Goal: Task Accomplishment & Management: Manage account settings

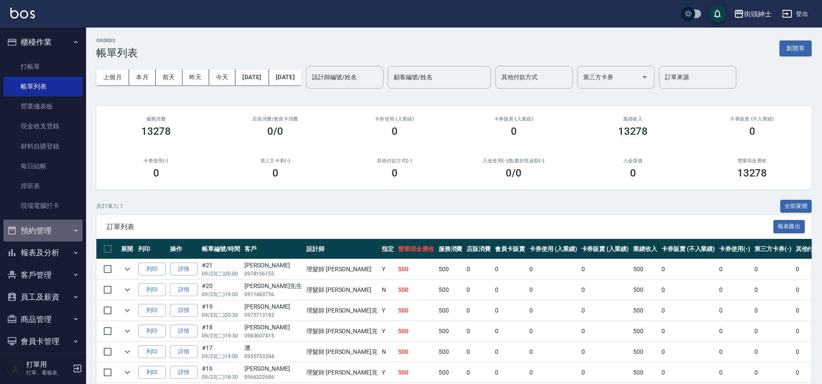
click at [57, 231] on button "預約管理" at bounding box center [42, 231] width 79 height 22
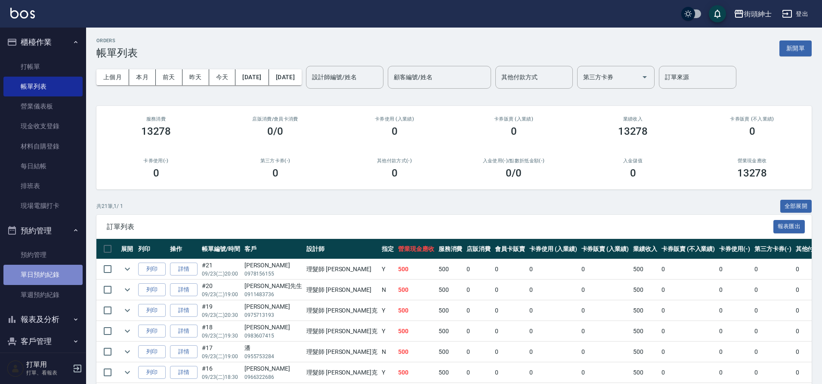
click at [43, 282] on link "單日預約紀錄" at bounding box center [42, 275] width 79 height 20
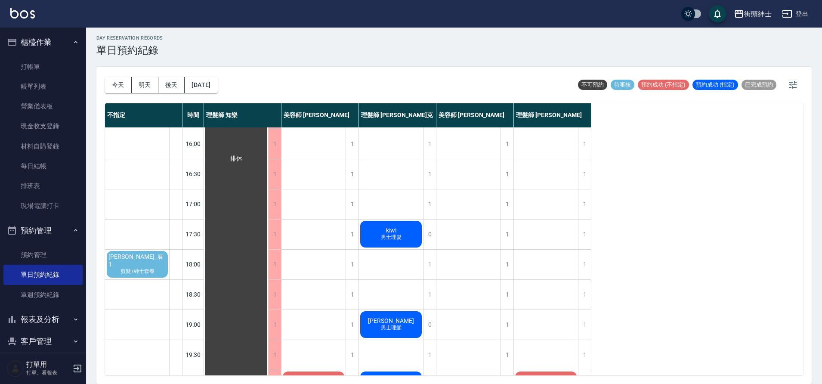
scroll to position [295, 0]
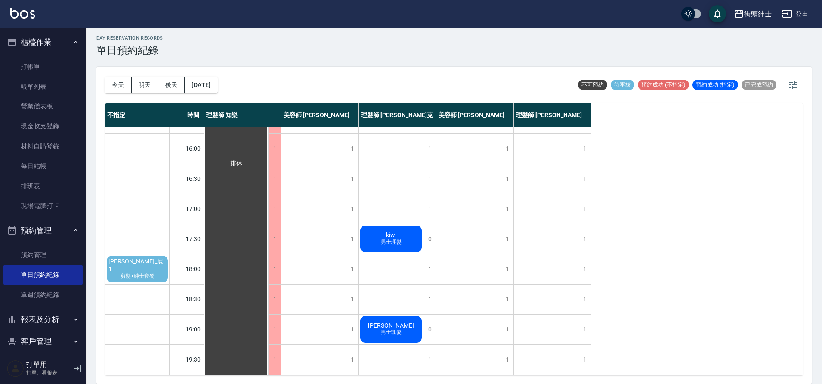
click at [128, 263] on span "[PERSON_NAME]_展1" at bounding box center [137, 265] width 61 height 15
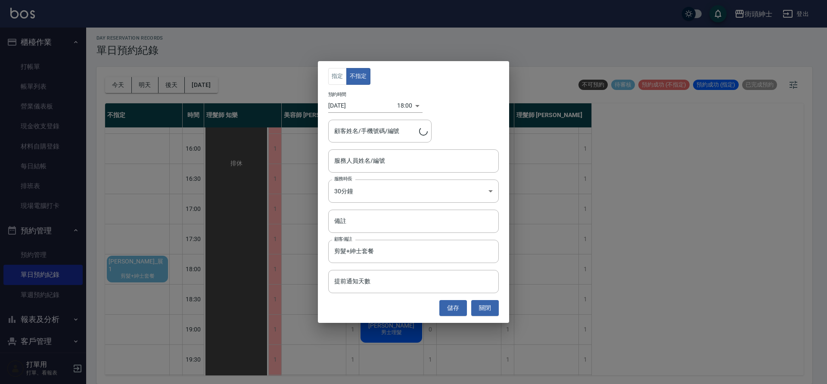
type input "陳政良_展1/0981479359"
click at [409, 156] on input "服務人員姓名/編號" at bounding box center [413, 160] width 163 height 15
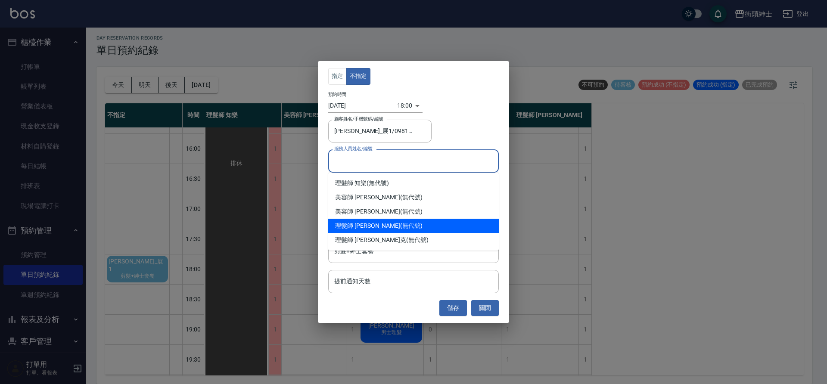
click at [442, 221] on div "理髮師 eric (無代號)" at bounding box center [413, 226] width 170 height 14
type input "理髮師 eric(無代號)"
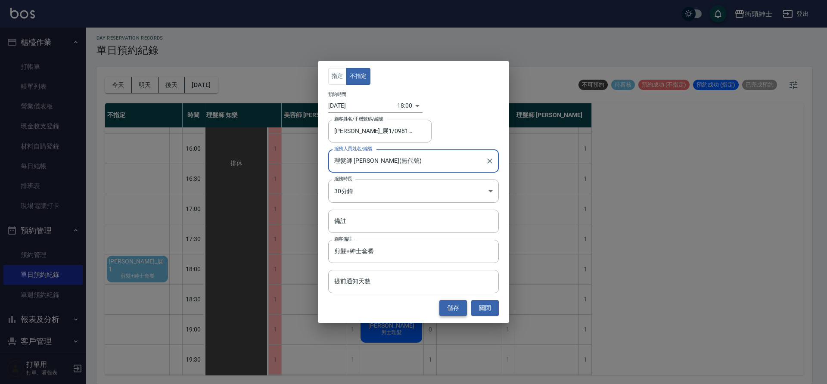
click at [462, 305] on button "儲存" at bounding box center [453, 308] width 28 height 16
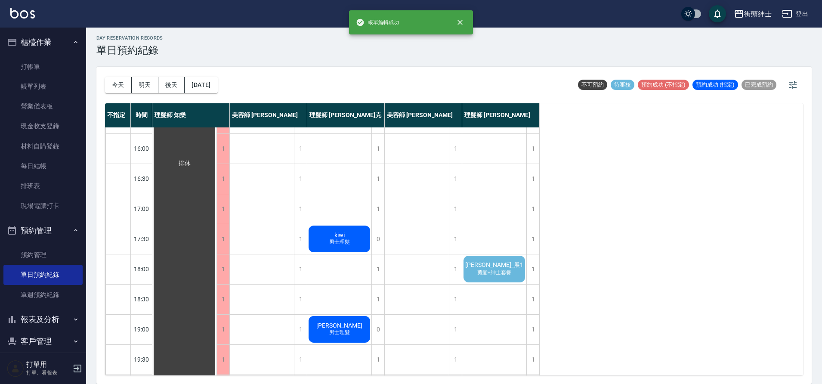
click at [488, 269] on span "剪髮+紳士套餐" at bounding box center [494, 272] width 37 height 7
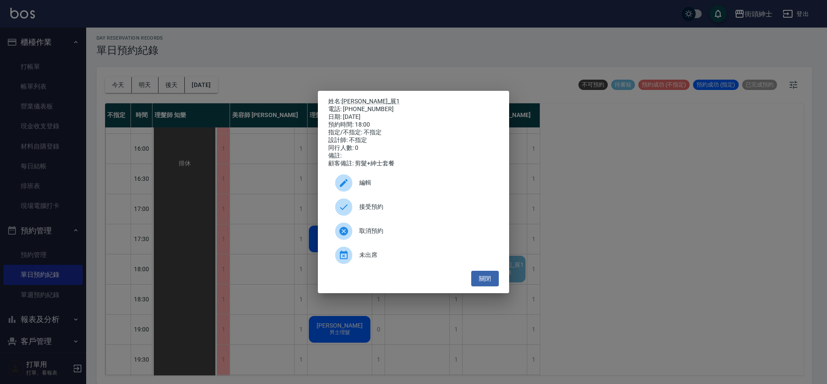
click at [381, 210] on span "接受預約" at bounding box center [425, 206] width 133 height 9
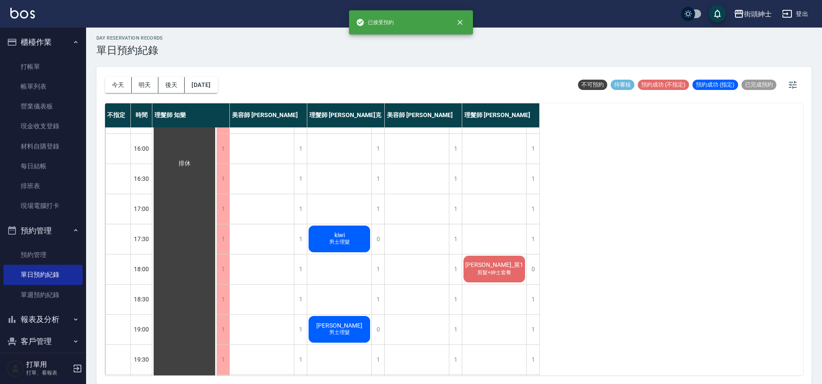
click at [500, 270] on span "剪髮+紳士套餐" at bounding box center [494, 272] width 37 height 7
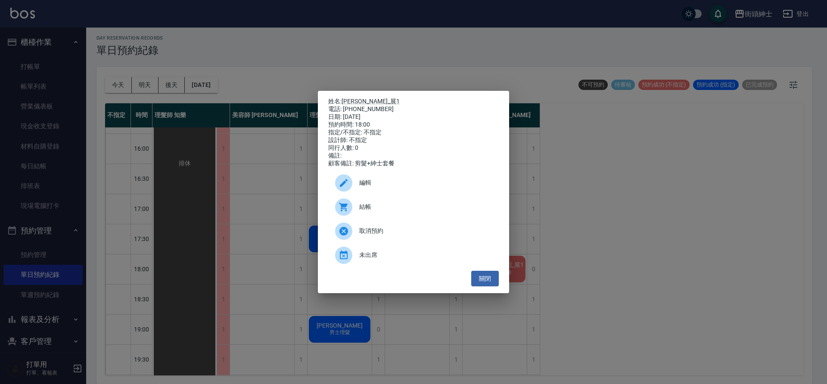
click at [416, 192] on div "編輯" at bounding box center [413, 183] width 170 height 24
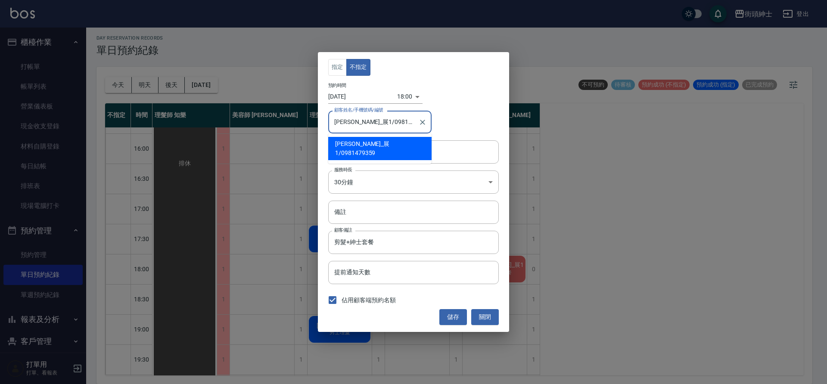
drag, startPoint x: 399, startPoint y: 124, endPoint x: 367, endPoint y: 124, distance: 32.7
click at [367, 124] on input "陳政良_展1/0981479359" at bounding box center [373, 122] width 83 height 15
click at [495, 321] on button "關閉" at bounding box center [485, 317] width 28 height 16
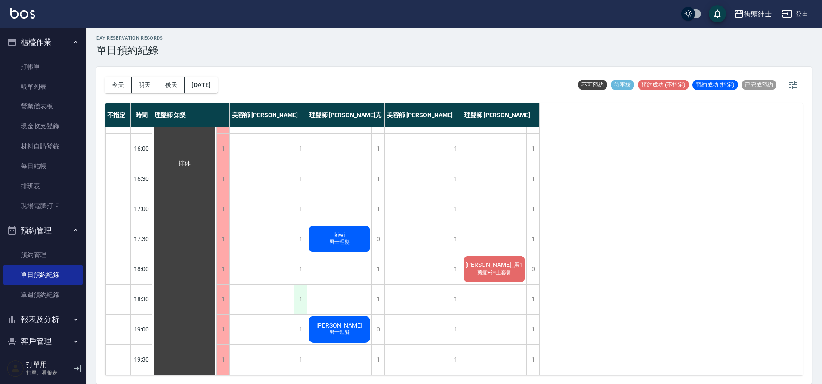
click at [305, 297] on div "1" at bounding box center [300, 300] width 13 height 30
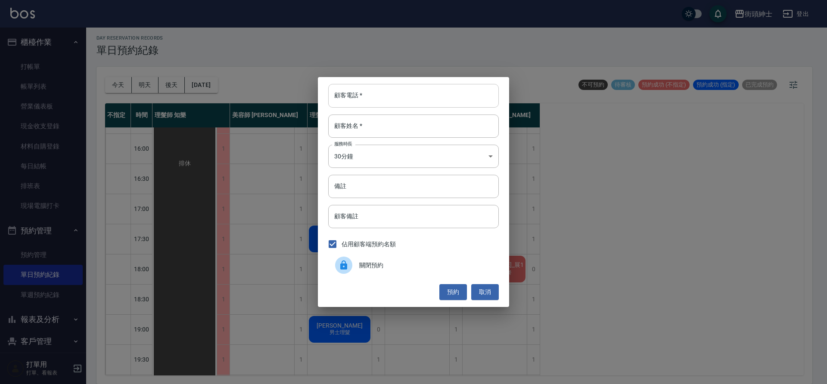
click at [387, 105] on input "顧客電話   *" at bounding box center [413, 95] width 170 height 23
paste input "0981479359"
type input "0981479359"
click at [420, 130] on input "顧客姓名   *" at bounding box center [413, 126] width 170 height 23
type input "０"
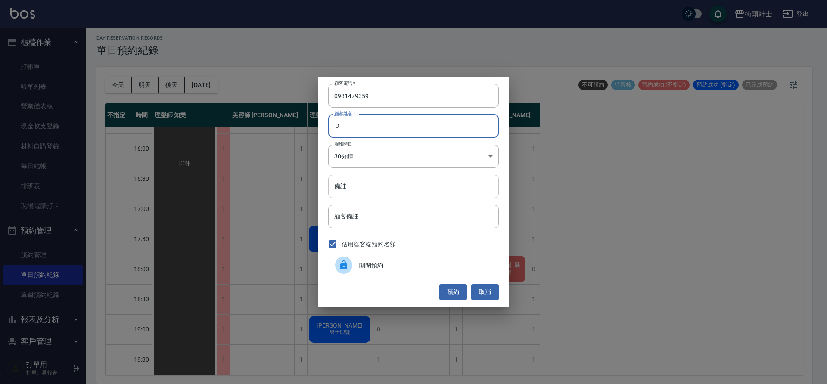
click at [401, 184] on input "備註" at bounding box center [413, 186] width 170 height 23
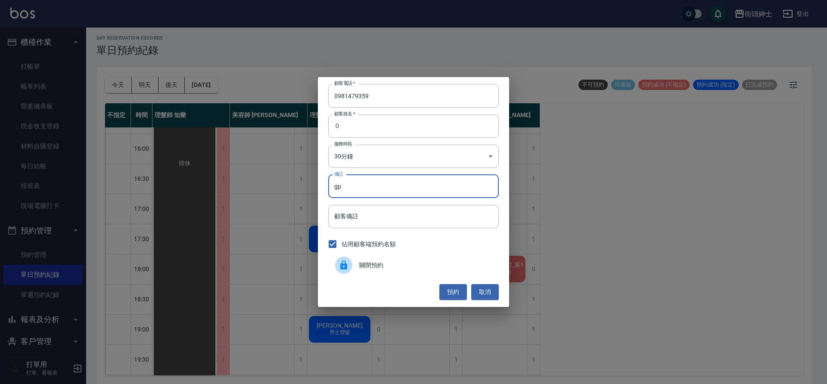
type input "g"
type input "紳士"
click at [460, 292] on button "預約" at bounding box center [453, 292] width 28 height 16
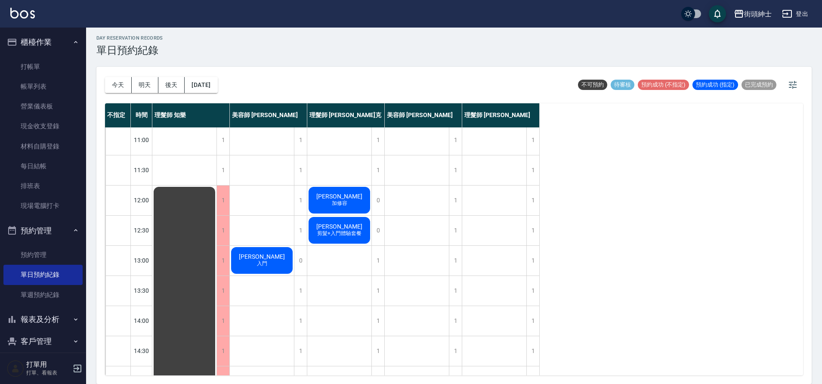
scroll to position [0, 0]
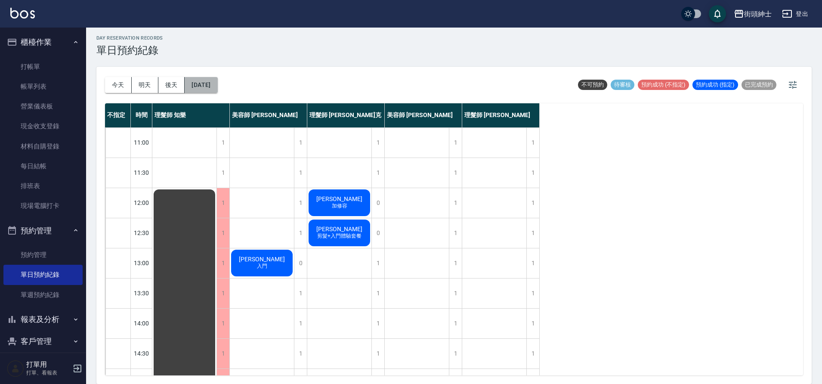
click at [208, 80] on button "2025/09/24" at bounding box center [201, 85] width 33 height 16
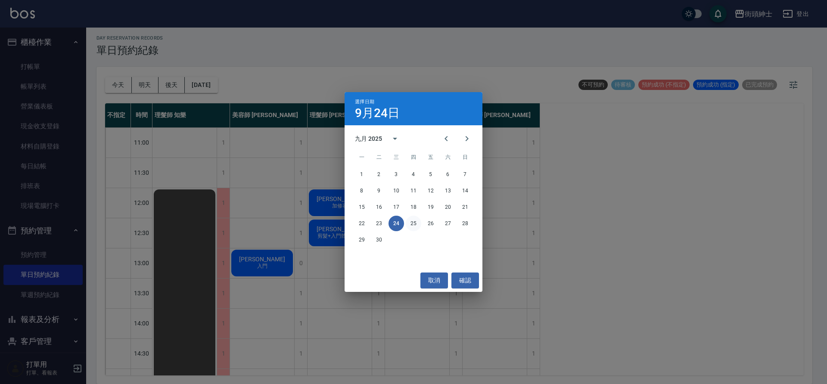
click at [408, 221] on button "25" at bounding box center [413, 223] width 15 height 15
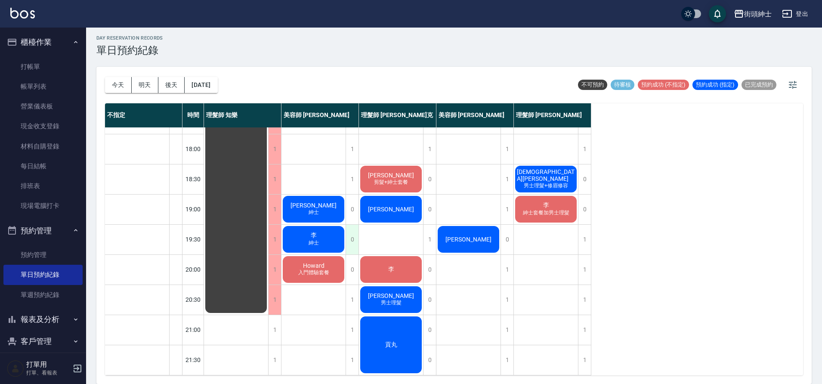
scroll to position [407, 0]
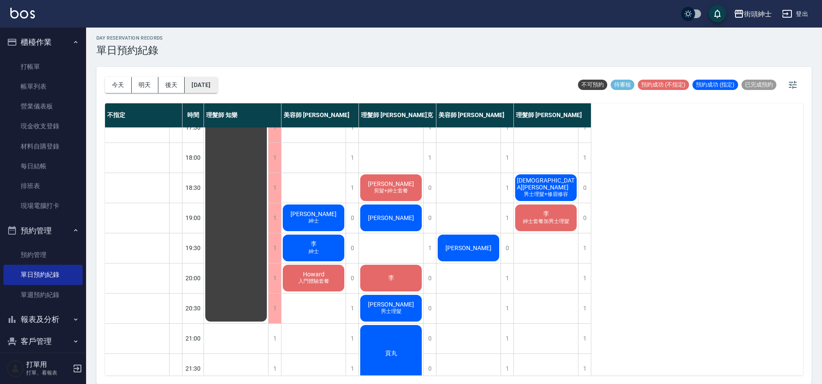
click at [211, 78] on button "2025/09/25" at bounding box center [201, 85] width 33 height 16
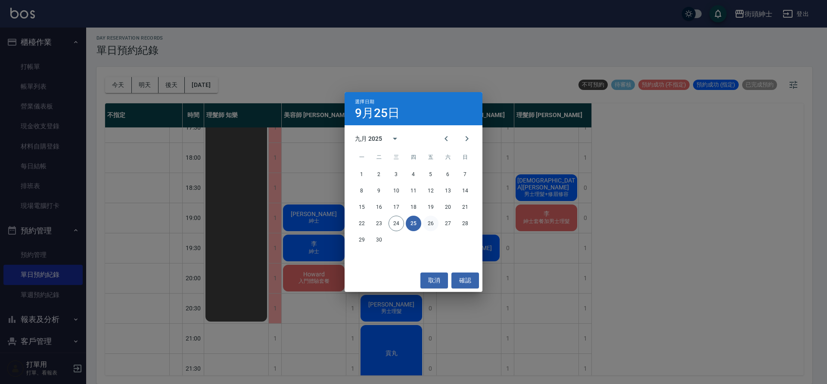
click at [431, 224] on button "26" at bounding box center [430, 223] width 15 height 15
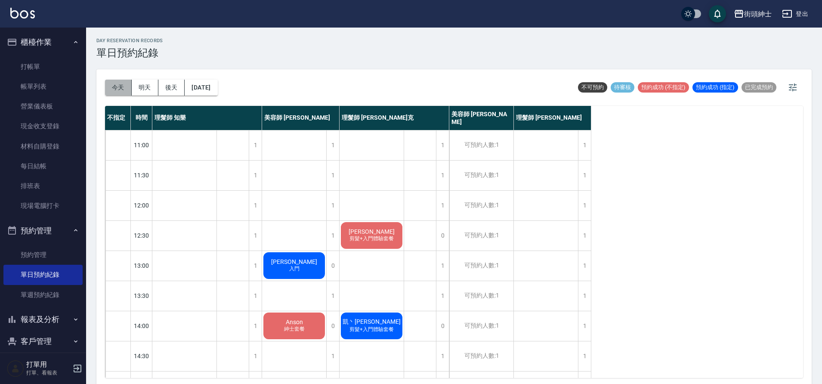
click at [120, 85] on button "今天" at bounding box center [118, 88] width 27 height 16
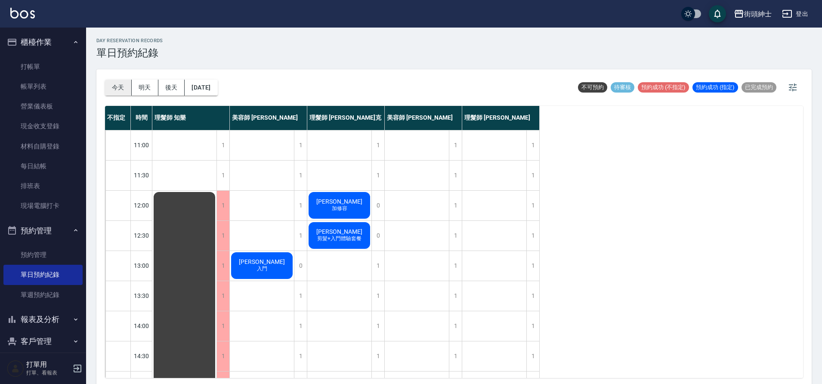
click at [121, 95] on div "今天 明天 後天 2025/09/24" at bounding box center [161, 87] width 113 height 37
click at [124, 86] on button "今天" at bounding box center [118, 88] width 27 height 16
click at [136, 84] on button "明天" at bounding box center [145, 88] width 27 height 16
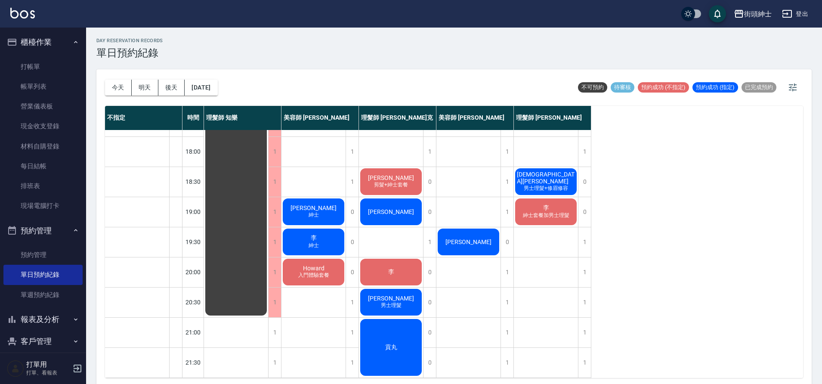
scroll to position [422, 0]
click at [542, 212] on span "紳士套餐加男士理髮" at bounding box center [546, 215] width 50 height 7
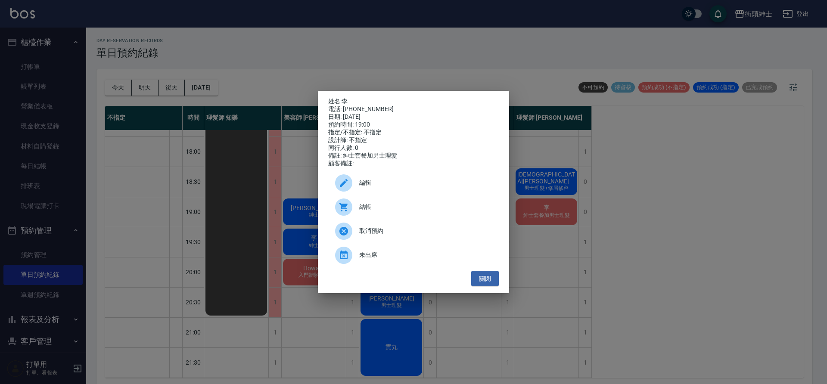
click at [323, 67] on div "姓名: 李 電話: 0972611577 日期: 2025/09/25 預約時間: 19:00 指定/不指定: 不指定 設計師: 不指定 同行人數: 0 備註…" at bounding box center [413, 192] width 827 height 384
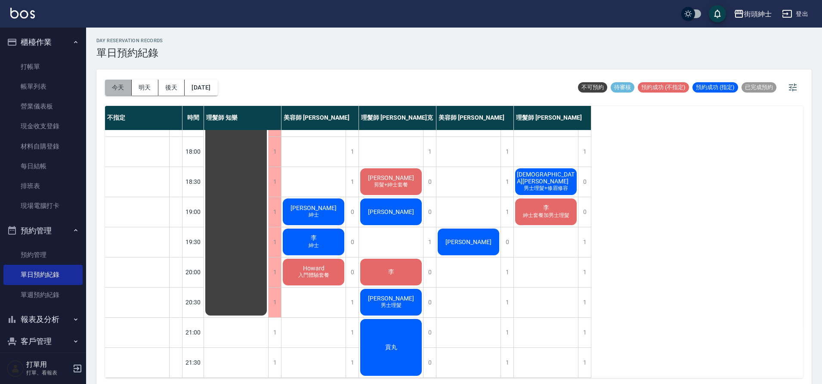
click at [119, 90] on button "今天" at bounding box center [118, 88] width 27 height 16
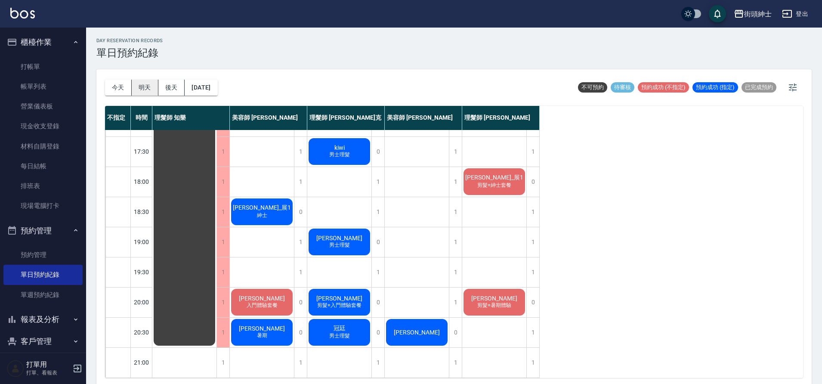
click at [145, 86] on button "明天" at bounding box center [145, 88] width 27 height 16
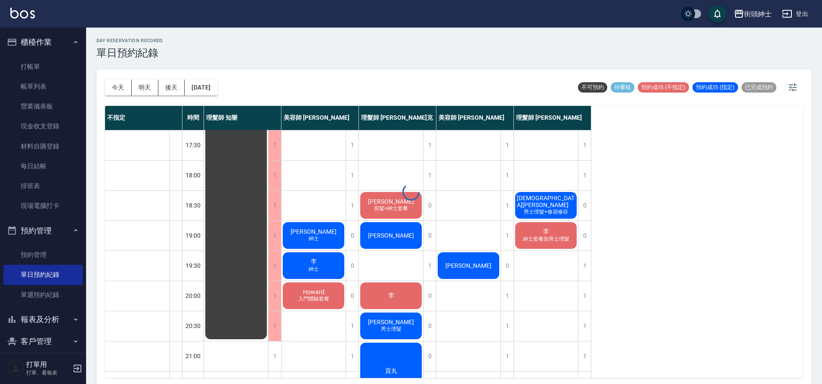
scroll to position [422, 0]
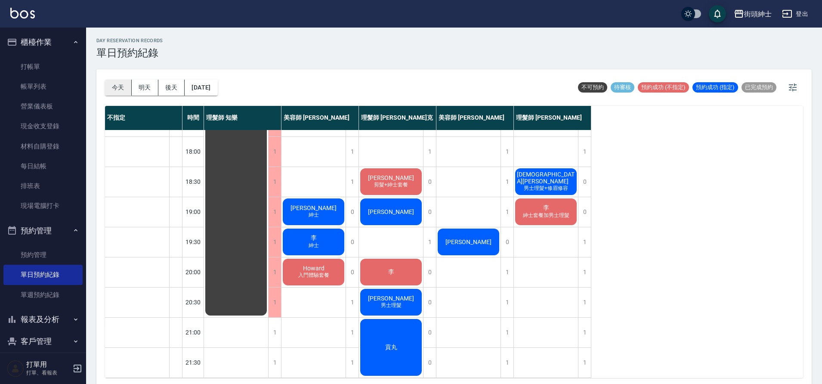
click at [120, 91] on button "今天" at bounding box center [118, 88] width 27 height 16
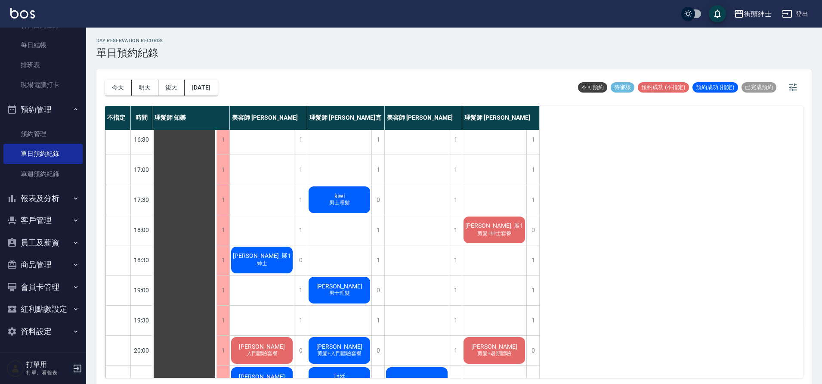
scroll to position [293, 0]
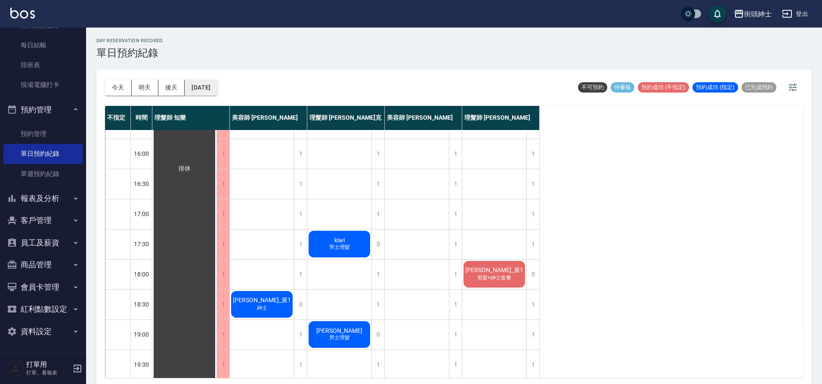
click at [200, 90] on button "2025/09/24" at bounding box center [201, 88] width 33 height 16
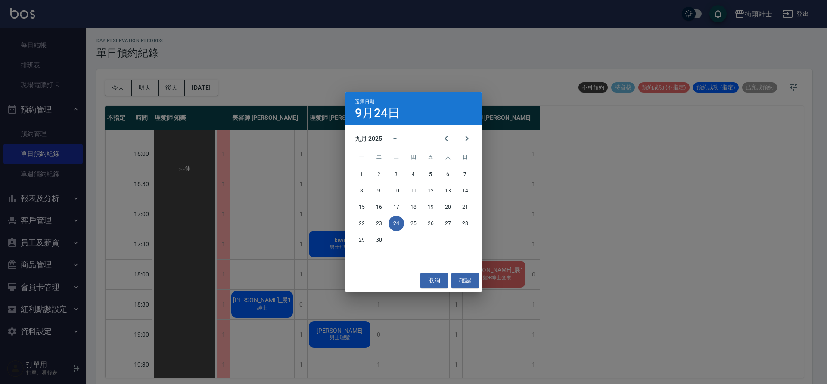
click at [513, 264] on div "選擇日期 9月24日 九月 2025 一 二 三 四 五 六 日 1 2 3 4 5 6 7 8 9 10 11 12 13 14 15 16 17 18 1…" at bounding box center [413, 192] width 827 height 384
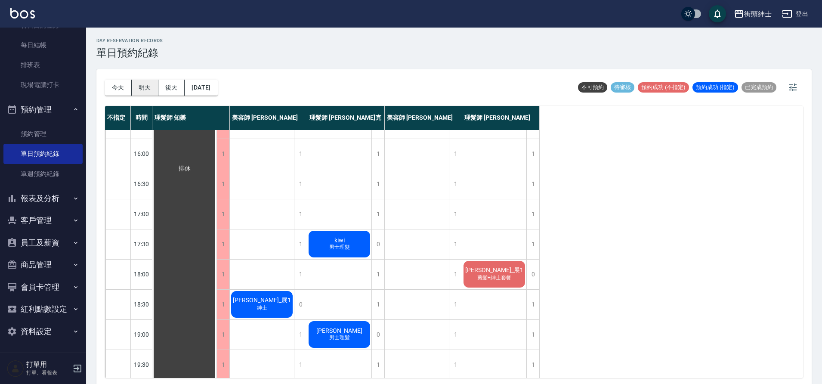
click at [148, 85] on button "明天" at bounding box center [145, 88] width 27 height 16
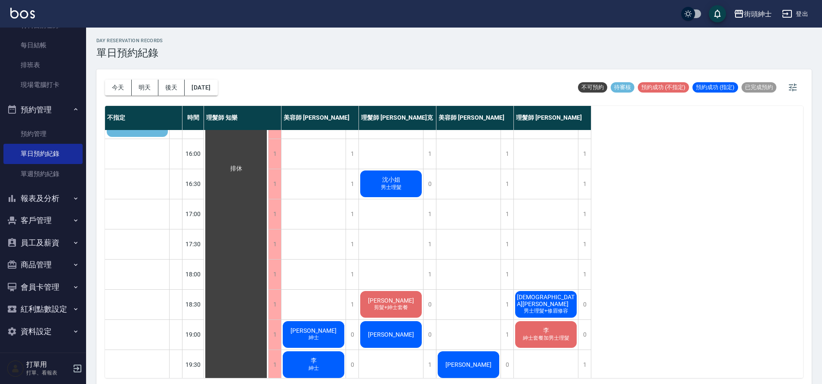
click at [544, 334] on span "紳士套餐加男士理髮" at bounding box center [546, 337] width 50 height 7
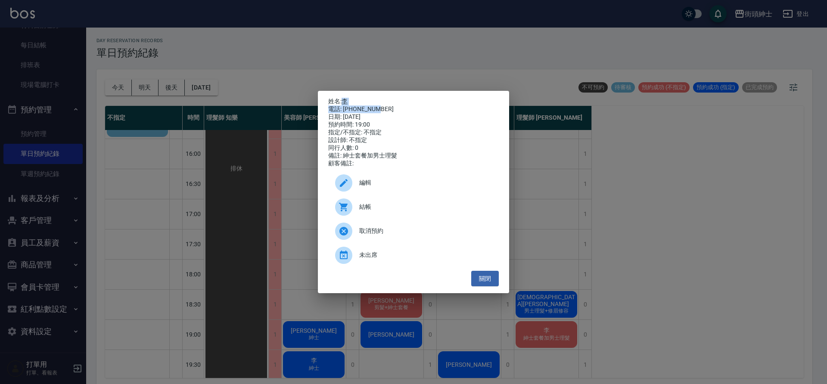
drag, startPoint x: 380, startPoint y: 108, endPoint x: 343, endPoint y: 100, distance: 37.9
click at [343, 100] on div "姓名: 李 電話: 0972611577 日期: 2025/09/25 預約時間: 19:00 指定/不指定: 不指定 設計師: 不指定 同行人數: 0 備註…" at bounding box center [413, 133] width 170 height 70
click at [668, 224] on div "姓名: 李 電話: 0972611577 日期: 2025/09/25 預約時間: 19:00 指定/不指定: 不指定 設計師: 不指定 同行人數: 0 備註…" at bounding box center [413, 192] width 827 height 384
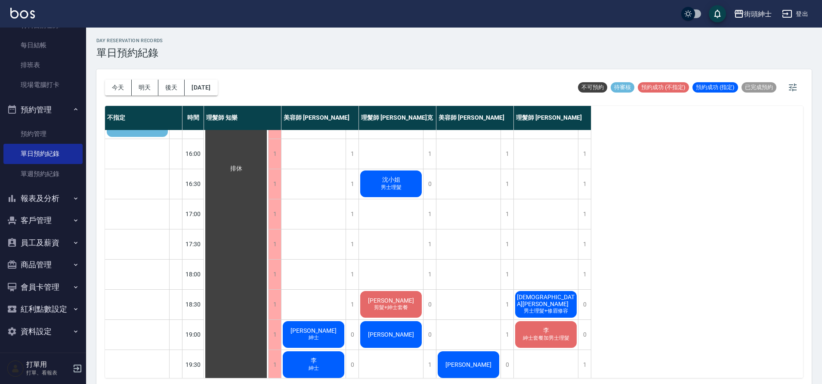
click at [543, 331] on span "李" at bounding box center [546, 331] width 9 height 8
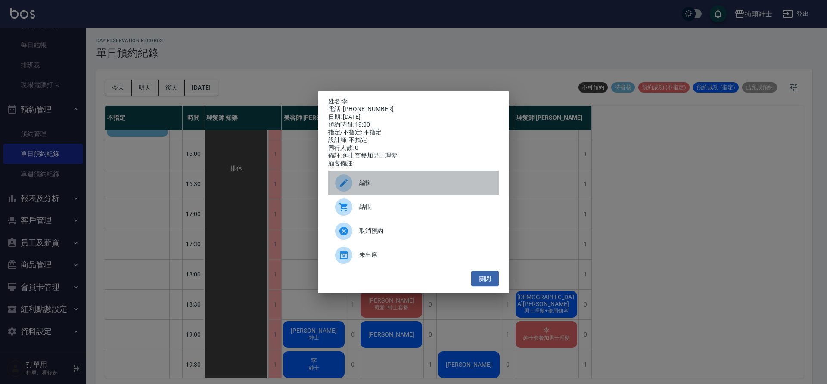
click at [417, 187] on span "編輯" at bounding box center [425, 182] width 133 height 9
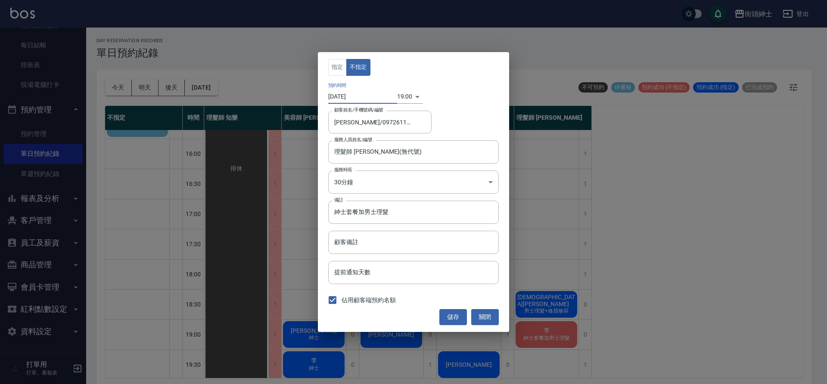
click at [353, 96] on input "2025/09/25" at bounding box center [362, 97] width 69 height 14
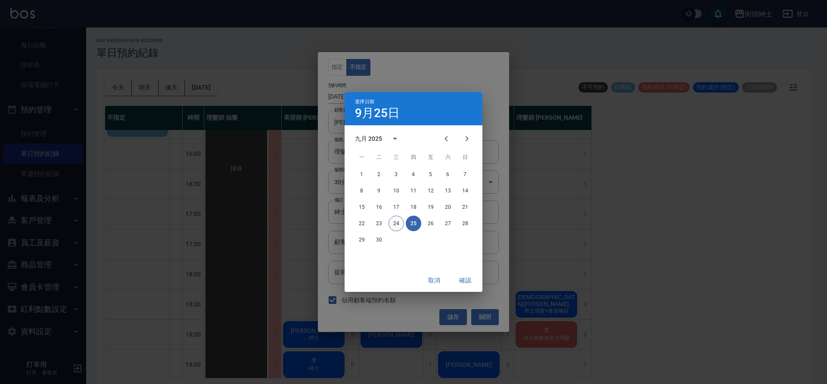
click at [398, 224] on button "24" at bounding box center [395, 223] width 15 height 15
type input "2025/09/24"
type input "1758711600000"
click at [471, 280] on button "確認" at bounding box center [465, 281] width 28 height 16
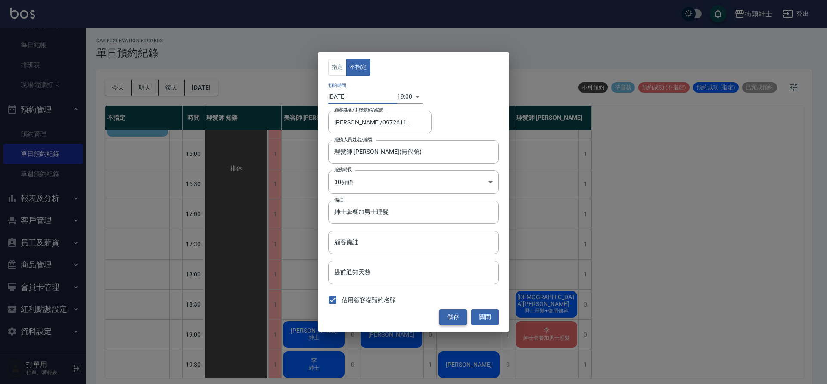
click at [462, 316] on button "儲存" at bounding box center [453, 317] width 28 height 16
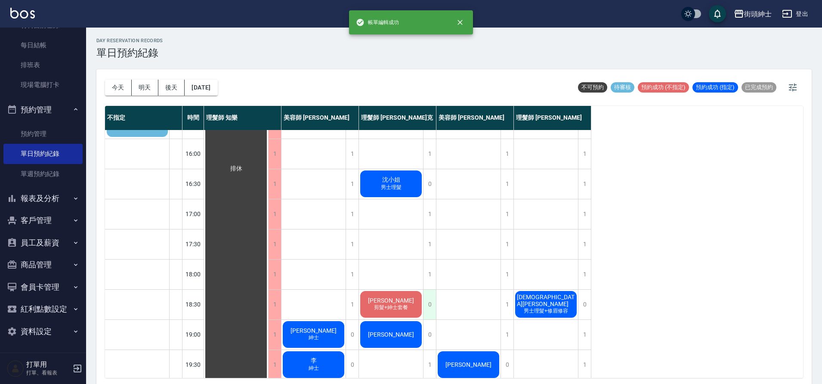
scroll to position [373, 0]
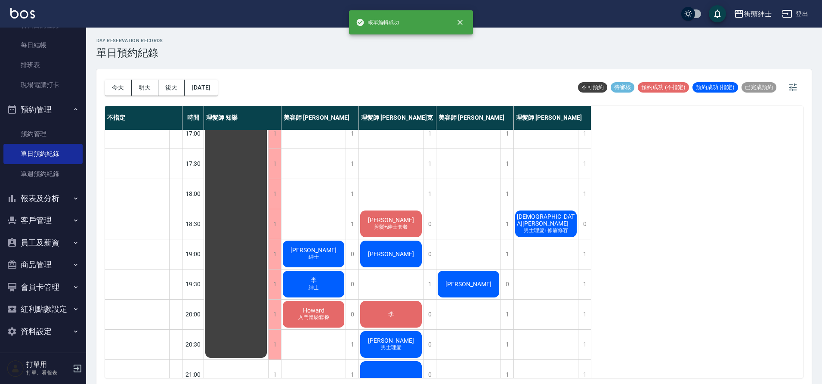
click at [337, 284] on div "李 紳士" at bounding box center [314, 283] width 64 height 29
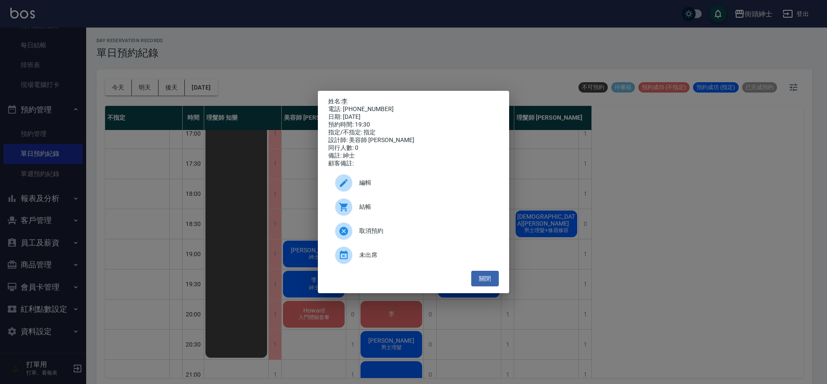
click at [395, 182] on span "編輯" at bounding box center [425, 182] width 133 height 9
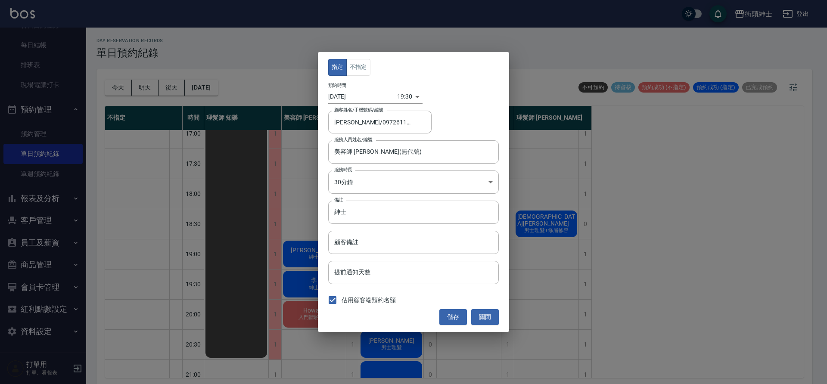
click at [363, 100] on input "2025/09/25" at bounding box center [362, 97] width 69 height 14
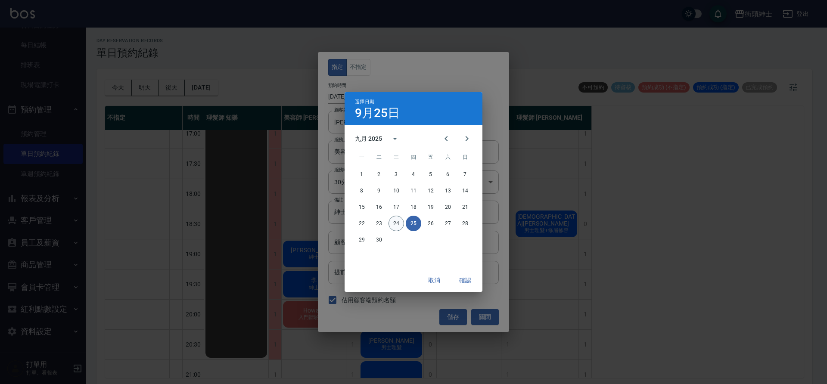
click at [399, 223] on button "24" at bounding box center [395, 223] width 15 height 15
type input "2025/09/24"
type input "1758713400000"
click at [467, 282] on button "確認" at bounding box center [465, 281] width 28 height 16
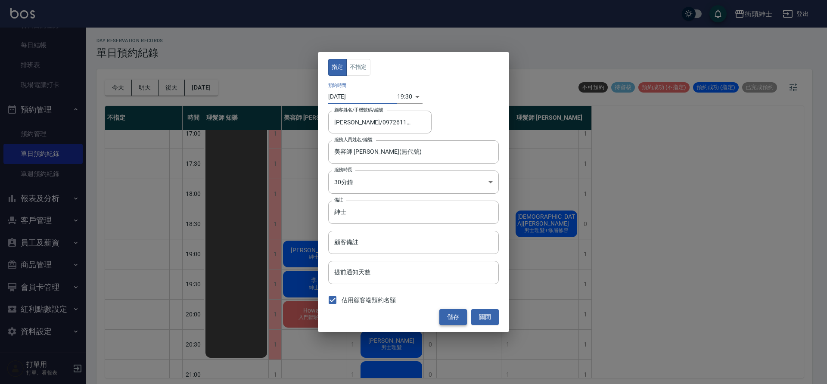
click at [455, 313] on button "儲存" at bounding box center [453, 317] width 28 height 16
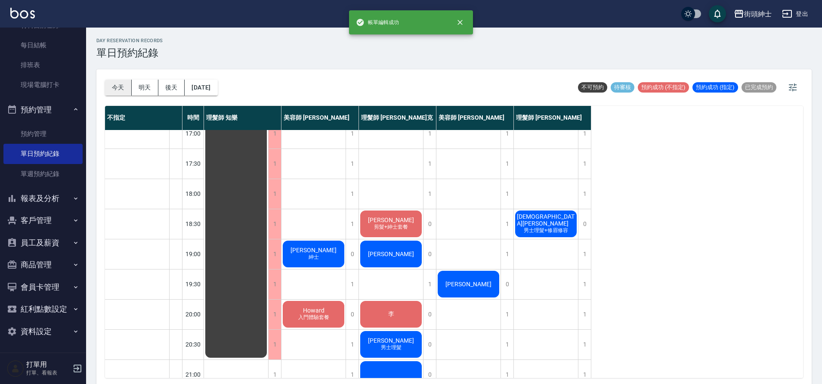
click at [116, 90] on button "今天" at bounding box center [118, 88] width 27 height 16
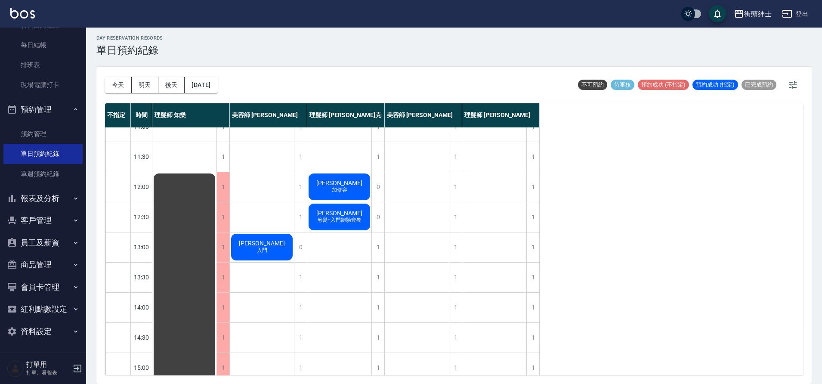
scroll to position [23, 0]
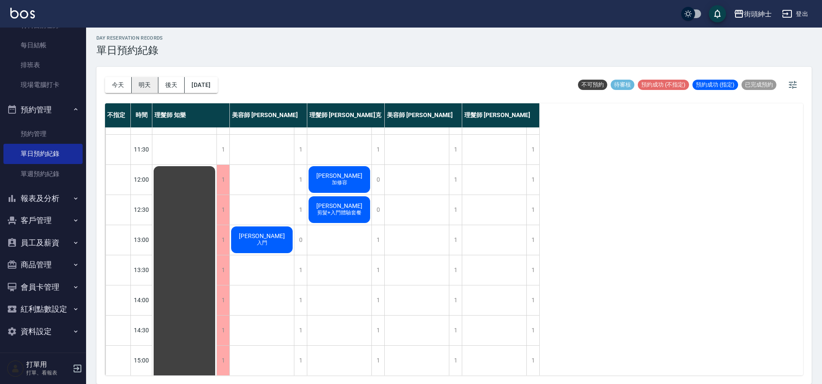
click at [132, 90] on button "明天" at bounding box center [145, 85] width 27 height 16
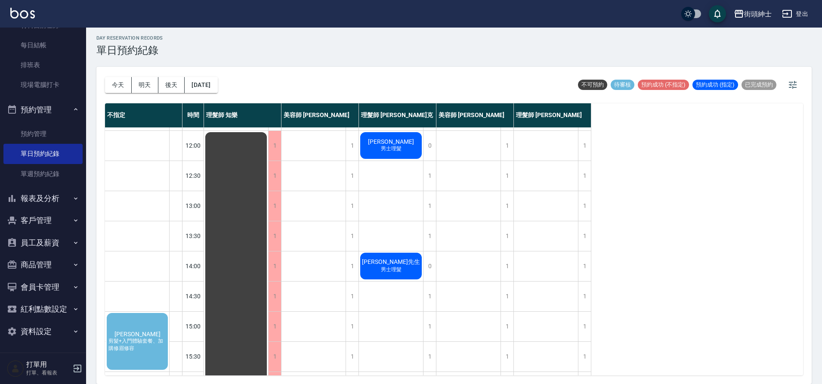
scroll to position [100, 0]
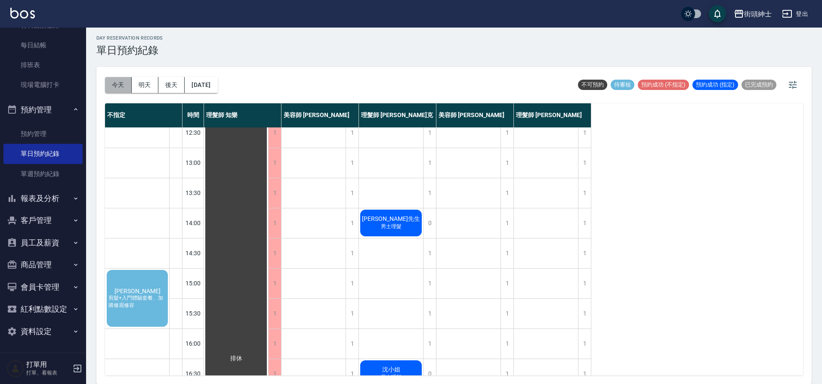
click at [117, 90] on button "今天" at bounding box center [118, 85] width 27 height 16
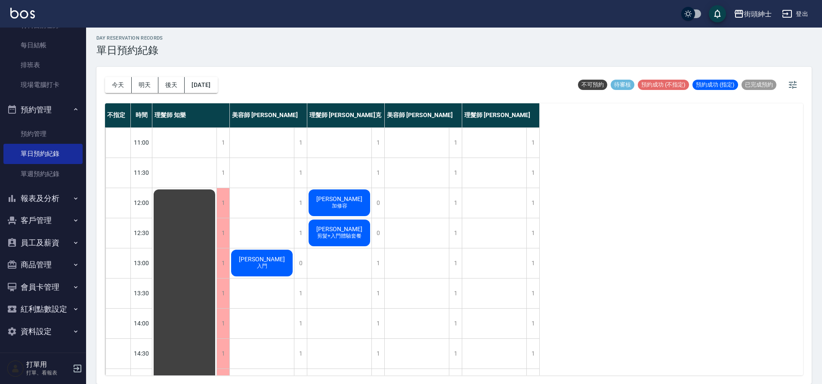
click at [136, 86] on button "明天" at bounding box center [145, 85] width 27 height 16
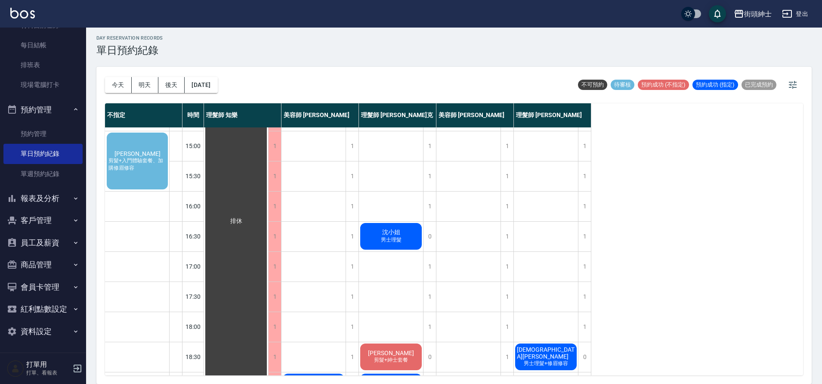
scroll to position [203, 0]
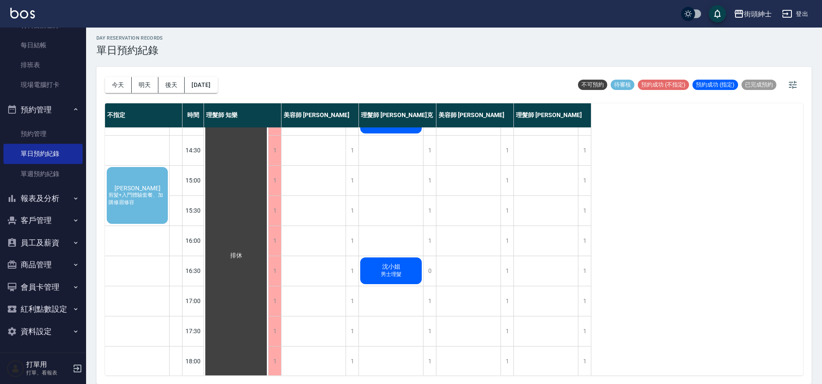
click at [133, 195] on span "剪髮+入門體驗套餐、加購修眉修容" at bounding box center [137, 199] width 61 height 15
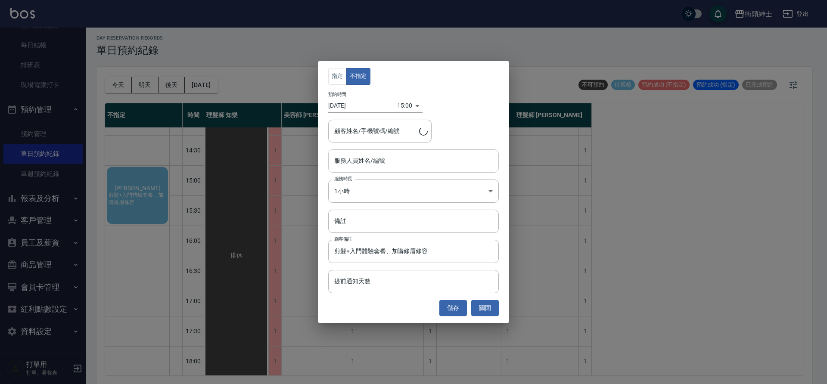
type input "蔡政毅/0913769657"
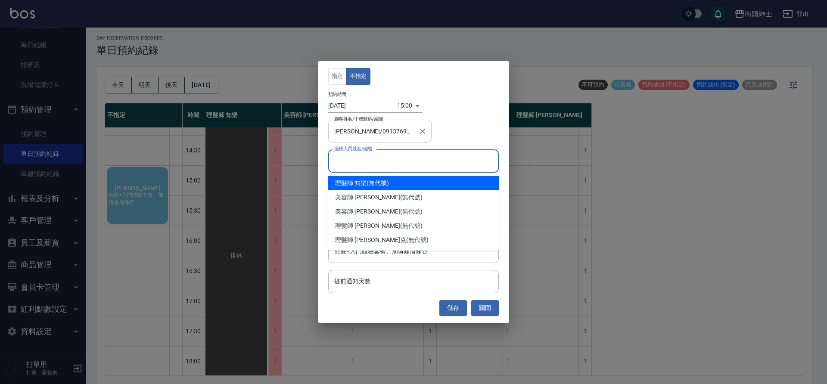
drag, startPoint x: 375, startPoint y: 161, endPoint x: 365, endPoint y: 134, distance: 28.2
click at [375, 161] on input "服務人員姓名/編號" at bounding box center [413, 160] width 163 height 15
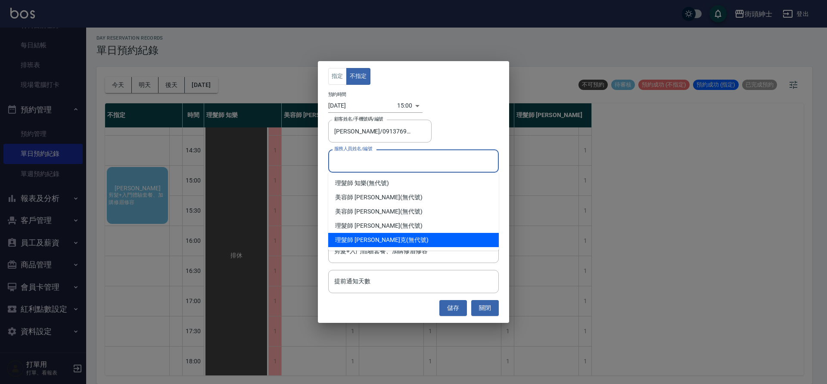
click at [391, 240] on div "理髮師 Vic 維克 (無代號)" at bounding box center [413, 240] width 170 height 14
type input "理髮師 Vic 維克(無代號)"
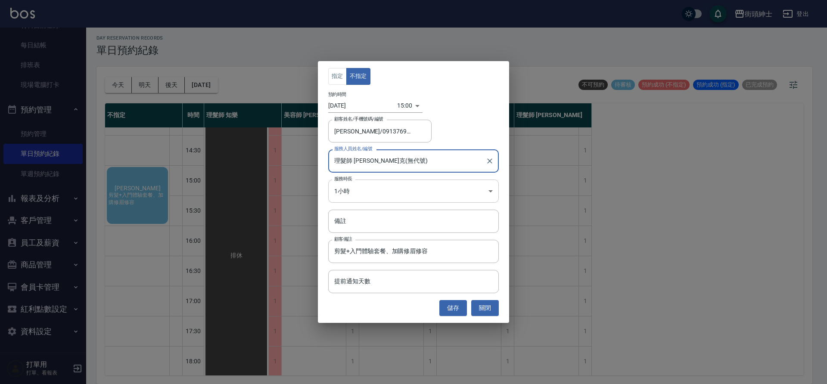
click at [396, 189] on body "街頭紳士 登出 櫃檯作業 打帳單 帳單列表 營業儀表板 現金收支登錄 材料自購登錄 每日結帳 排班表 現場電腦打卡 預約管理 預約管理 單日預約紀錄 單週預約…" at bounding box center [413, 190] width 827 height 387
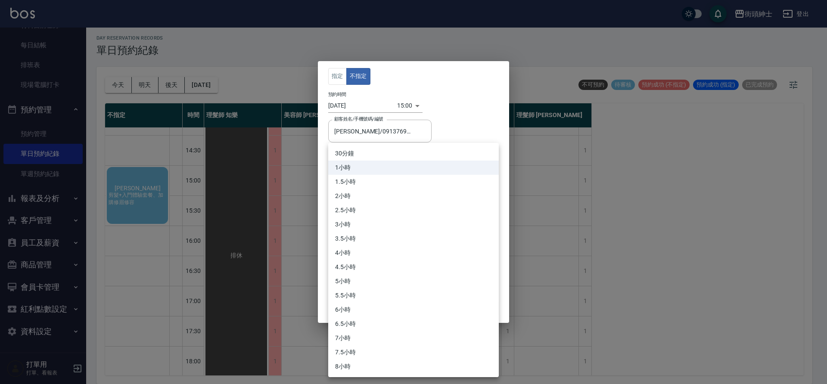
click at [374, 153] on li "30分鐘" at bounding box center [413, 153] width 170 height 14
type input "1"
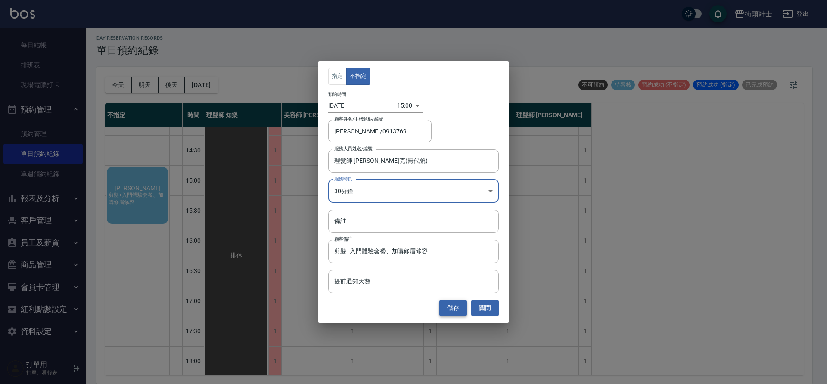
click at [453, 307] on button "儲存" at bounding box center [453, 308] width 28 height 16
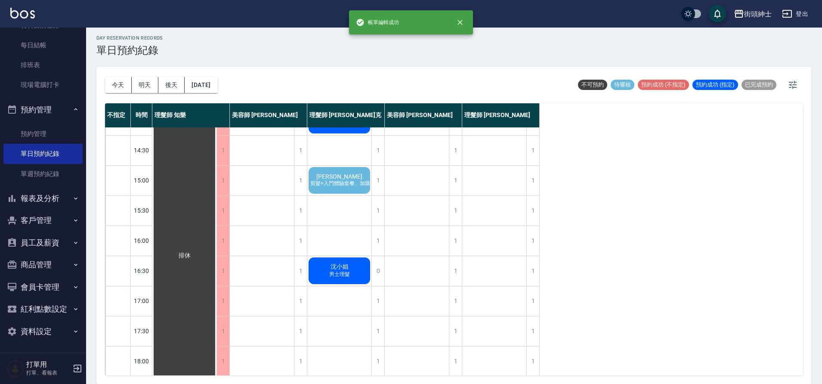
click at [350, 186] on span "剪髮+入門體驗套餐、加購修眉修容" at bounding box center [351, 183] width 84 height 7
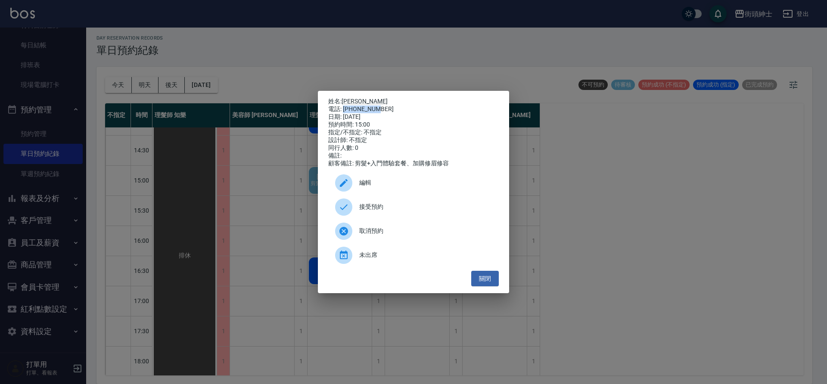
drag, startPoint x: 344, startPoint y: 108, endPoint x: 384, endPoint y: 108, distance: 40.0
click at [385, 107] on div "電話: 0913769657" at bounding box center [413, 109] width 170 height 8
copy div "0913769657"
click at [378, 210] on span "接受預約" at bounding box center [425, 206] width 133 height 9
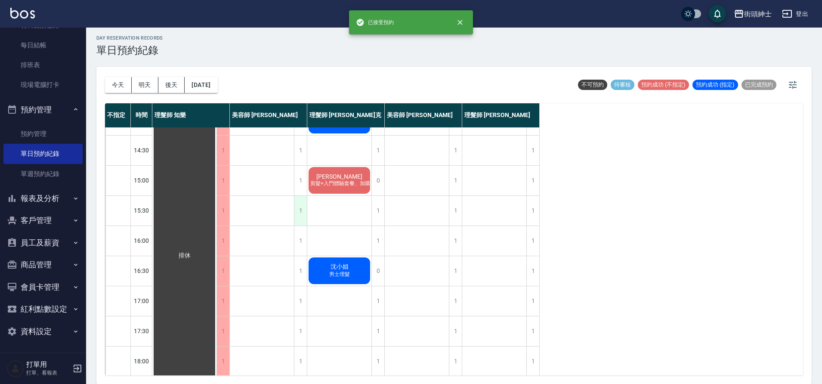
click at [301, 213] on div "1" at bounding box center [300, 211] width 13 height 30
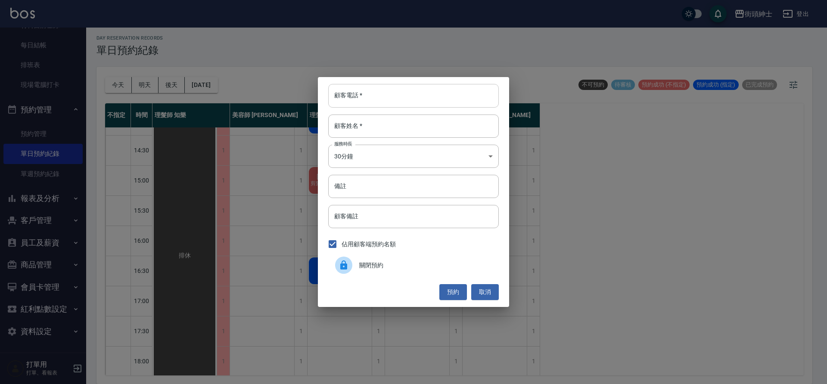
click at [361, 99] on input "顧客電話   *" at bounding box center [413, 95] width 170 height 23
paste input "0913769657"
type input "0913769657"
click at [387, 129] on input "顧客姓名   *" at bounding box center [413, 126] width 170 height 23
click at [367, 191] on input "備註" at bounding box center [413, 186] width 170 height 23
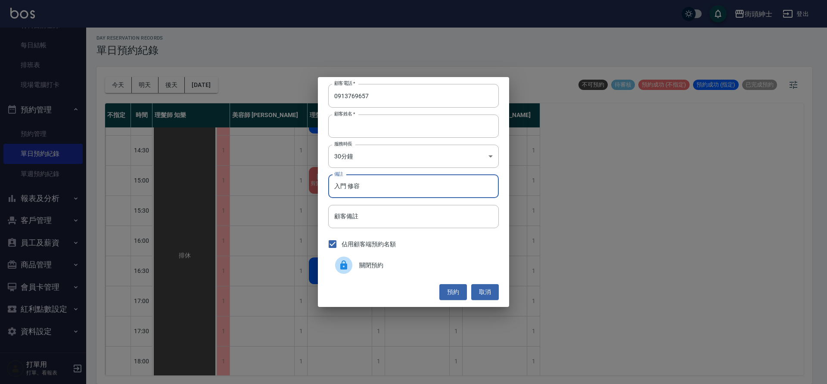
type input "入門 修容"
click at [448, 289] on button "預約" at bounding box center [453, 292] width 28 height 16
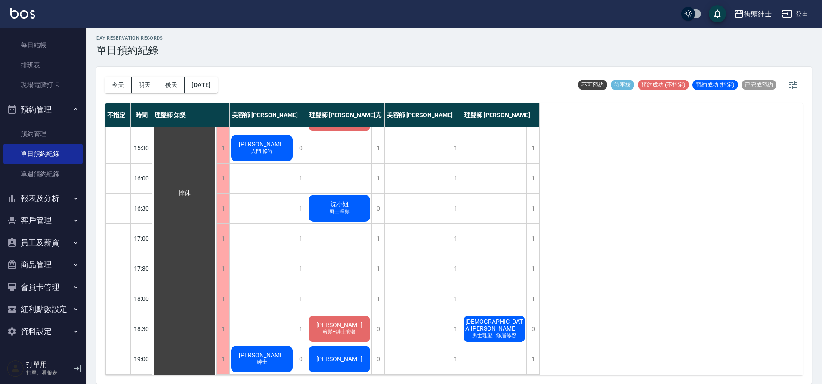
scroll to position [244, 0]
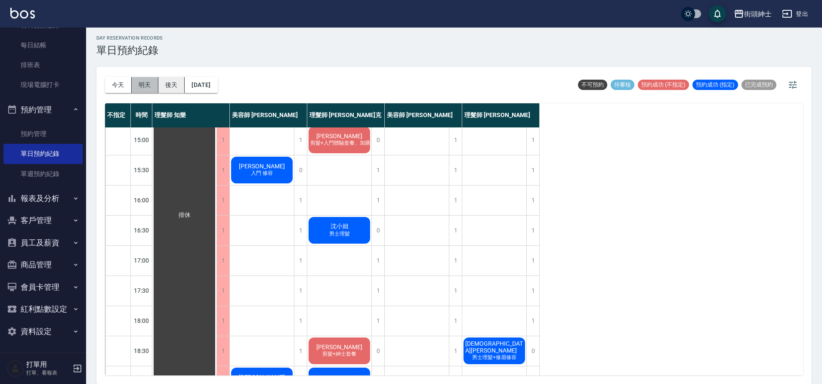
drag, startPoint x: 144, startPoint y: 84, endPoint x: 184, endPoint y: 87, distance: 39.7
click at [145, 84] on button "明天" at bounding box center [145, 85] width 27 height 16
click at [184, 87] on button "後天" at bounding box center [171, 85] width 27 height 16
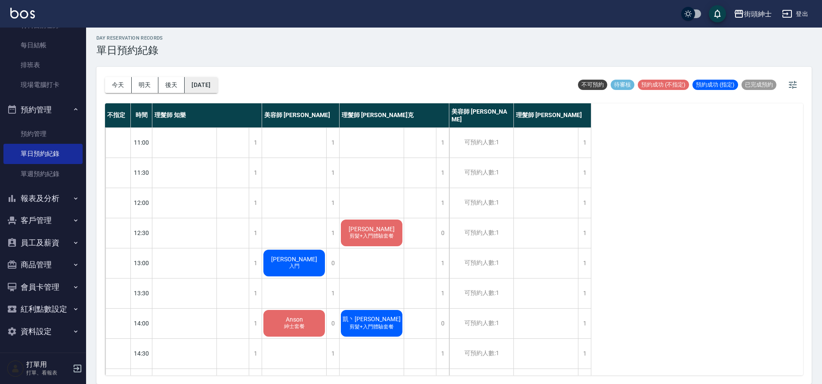
click at [206, 83] on button "2025/09/26" at bounding box center [201, 85] width 33 height 16
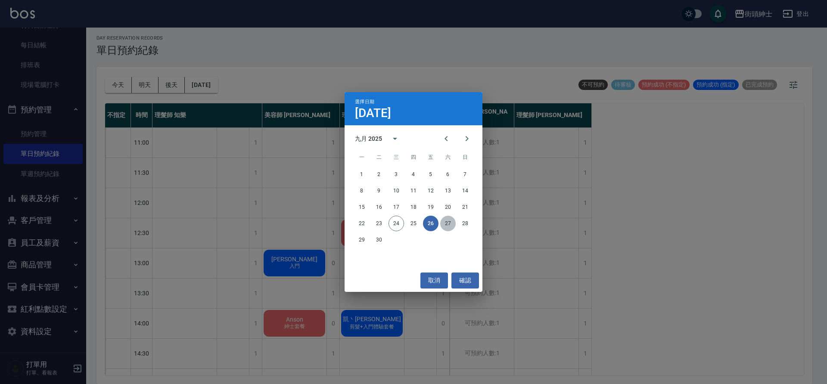
click at [450, 226] on button "27" at bounding box center [447, 223] width 15 height 15
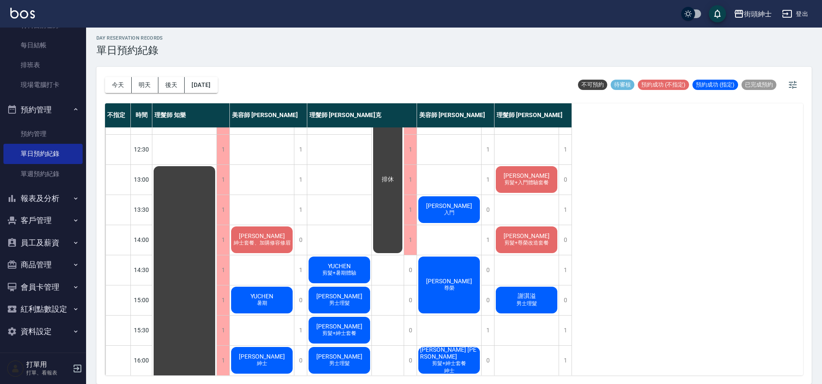
scroll to position [37, 0]
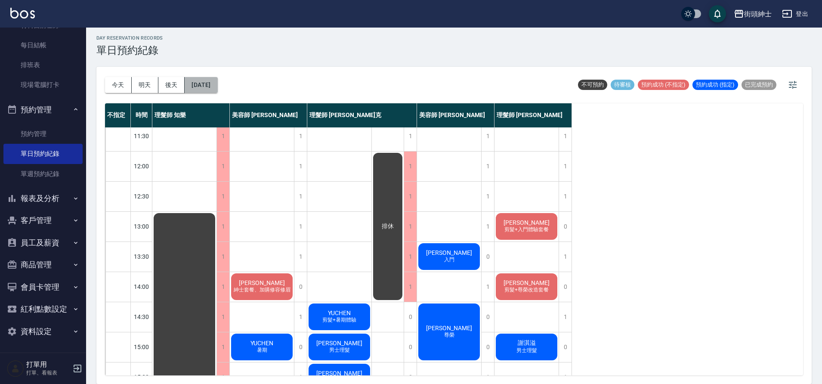
click at [217, 89] on button "2025/09/27" at bounding box center [201, 85] width 33 height 16
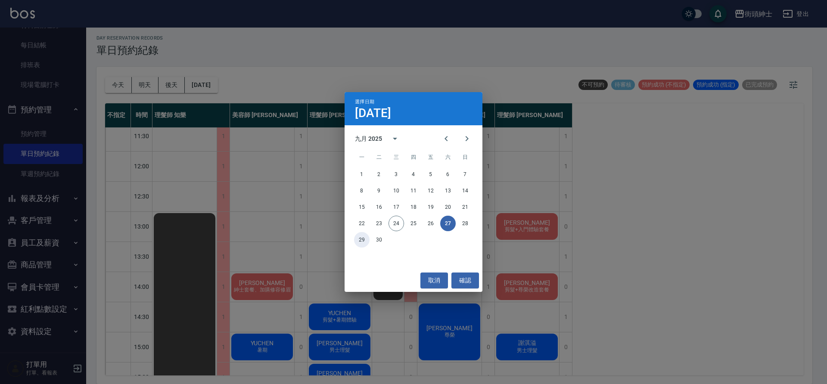
click at [361, 239] on button "29" at bounding box center [361, 239] width 15 height 15
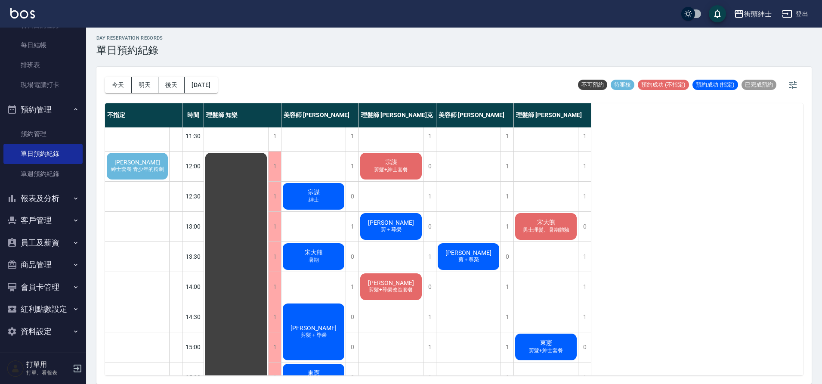
click at [147, 167] on span "紳士套餐 青少年的粉刺" at bounding box center [137, 169] width 56 height 7
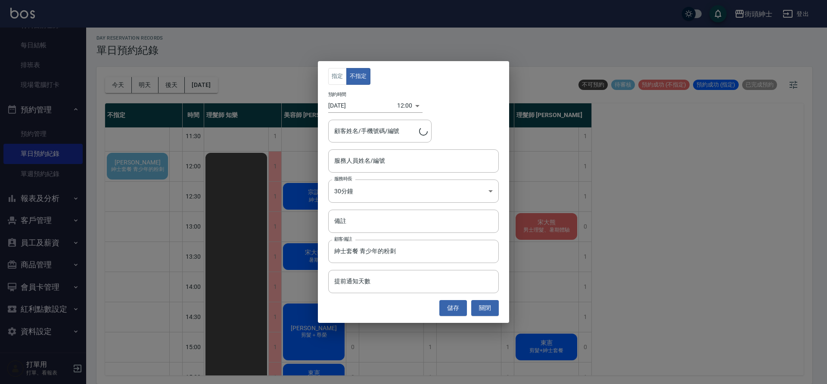
type input "賴世華/0928511224"
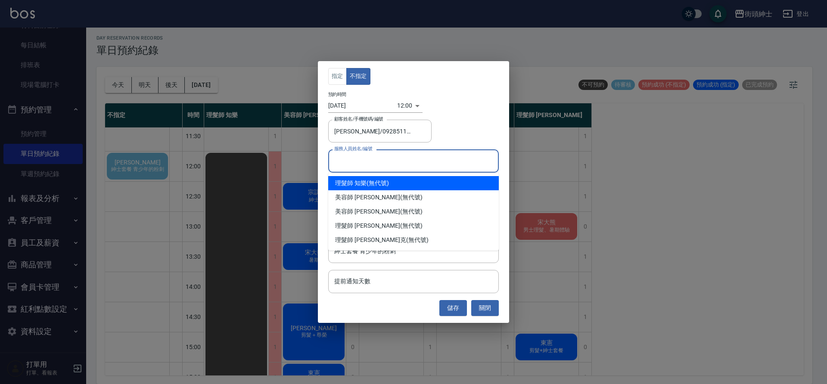
click at [381, 164] on input "服務人員姓名/編號" at bounding box center [413, 160] width 163 height 15
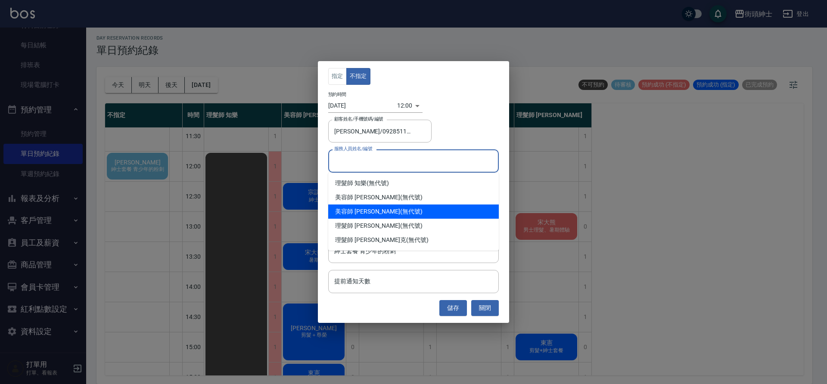
click at [396, 211] on div "美容師 Cherry (無代號)" at bounding box center [413, 211] width 170 height 14
type input "美容師 Cherry(無代號)"
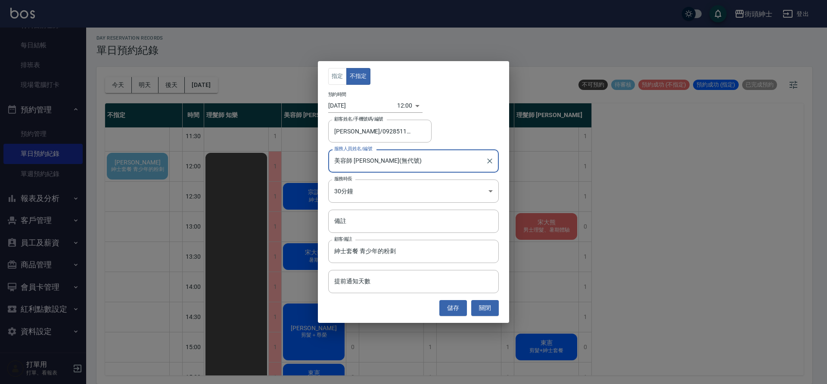
click at [458, 304] on button "儲存" at bounding box center [453, 308] width 28 height 16
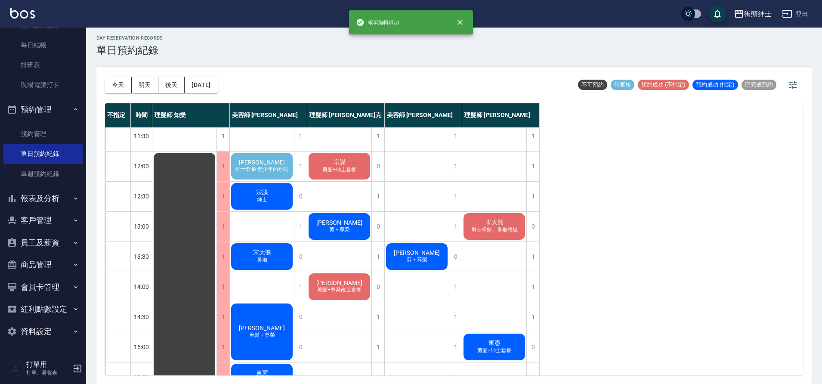
click at [273, 165] on div "賴世華 紳士套餐 青少年的粉刺" at bounding box center [262, 166] width 64 height 29
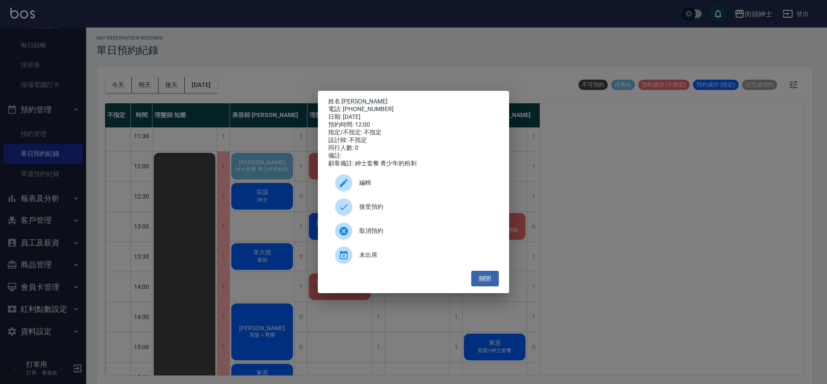
click at [365, 211] on span "接受預約" at bounding box center [425, 206] width 133 height 9
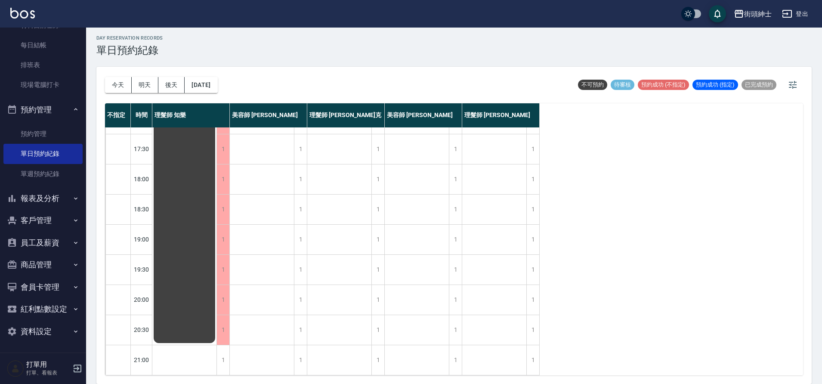
scroll to position [392, 0]
click at [211, 88] on button "2025/09/29" at bounding box center [201, 85] width 33 height 16
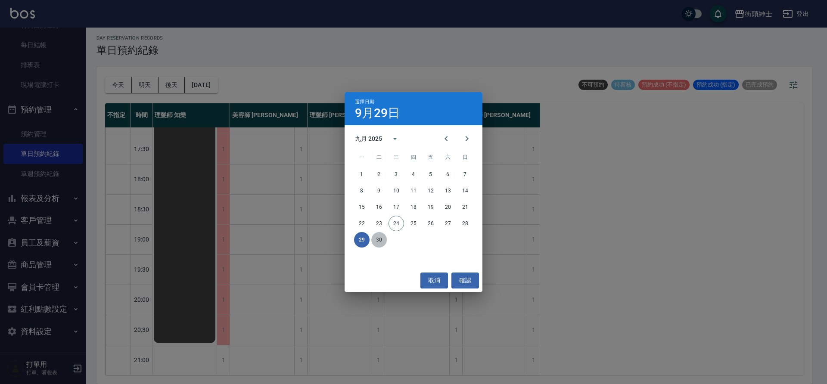
click at [382, 241] on button "30" at bounding box center [378, 239] width 15 height 15
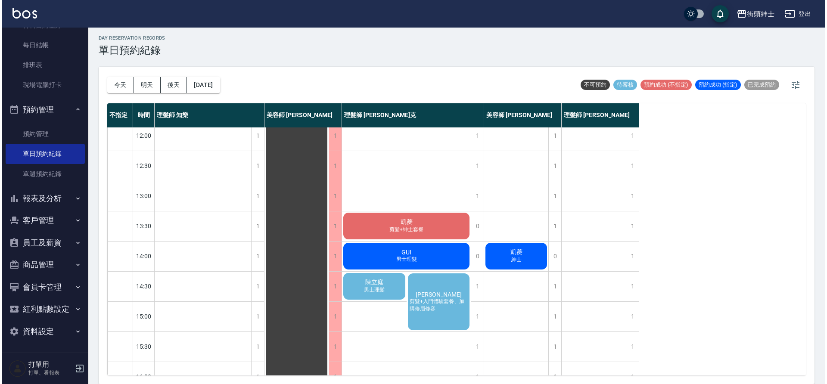
scroll to position [82, 0]
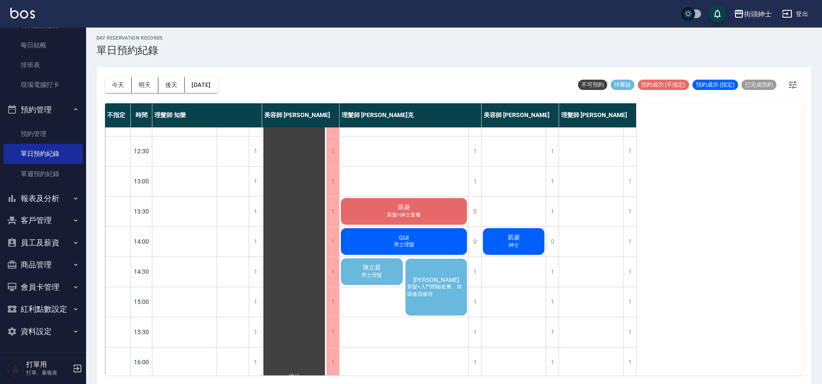
click at [367, 274] on span "男士理髮" at bounding box center [372, 275] width 24 height 7
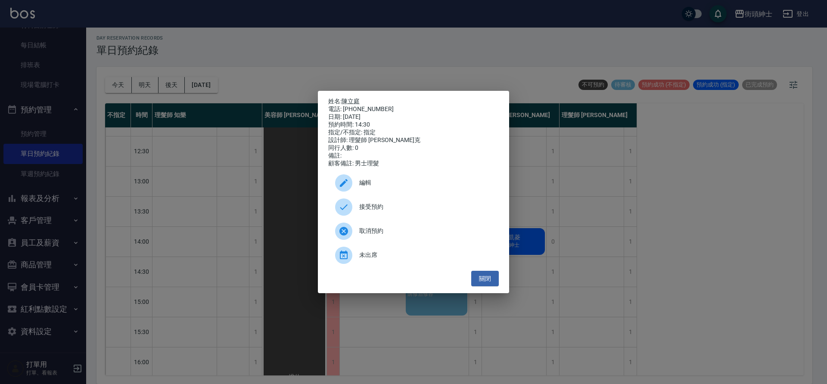
click at [355, 204] on div at bounding box center [347, 206] width 24 height 17
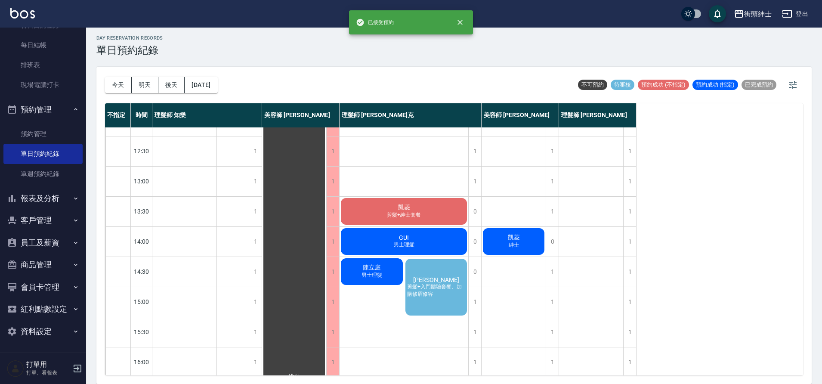
click at [449, 288] on span "剪髮+入門體驗套餐、加購修眉修容" at bounding box center [437, 290] width 62 height 15
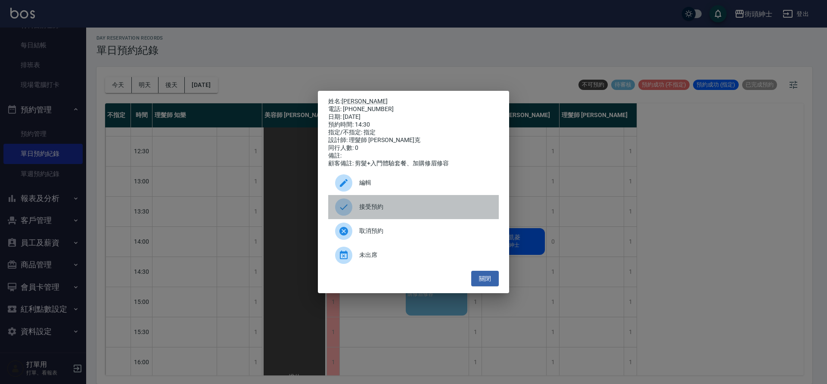
click at [388, 206] on span "接受預約" at bounding box center [425, 206] width 133 height 9
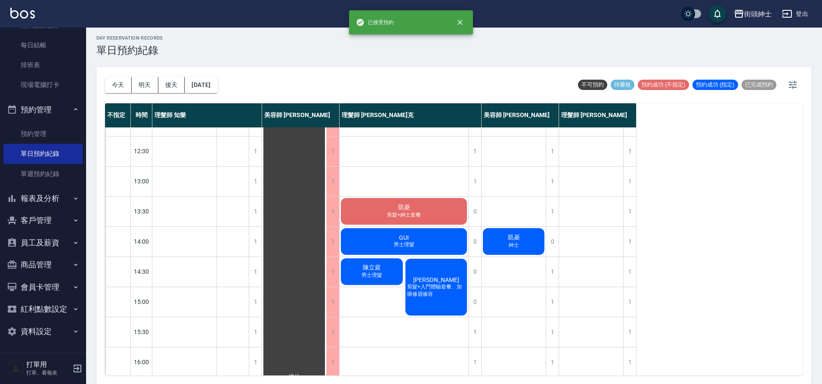
click at [442, 298] on div "林奐宇 剪髮+入門體驗套餐、加購修眉修容" at bounding box center [436, 286] width 65 height 59
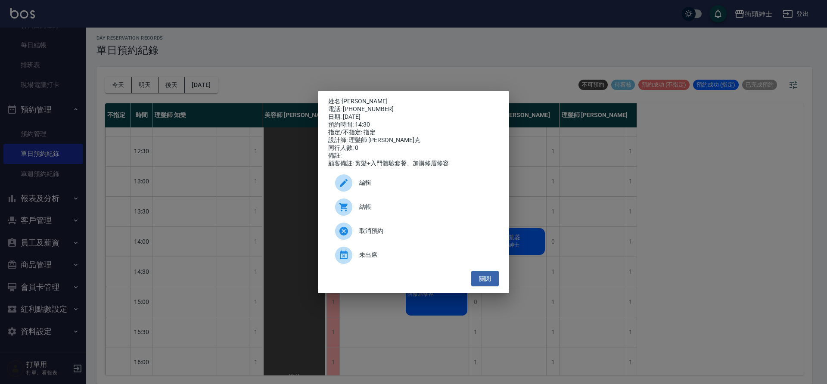
click at [360, 183] on span "編輯" at bounding box center [425, 182] width 133 height 9
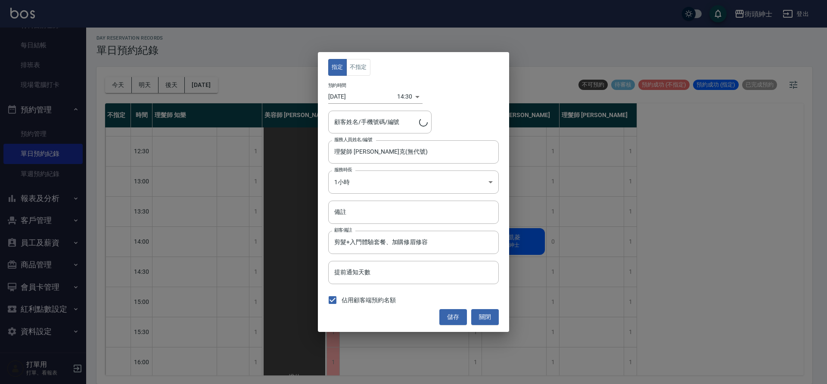
type input "林奐宇/0987358814"
click at [375, 180] on body "街頭紳士 登出 櫃檯作業 打帳單 帳單列表 營業儀表板 現金收支登錄 材料自購登錄 每日結帳 排班表 現場電腦打卡 預約管理 預約管理 單日預約紀錄 單週預約…" at bounding box center [413, 190] width 827 height 387
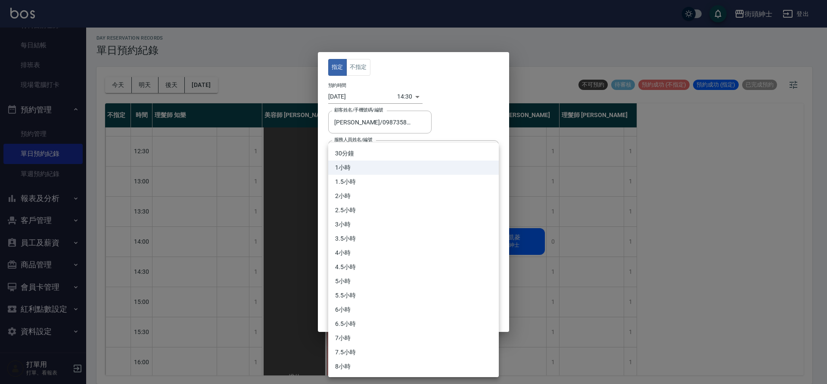
click at [368, 151] on li "30分鐘" at bounding box center [413, 153] width 170 height 14
type input "1"
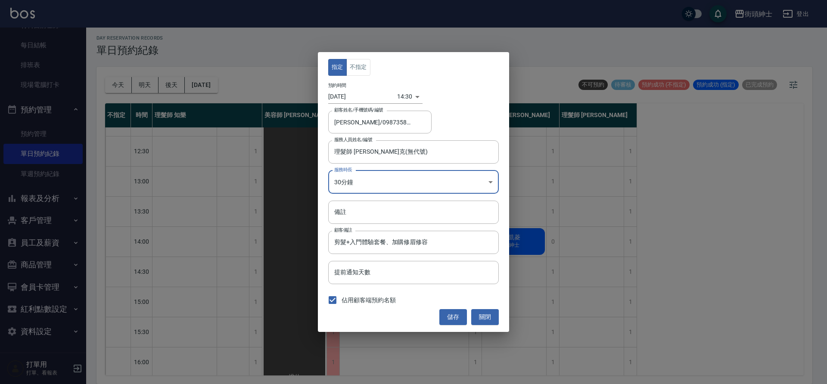
click at [401, 97] on body "街頭紳士 登出 櫃檯作業 打帳單 帳單列表 營業儀表板 現金收支登錄 材料自購登錄 每日結帳 排班表 現場電腦打卡 預約管理 預約管理 單日預約紀錄 單週預約…" at bounding box center [413, 190] width 827 height 387
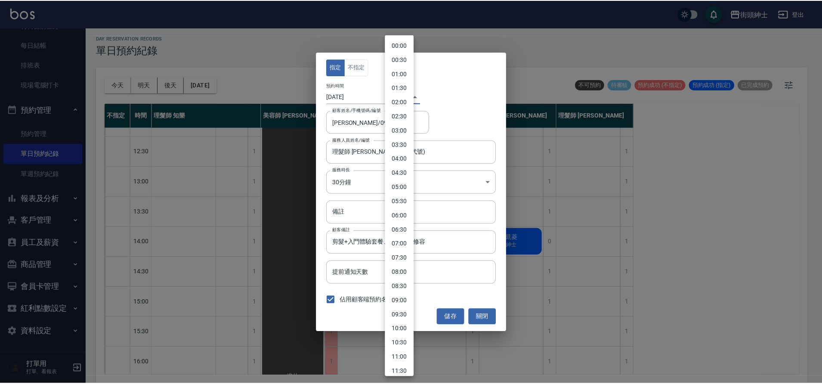
scroll to position [251, 0]
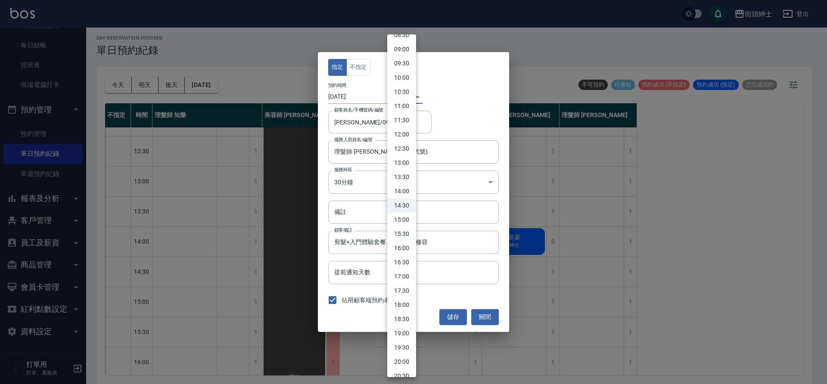
click at [406, 220] on li "15:00" at bounding box center [401, 220] width 29 height 14
type input "1759215600000"
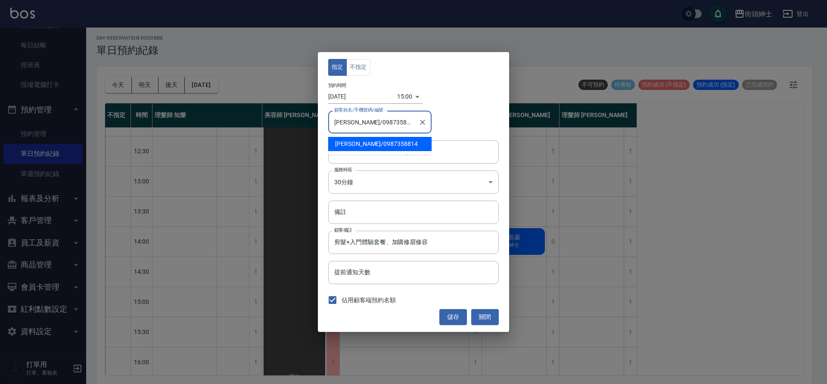
drag, startPoint x: 358, startPoint y: 124, endPoint x: 388, endPoint y: 126, distance: 30.7
click at [390, 125] on input "林奐宇/0987358814" at bounding box center [373, 122] width 83 height 15
click at [457, 316] on button "儲存" at bounding box center [453, 317] width 28 height 16
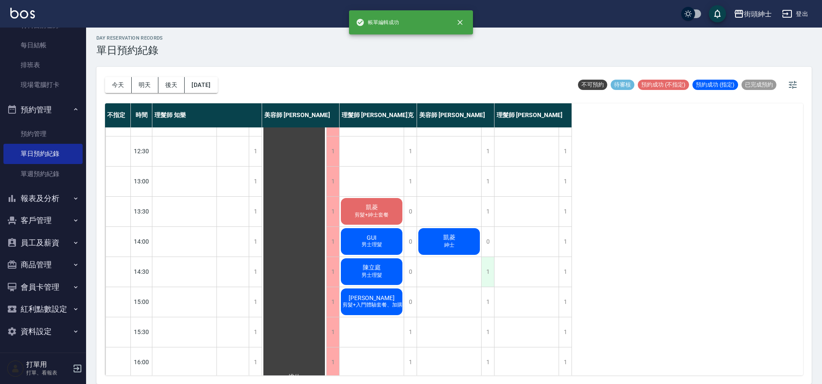
click at [490, 271] on div "1" at bounding box center [487, 272] width 13 height 30
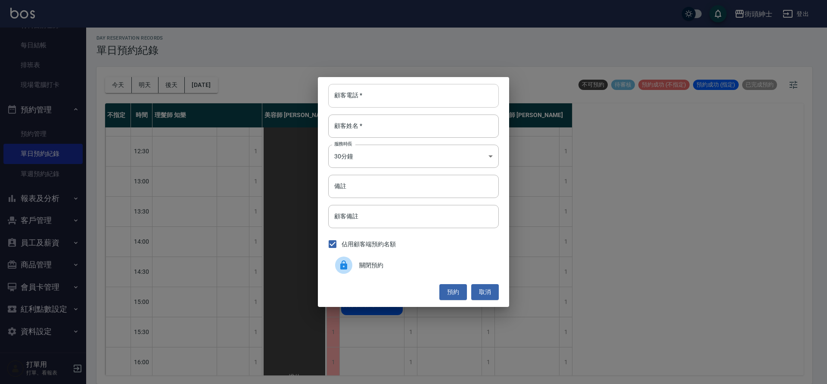
click at [391, 103] on input "顧客電話   *" at bounding box center [413, 95] width 170 height 23
paste input "0987358814"
type input "0987358814"
click at [378, 128] on input "顧客姓名   *" at bounding box center [413, 126] width 170 height 23
click at [353, 125] on input "入門家修容" at bounding box center [413, 126] width 170 height 23
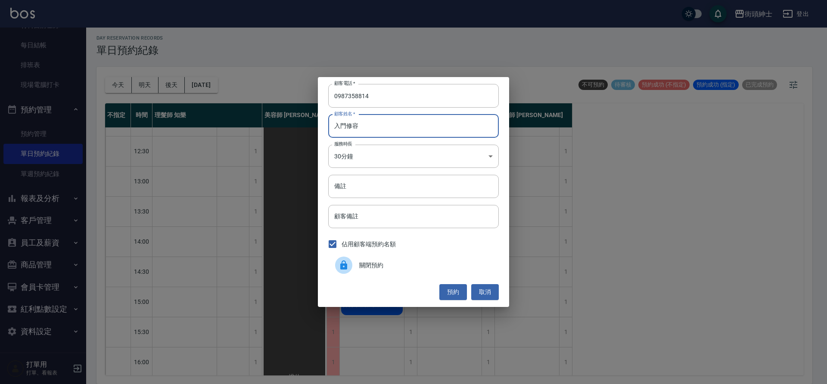
type input "入門 修容"
drag, startPoint x: 369, startPoint y: 128, endPoint x: 330, endPoint y: 124, distance: 39.0
click at [313, 124] on div "顧客電話   * 0987358814 顧客電話   * 顧客姓名   * 入門 修容 顧客姓名   * 服務時長 30分鐘 1 服務時長 備註 備註 顧客備…" at bounding box center [413, 192] width 827 height 384
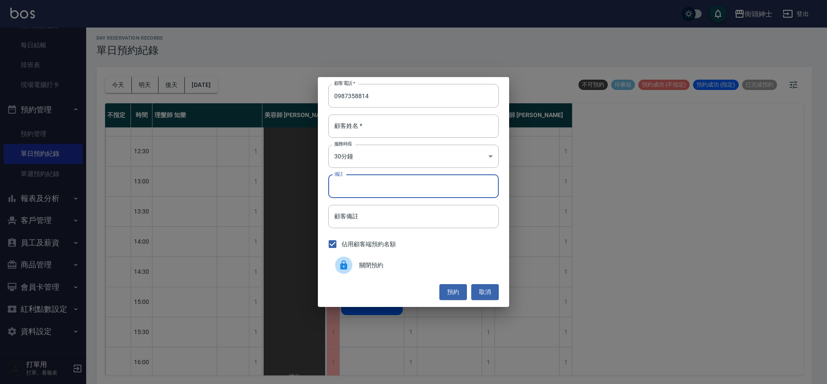
click at [361, 185] on input "備註" at bounding box center [413, 186] width 170 height 23
paste input "入門 修容"
type input "入門 修容"
click at [371, 132] on input "顧客姓名   *" at bounding box center [413, 126] width 170 height 23
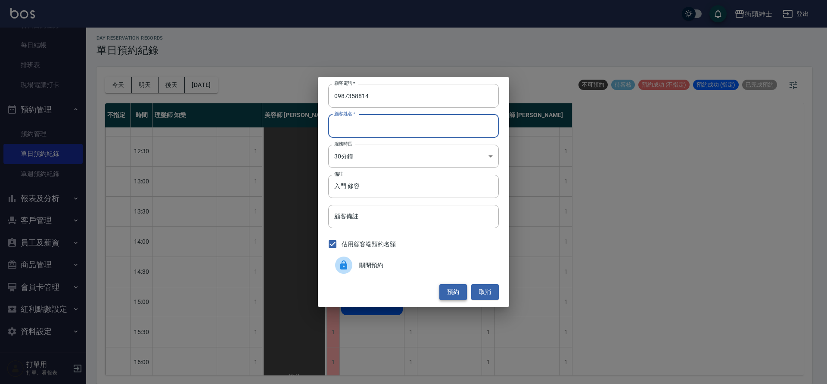
drag, startPoint x: 454, startPoint y: 290, endPoint x: 454, endPoint y: 285, distance: 4.7
click at [455, 289] on button "預約" at bounding box center [453, 292] width 28 height 16
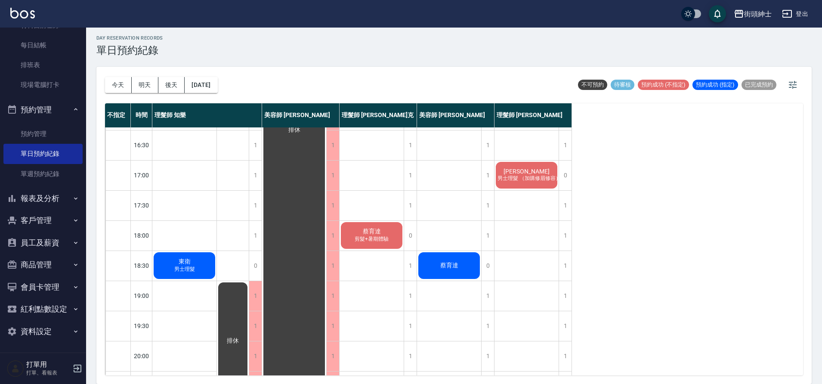
scroll to position [392, 0]
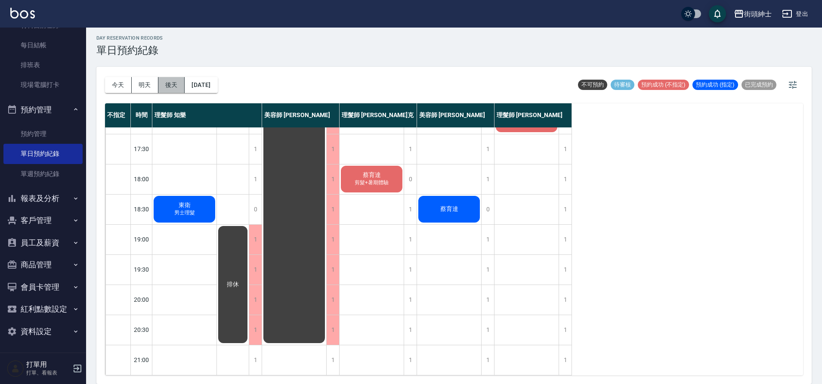
drag, startPoint x: 168, startPoint y: 87, endPoint x: 193, endPoint y: 88, distance: 24.5
click at [168, 87] on button "後天" at bounding box center [171, 85] width 27 height 16
click at [216, 90] on div at bounding box center [411, 192] width 822 height 384
click at [218, 82] on div at bounding box center [411, 192] width 822 height 384
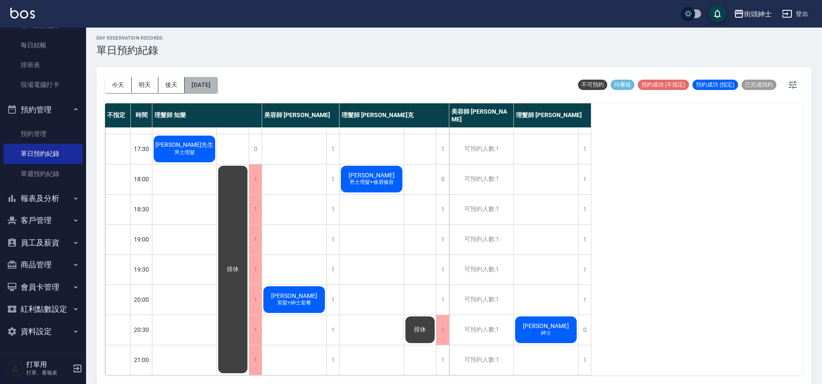
click at [217, 86] on button "2025/09/26" at bounding box center [201, 85] width 33 height 16
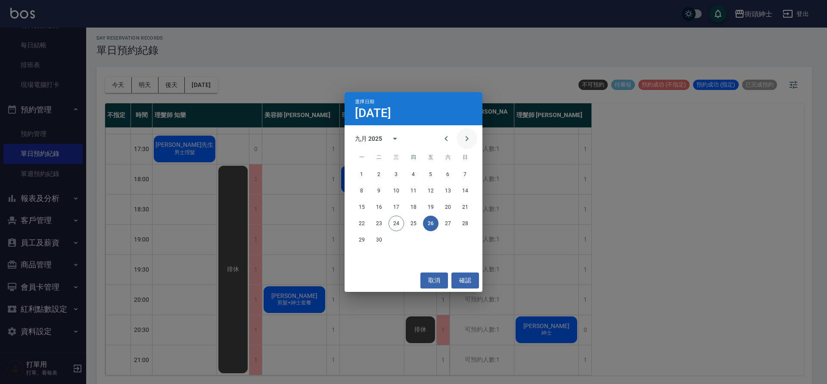
click at [469, 139] on icon "Next month" at bounding box center [466, 138] width 10 height 10
click at [398, 174] on button "1" at bounding box center [395, 174] width 15 height 15
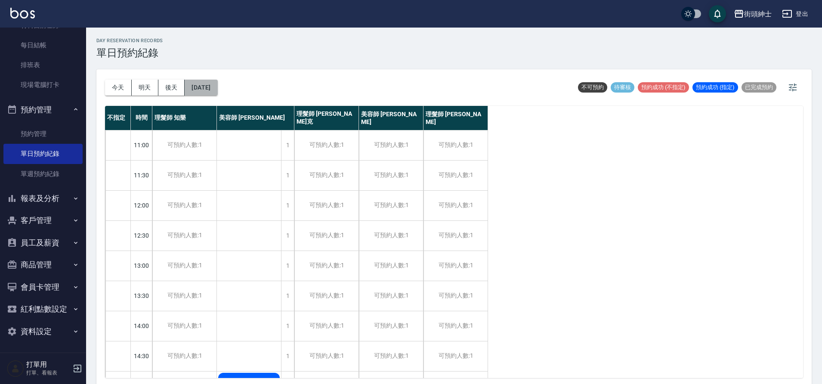
click at [214, 85] on button "2025/10/01" at bounding box center [201, 88] width 33 height 16
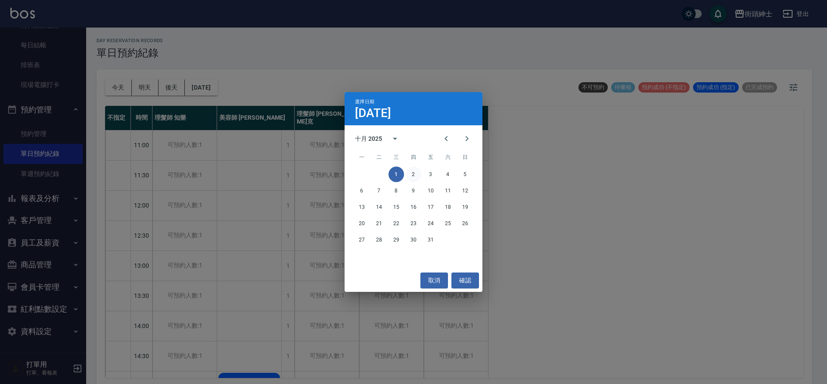
click at [415, 174] on button "2" at bounding box center [413, 174] width 15 height 15
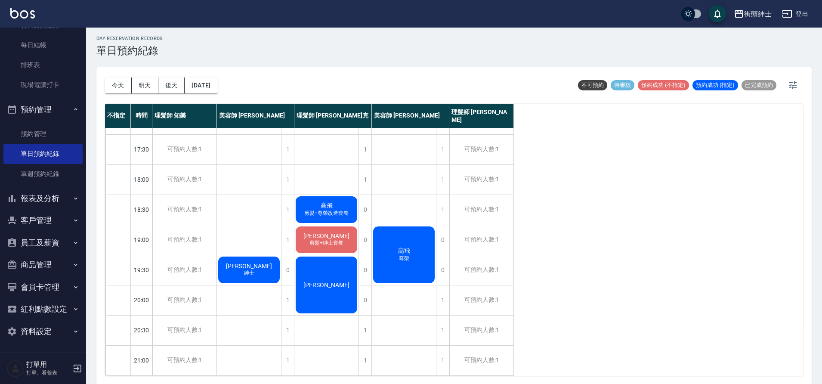
scroll to position [3, 0]
click at [217, 88] on button "2025/10/02" at bounding box center [201, 85] width 33 height 16
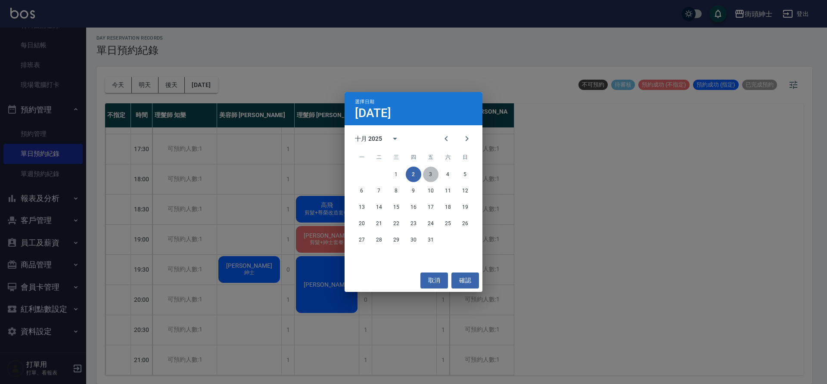
click at [434, 173] on button "3" at bounding box center [430, 174] width 15 height 15
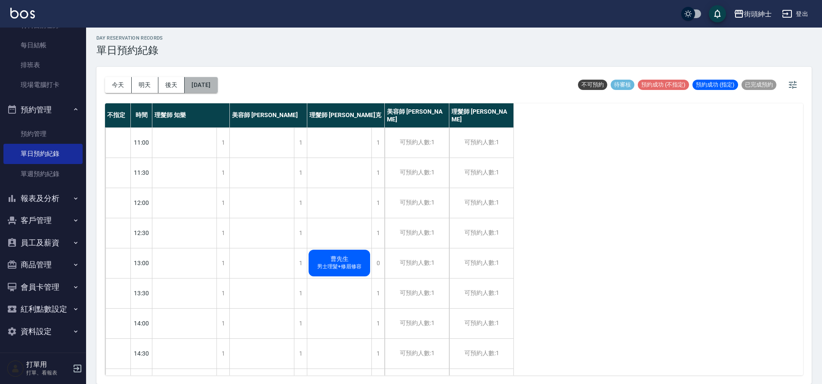
click at [213, 87] on button "2025/10/03" at bounding box center [201, 85] width 33 height 16
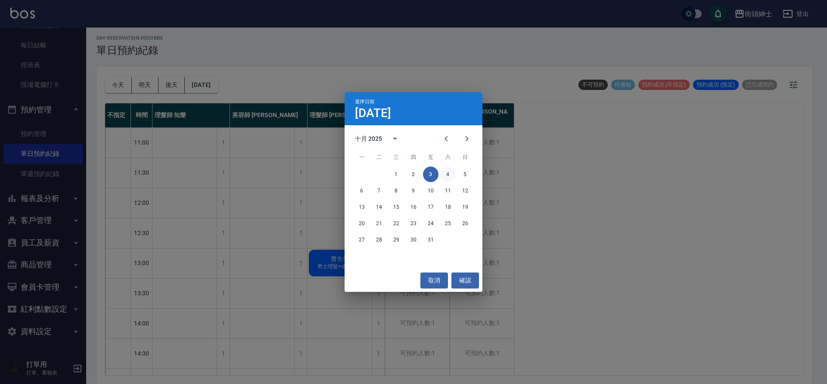
click at [451, 174] on button "4" at bounding box center [447, 174] width 15 height 15
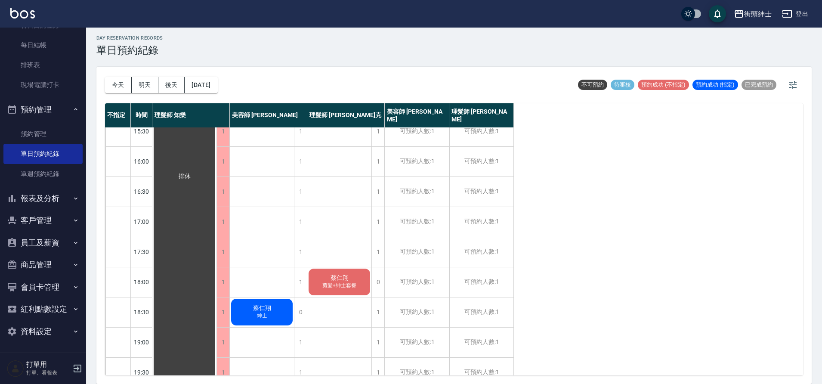
scroll to position [392, 0]
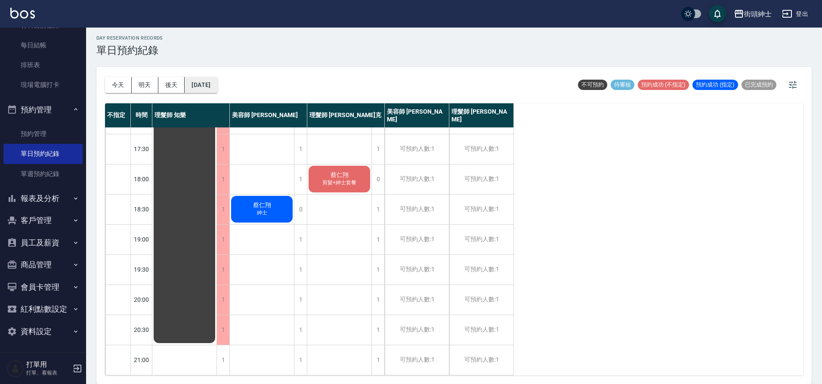
click at [217, 86] on button "2025/10/04" at bounding box center [201, 85] width 33 height 16
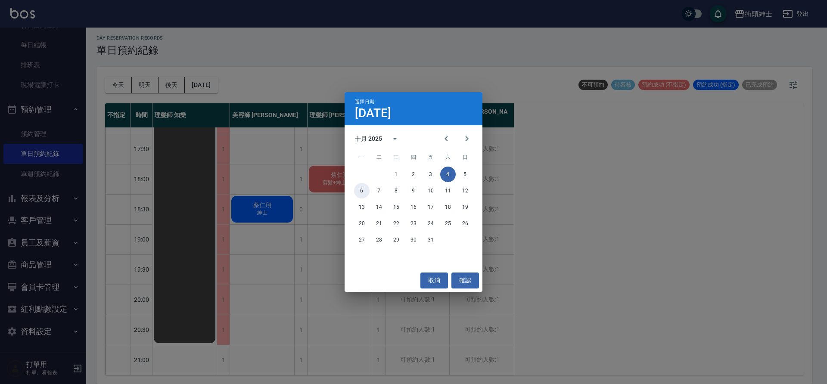
click at [361, 192] on button "6" at bounding box center [361, 190] width 15 height 15
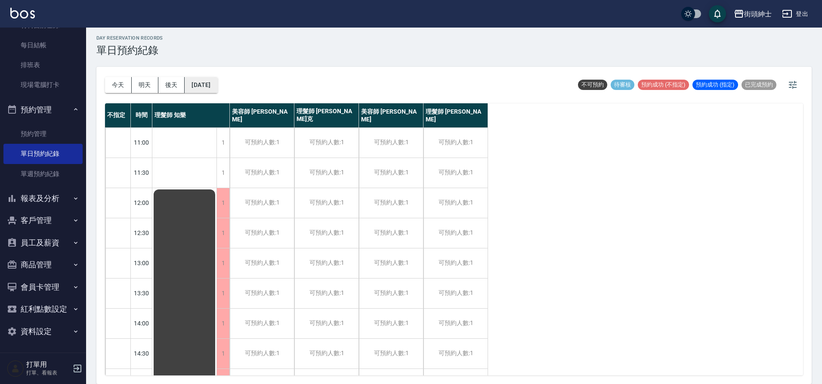
click at [207, 88] on button "2025/10/06" at bounding box center [201, 85] width 33 height 16
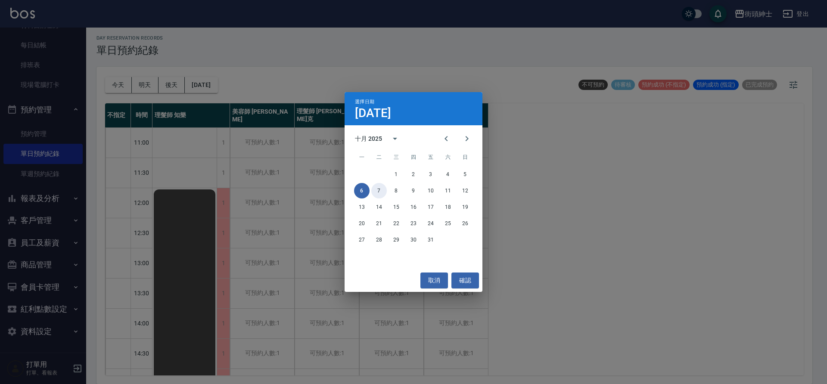
click at [381, 191] on button "7" at bounding box center [378, 190] width 15 height 15
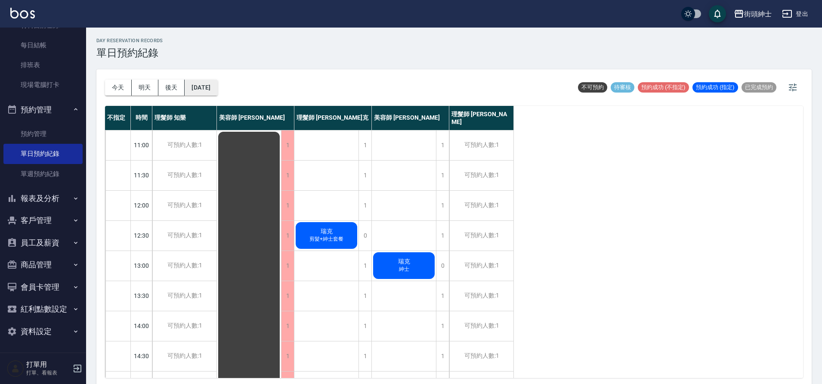
click at [212, 92] on button "2025/10/07" at bounding box center [201, 88] width 33 height 16
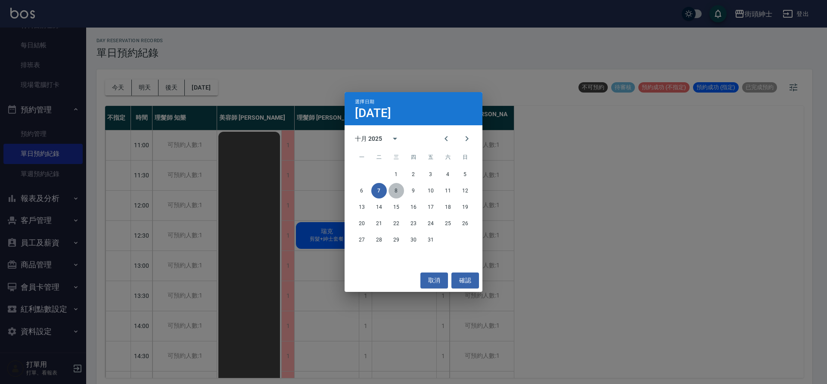
click at [399, 192] on button "8" at bounding box center [395, 190] width 15 height 15
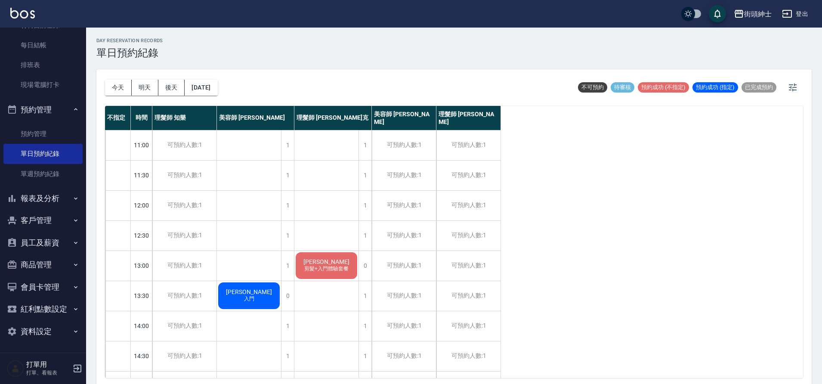
scroll to position [392, 0]
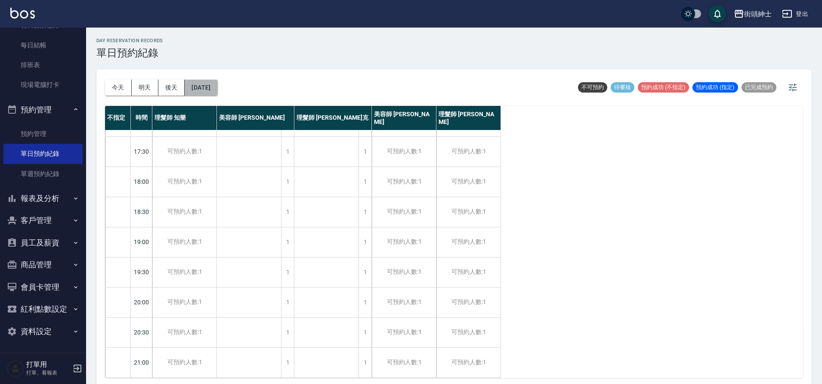
click at [213, 95] on button "2025/10/08" at bounding box center [201, 88] width 33 height 16
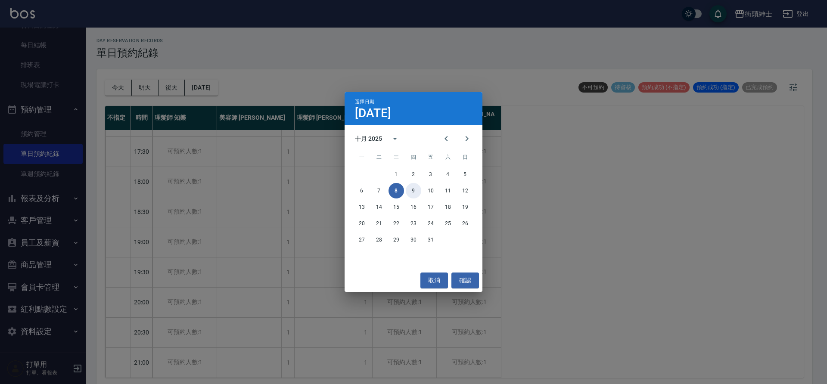
click at [414, 190] on button "9" at bounding box center [413, 190] width 15 height 15
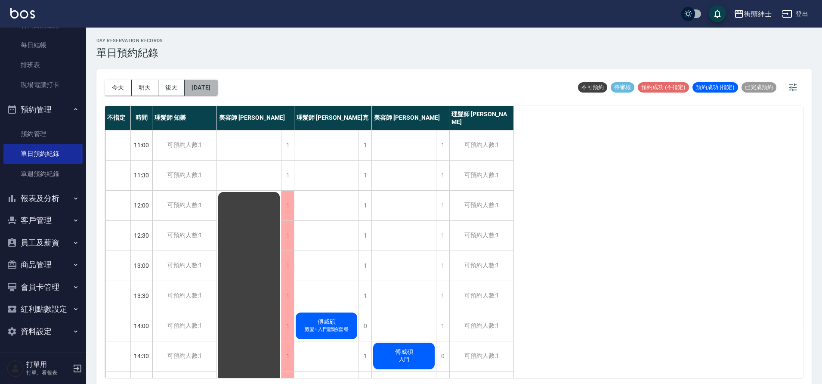
click at [217, 87] on button "2025/10/09" at bounding box center [201, 88] width 33 height 16
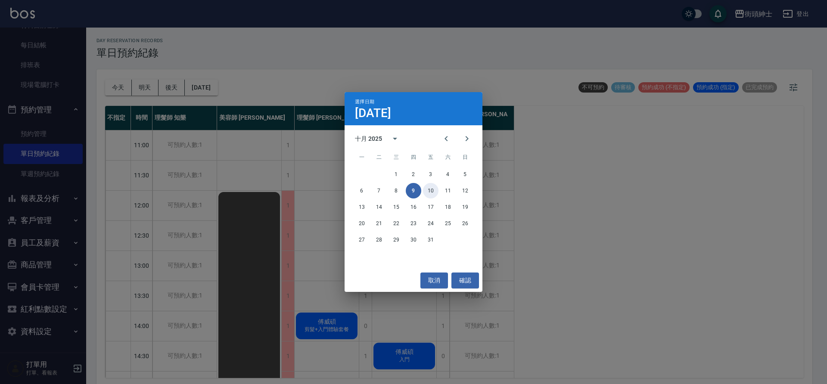
drag, startPoint x: 434, startPoint y: 183, endPoint x: 430, endPoint y: 189, distance: 7.3
click at [433, 183] on button "10" at bounding box center [430, 190] width 15 height 15
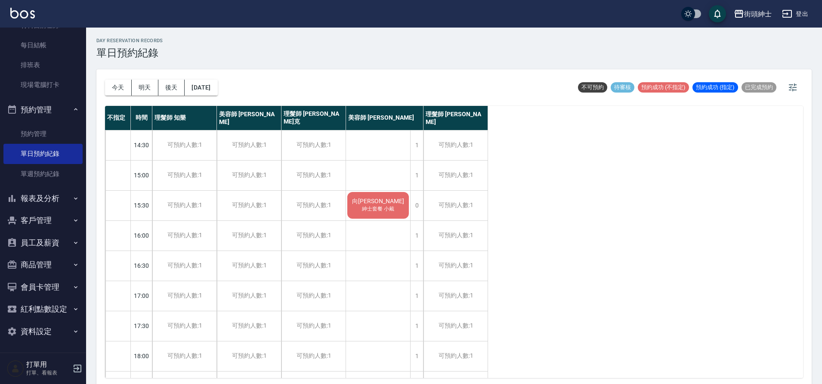
scroll to position [203, 0]
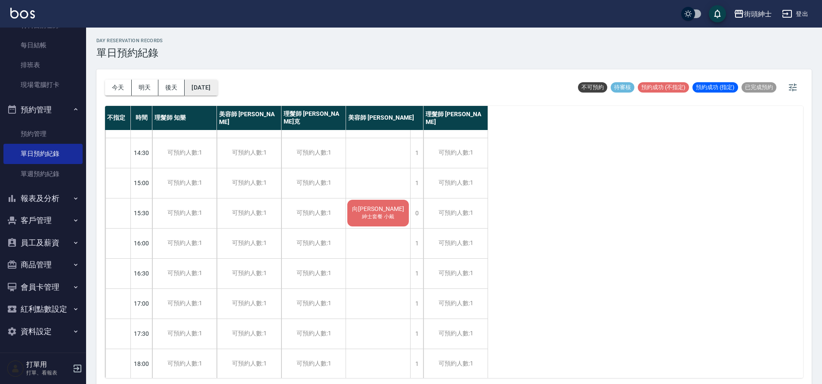
click at [217, 90] on button "2025/10/10" at bounding box center [201, 88] width 33 height 16
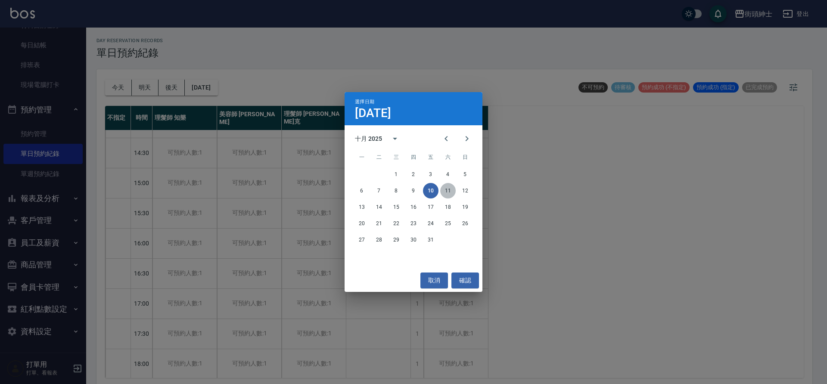
click at [452, 195] on button "11" at bounding box center [447, 190] width 15 height 15
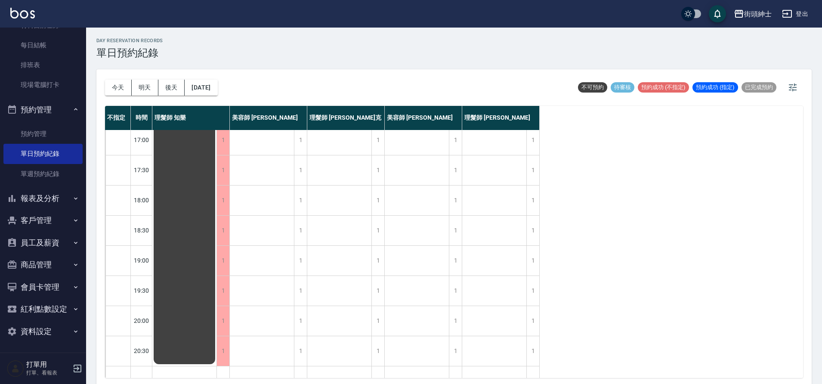
scroll to position [392, 0]
click at [216, 98] on div "今天 明天 後天 2025/10/11" at bounding box center [161, 87] width 113 height 37
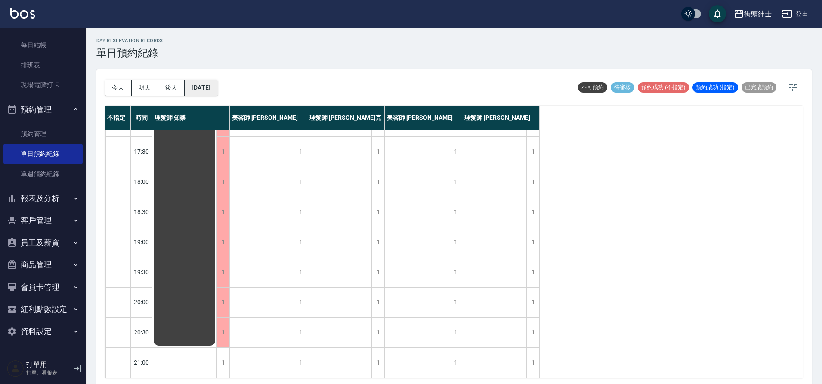
click at [217, 88] on button "2025/10/11" at bounding box center [201, 88] width 33 height 16
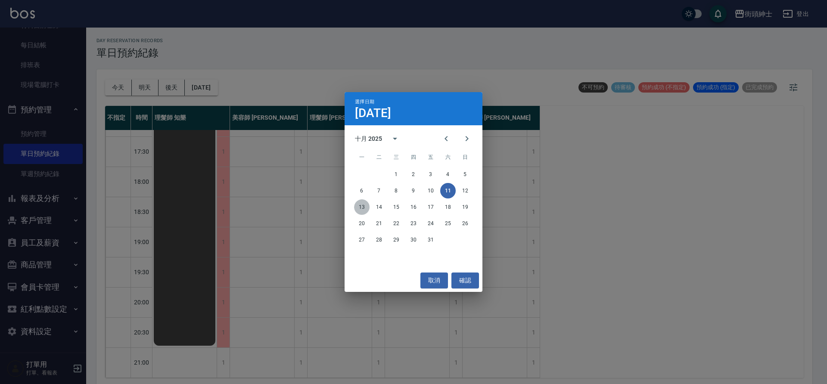
click at [367, 210] on button "13" at bounding box center [361, 206] width 15 height 15
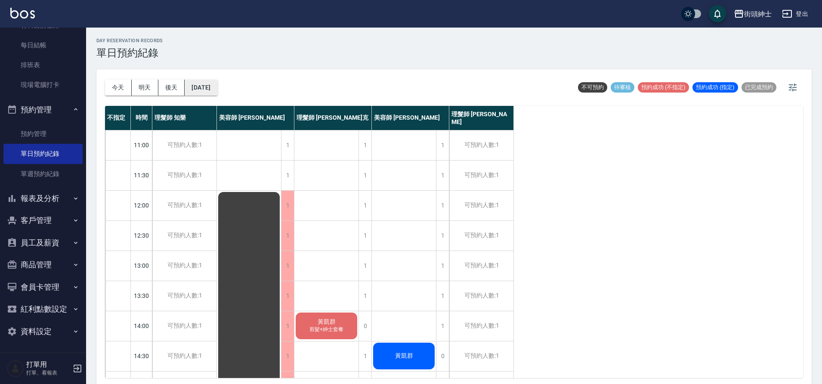
click at [216, 92] on button "2025/10/13" at bounding box center [201, 88] width 33 height 16
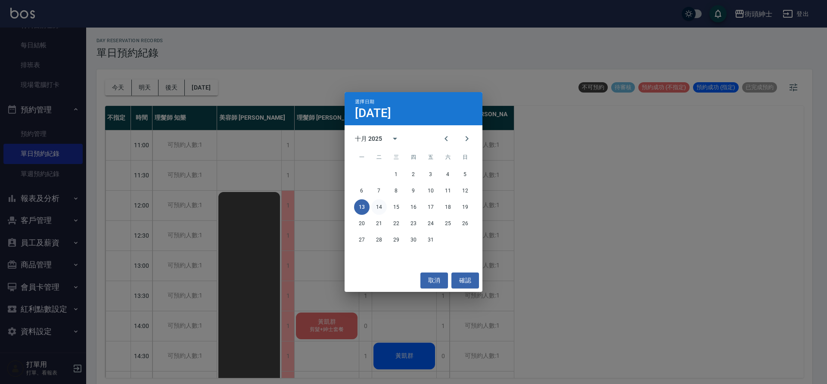
click at [375, 206] on button "14" at bounding box center [378, 206] width 15 height 15
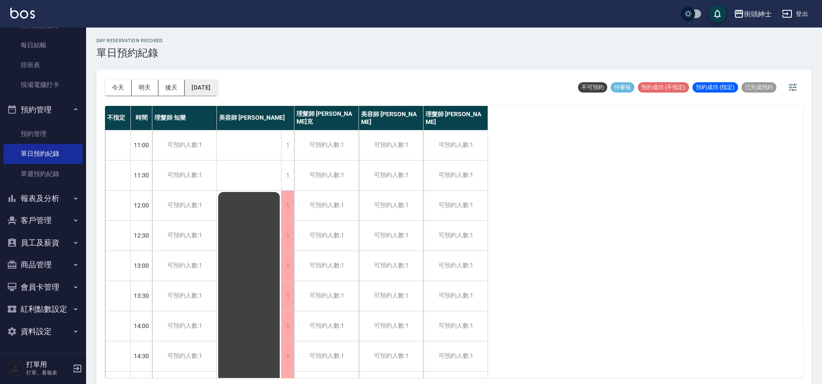
click at [217, 85] on button "2025/10/14" at bounding box center [201, 88] width 33 height 16
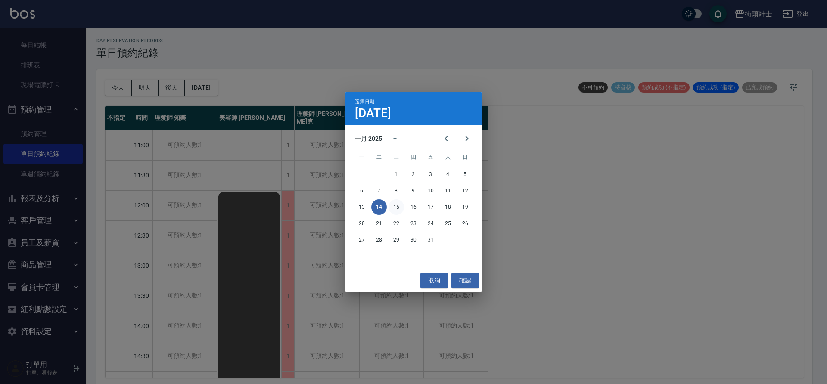
click at [399, 207] on button "15" at bounding box center [395, 206] width 15 height 15
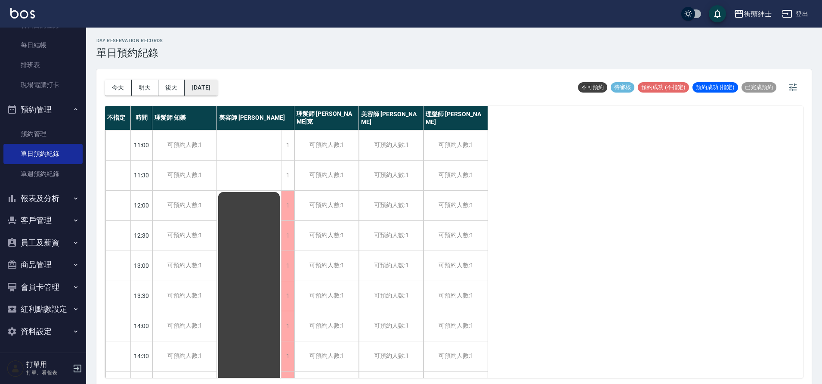
click at [214, 87] on button "2025/10/15" at bounding box center [201, 88] width 33 height 16
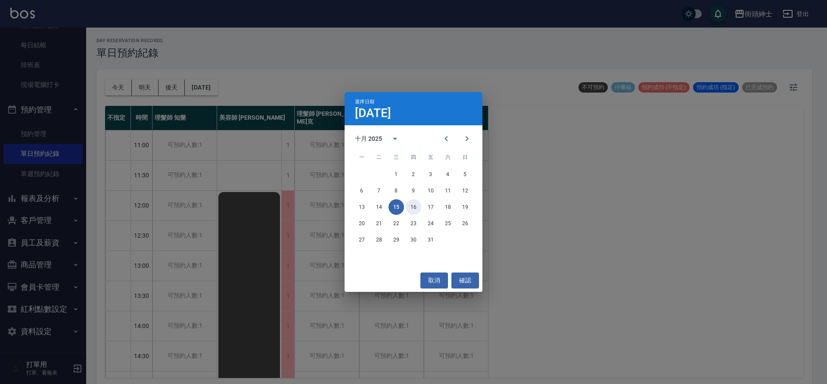
click at [413, 210] on button "16" at bounding box center [413, 206] width 15 height 15
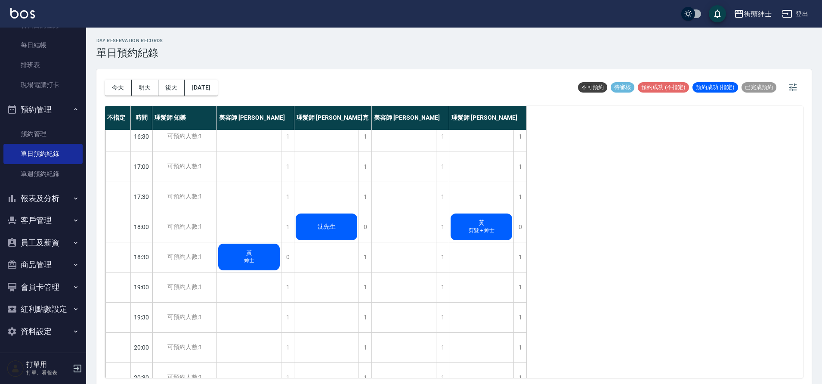
scroll to position [390, 0]
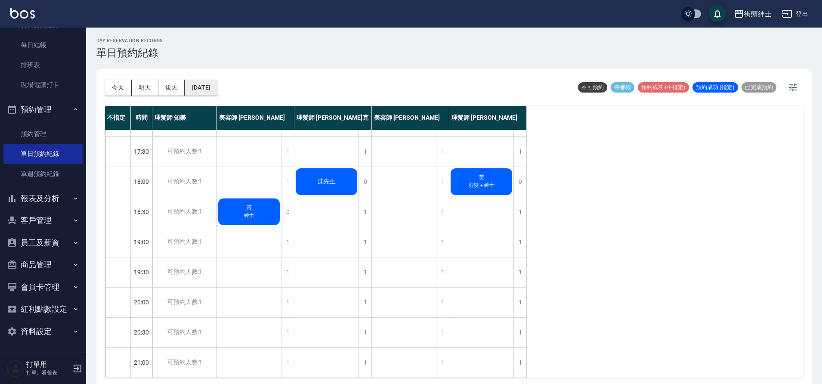
click at [217, 95] on button "2025/10/16" at bounding box center [201, 88] width 33 height 16
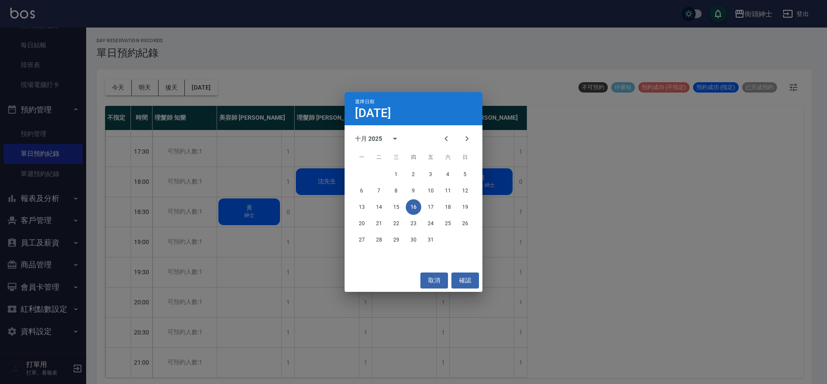
click at [223, 91] on div "選擇日期 10月16日 十月 2025 一 二 三 四 五 六 日 1 2 3 4 5 6 7 8 9 10 11 12 13 14 15 16 17 18 …" at bounding box center [413, 192] width 827 height 384
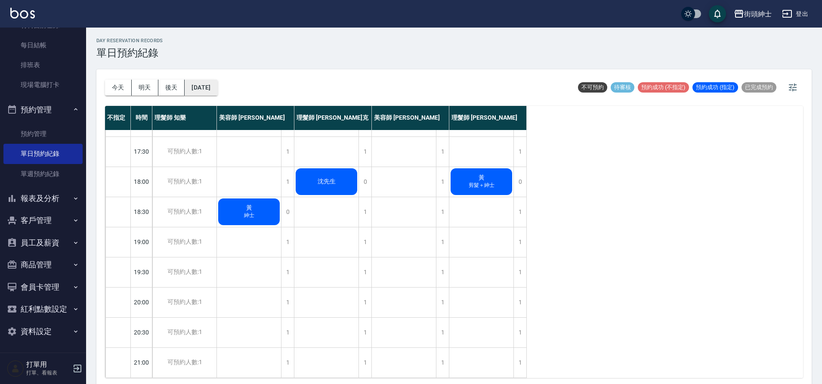
click at [217, 91] on button "2025/10/16" at bounding box center [201, 88] width 33 height 16
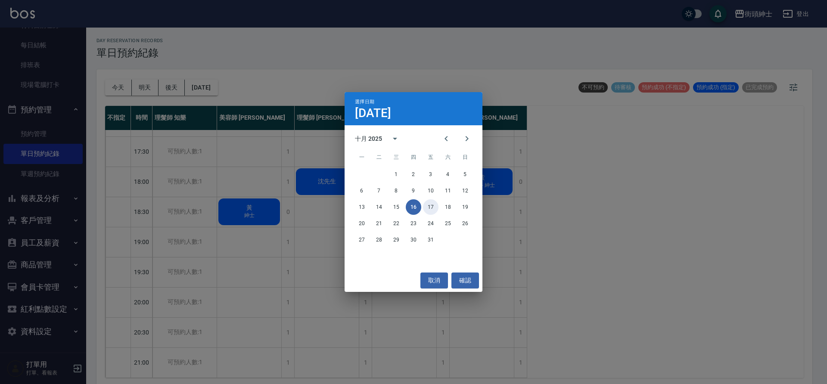
click at [430, 207] on button "17" at bounding box center [430, 206] width 15 height 15
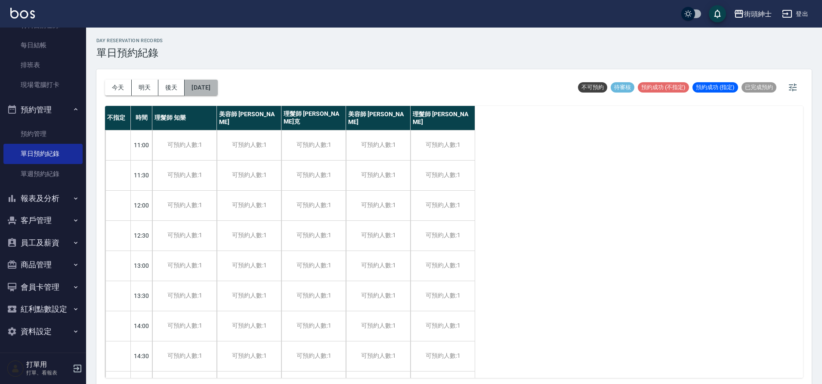
click at [215, 89] on button "2025/10/17" at bounding box center [201, 88] width 33 height 16
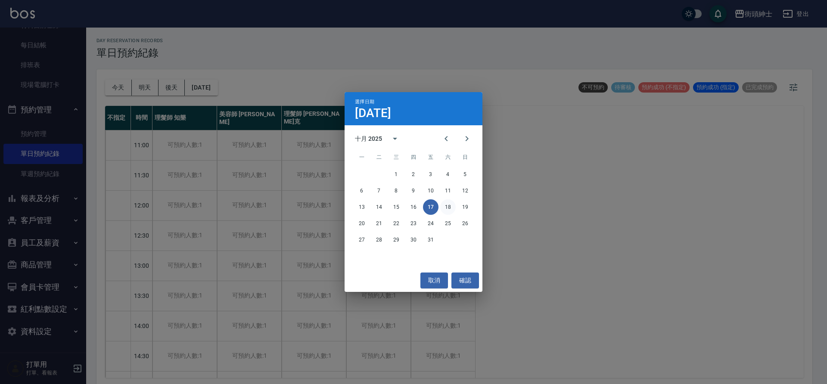
click at [448, 210] on button "18" at bounding box center [447, 206] width 15 height 15
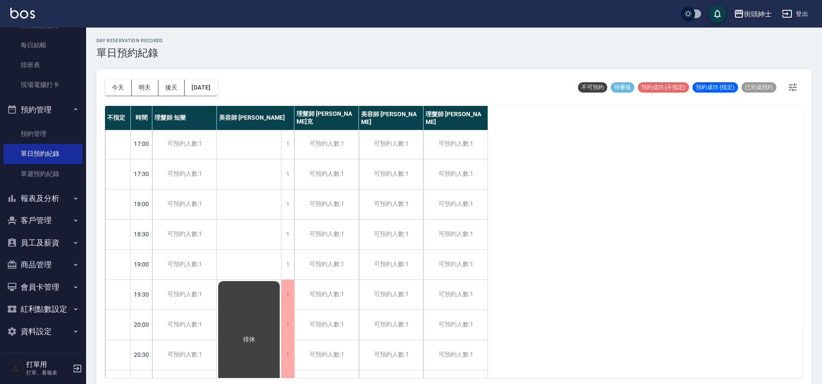
scroll to position [392, 0]
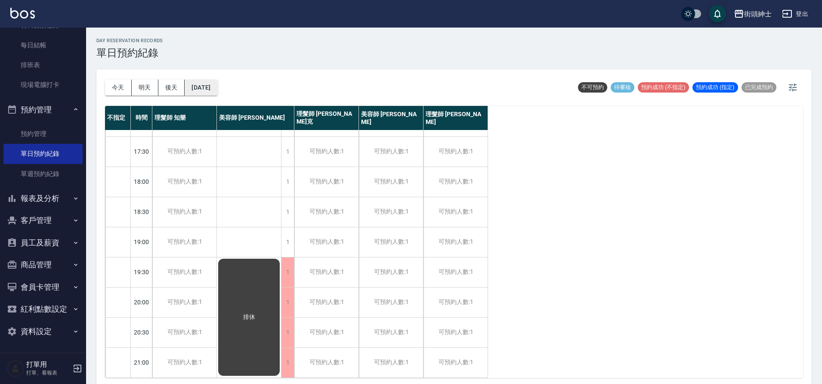
click at [206, 85] on button "2025/10/18" at bounding box center [201, 88] width 33 height 16
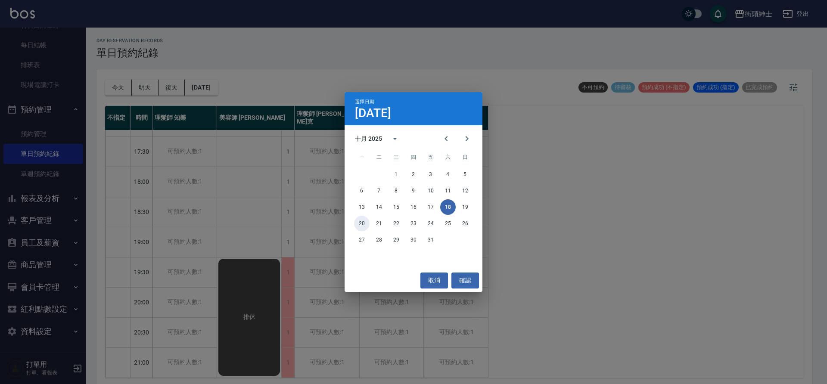
click at [363, 223] on button "20" at bounding box center [361, 223] width 15 height 15
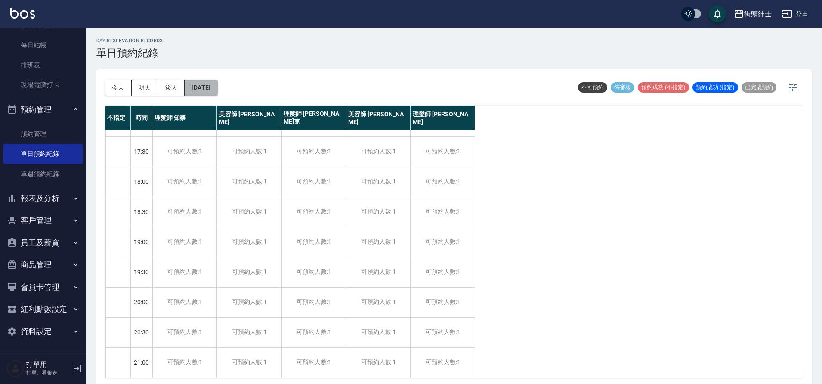
click at [208, 89] on button "2025/10/20" at bounding box center [201, 88] width 33 height 16
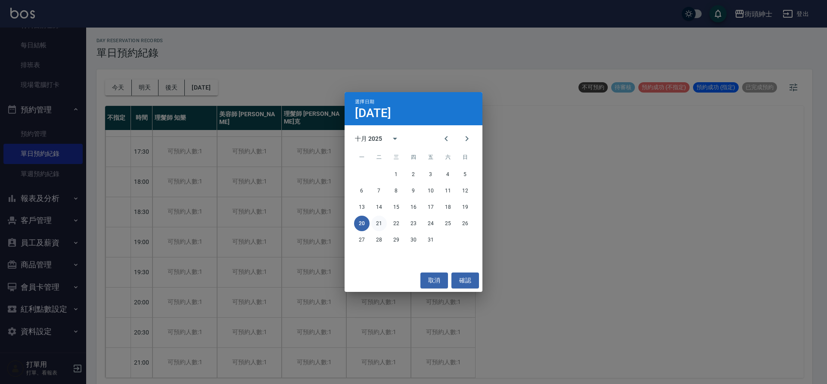
click at [379, 226] on button "21" at bounding box center [378, 223] width 15 height 15
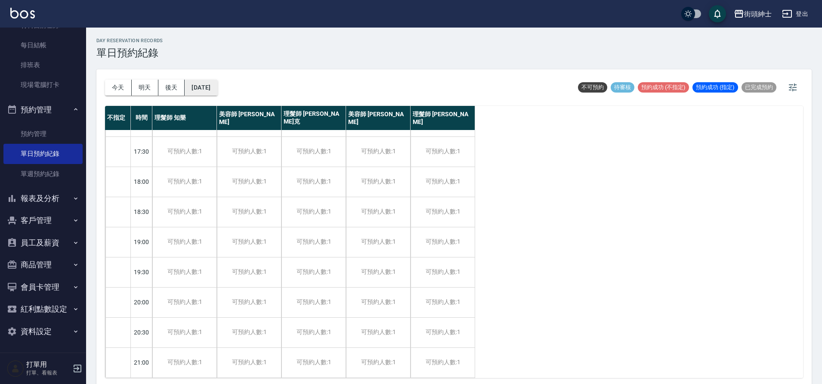
click at [207, 85] on button "2025/10/21" at bounding box center [201, 88] width 33 height 16
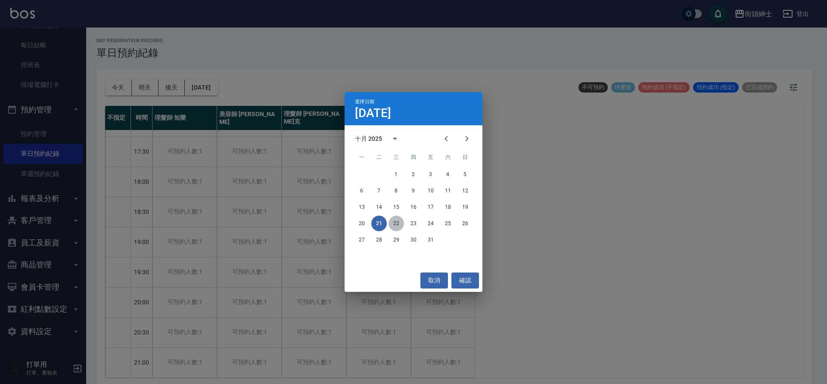
click at [399, 224] on button "22" at bounding box center [395, 223] width 15 height 15
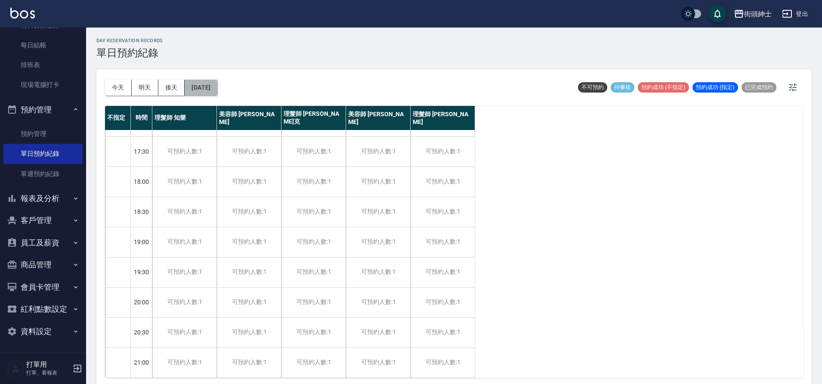
click at [217, 93] on button "2025/10/22" at bounding box center [201, 88] width 33 height 16
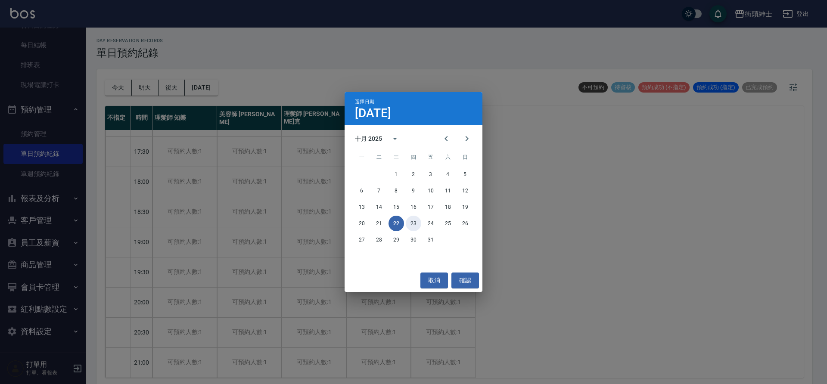
click at [418, 223] on button "23" at bounding box center [413, 223] width 15 height 15
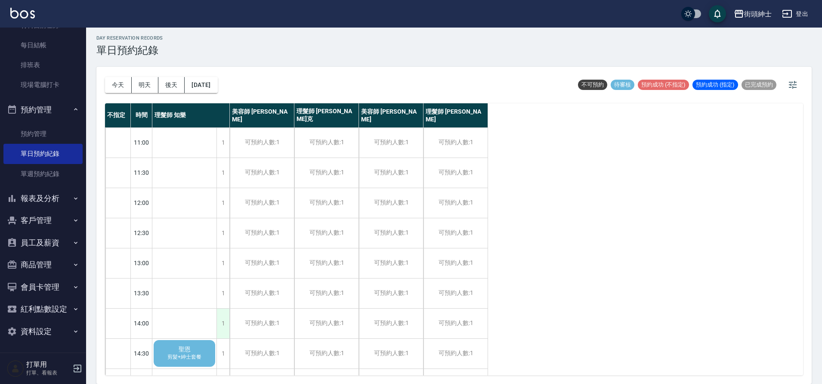
scroll to position [19, 0]
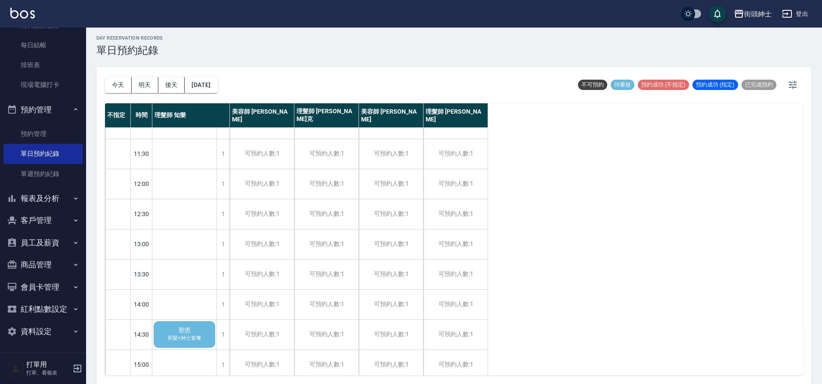
click at [196, 333] on div "聖恩 剪髮+紳士套餐" at bounding box center [184, 334] width 64 height 29
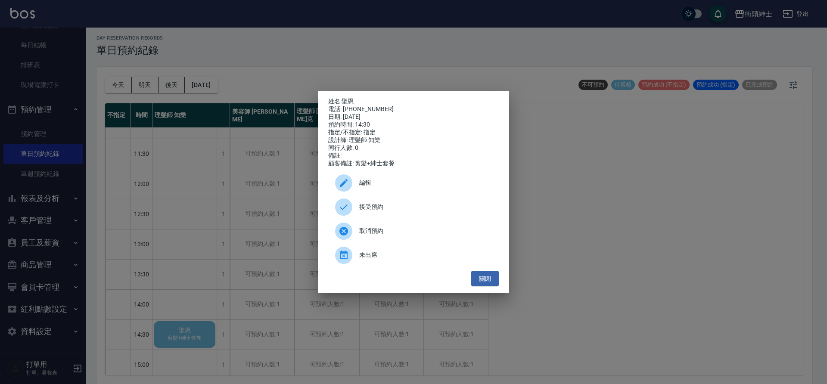
click at [368, 207] on span "接受預約" at bounding box center [425, 206] width 133 height 9
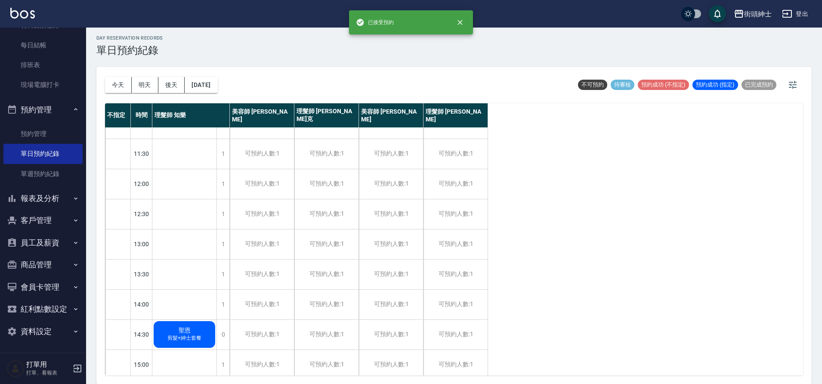
click at [191, 332] on span "聖恩" at bounding box center [184, 331] width 15 height 8
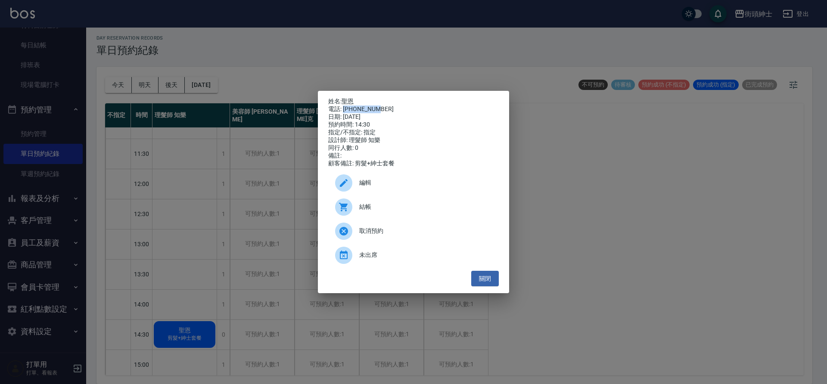
drag, startPoint x: 343, startPoint y: 107, endPoint x: 379, endPoint y: 109, distance: 36.2
click at [379, 109] on div "電話: 0968023913" at bounding box center [413, 109] width 170 height 8
copy div "0968023913"
click at [182, 226] on div "姓名: 聖恩 電話: 0968023913 日期: 2025/10/23 預約時間: 14:30 指定/不指定: 指定 設計師: 理髮師 知樂 同行人數: 0…" at bounding box center [413, 192] width 827 height 384
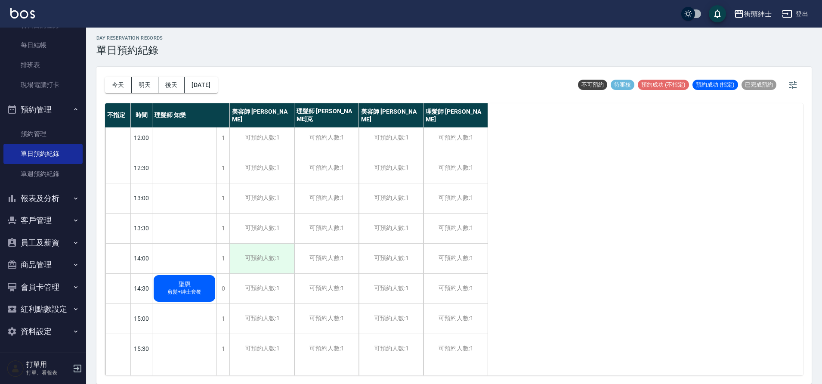
scroll to position [107, 0]
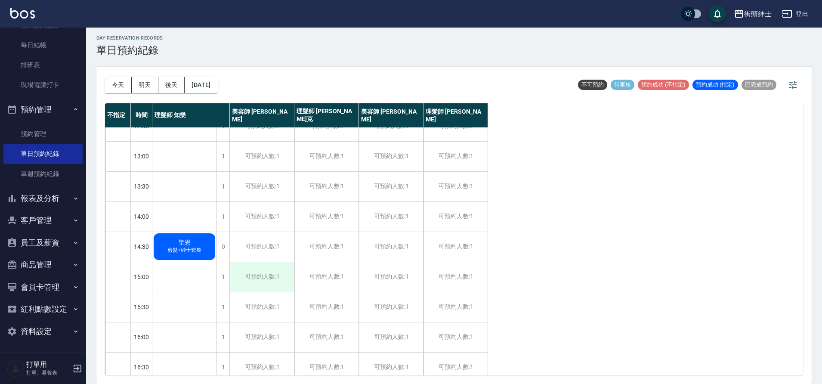
click at [265, 269] on div "可預約人數:1" at bounding box center [262, 277] width 64 height 30
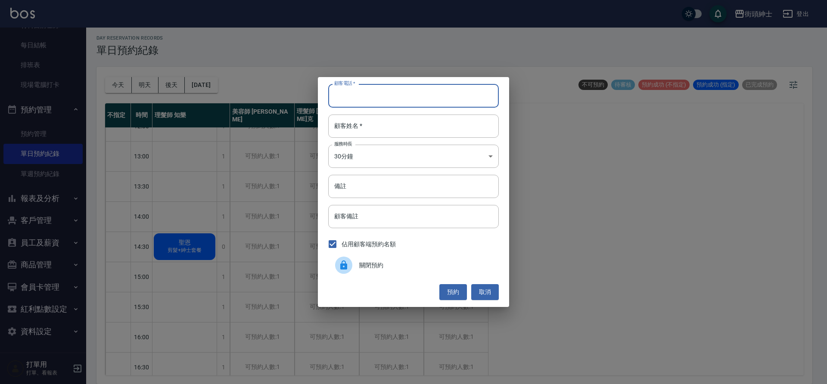
click at [352, 90] on input "顧客電話   *" at bounding box center [413, 95] width 170 height 23
paste input "0968023913"
type input "0968023913"
click at [357, 130] on input "顧客姓名   *" at bounding box center [413, 126] width 170 height 23
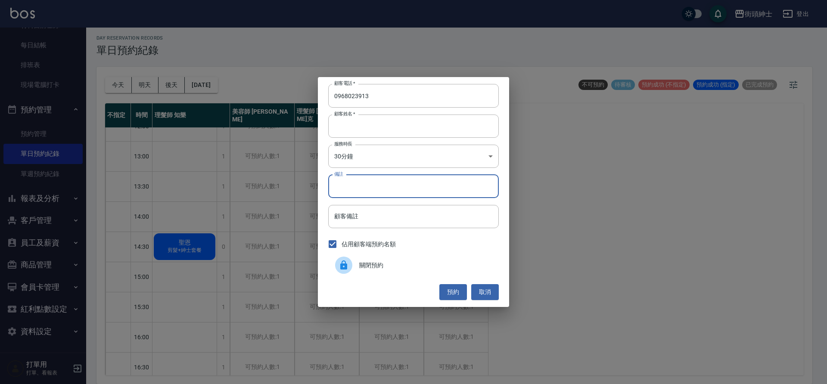
click at [366, 193] on input "備註" at bounding box center [413, 186] width 170 height 23
type input "紳士"
click at [457, 295] on button "預約" at bounding box center [453, 292] width 28 height 16
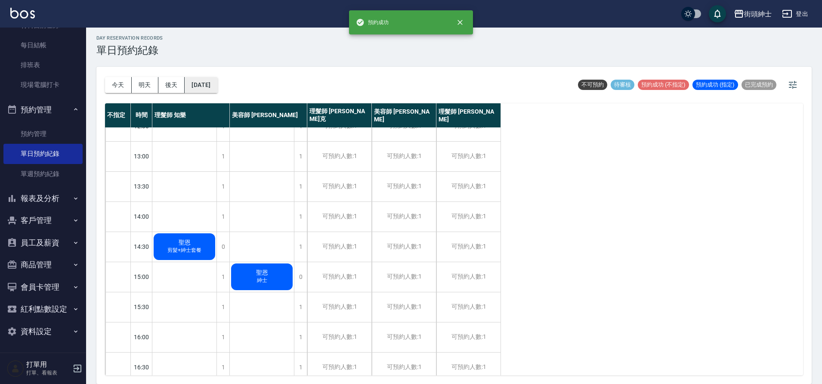
click at [217, 82] on button "2025/10/23" at bounding box center [201, 85] width 33 height 16
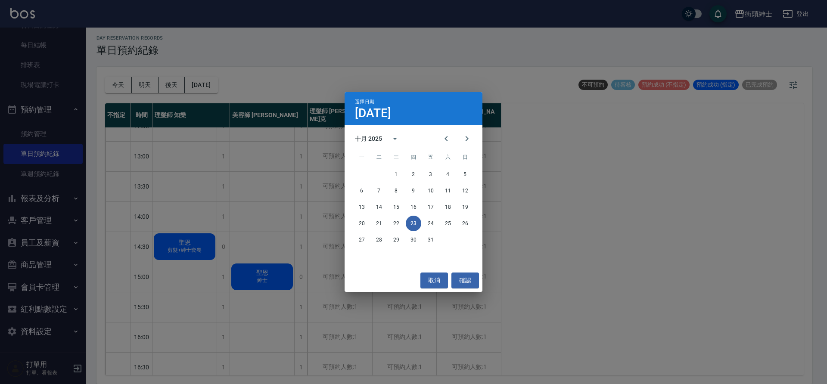
click at [257, 116] on div "選擇日期 10月23日 十月 2025 一 二 三 四 五 六 日 1 2 3 4 5 6 7 8 9 10 11 12 13 14 15 16 17 18 …" at bounding box center [413, 192] width 827 height 384
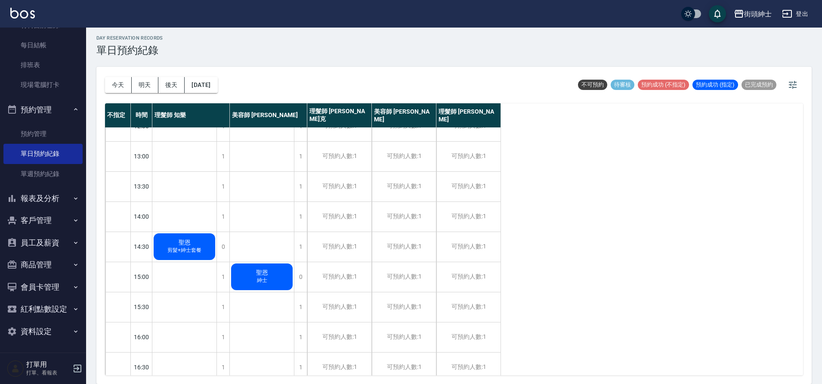
click at [115, 84] on button "今天" at bounding box center [118, 85] width 27 height 16
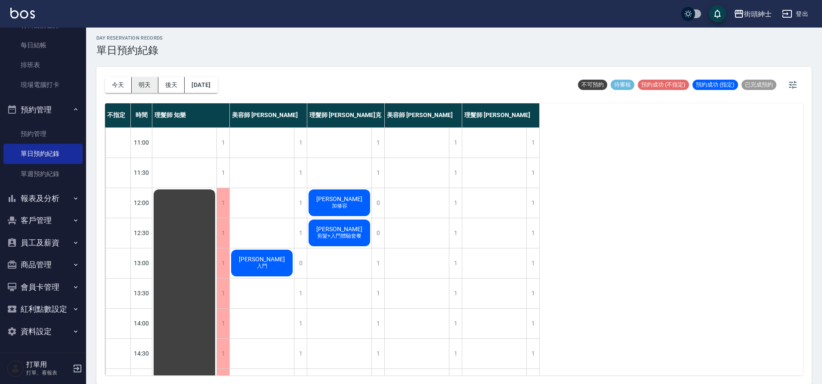
click at [147, 86] on button "明天" at bounding box center [145, 85] width 27 height 16
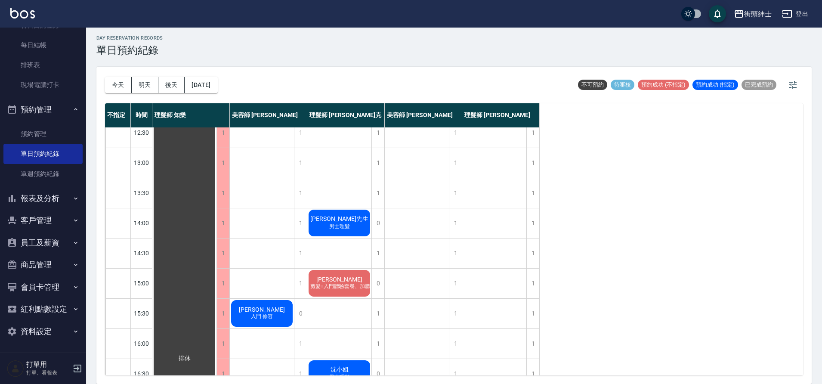
scroll to position [122, 0]
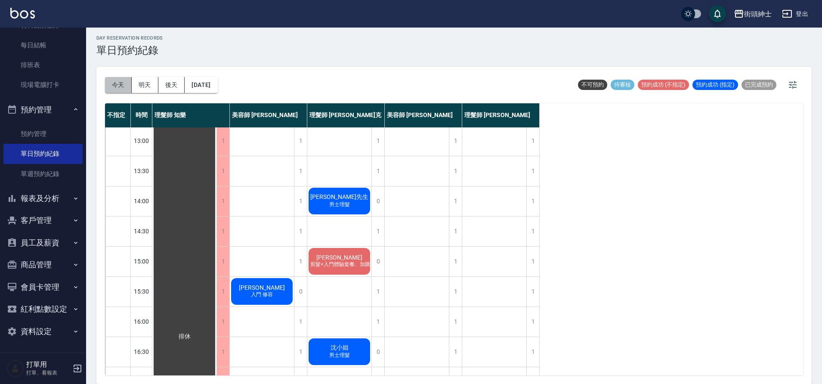
drag, startPoint x: 123, startPoint y: 86, endPoint x: 131, endPoint y: 87, distance: 8.2
click at [124, 86] on button "今天" at bounding box center [118, 85] width 27 height 16
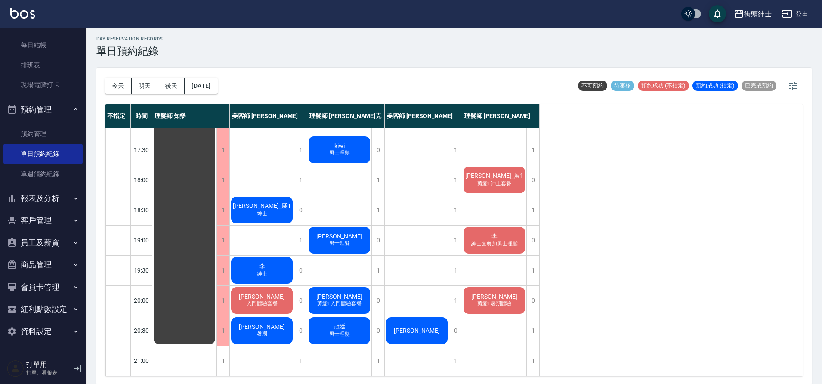
scroll to position [3, 0]
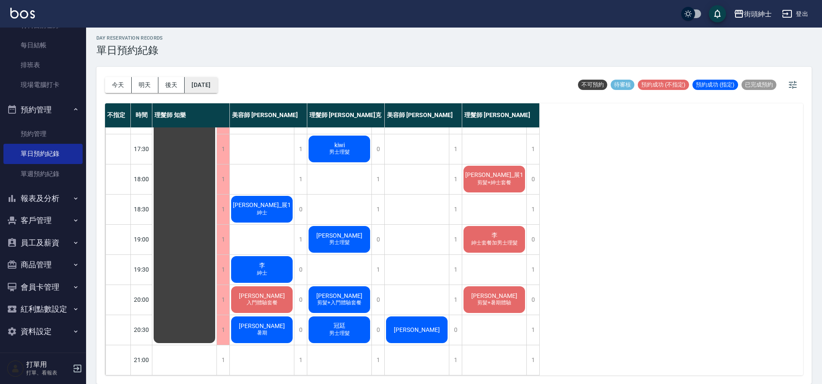
click at [217, 89] on button "2025/09/24" at bounding box center [201, 85] width 33 height 16
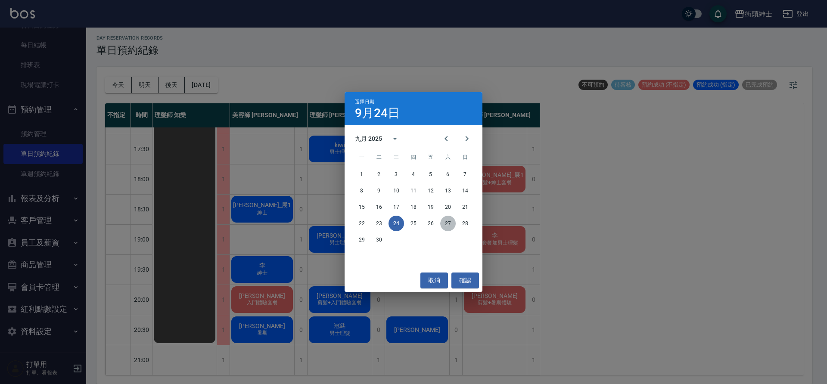
click at [447, 223] on button "27" at bounding box center [447, 223] width 15 height 15
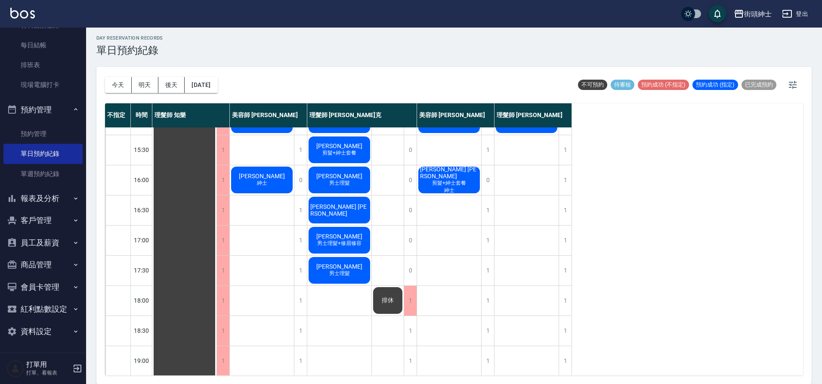
scroll to position [233, 0]
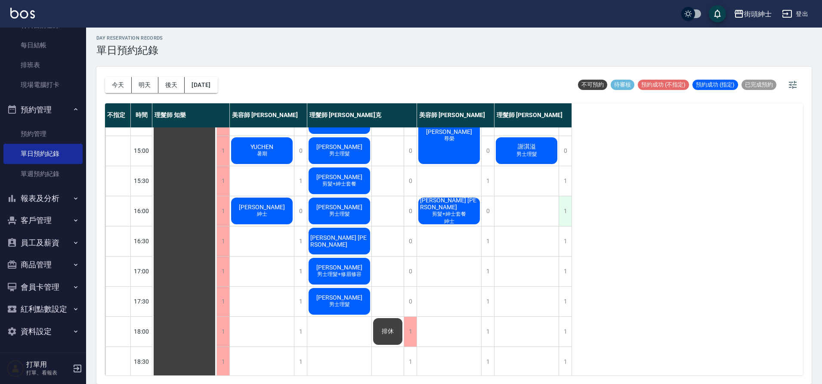
click at [562, 213] on div "1" at bounding box center [565, 211] width 13 height 30
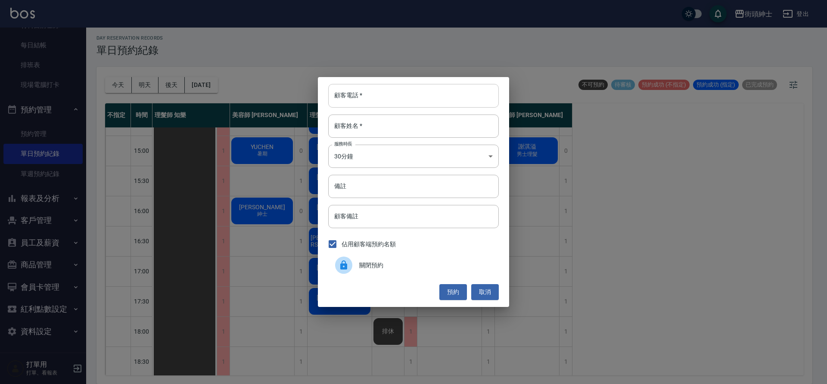
click at [373, 96] on input "顧客電話   *" at bounding box center [413, 95] width 170 height 23
type input "０"
type input "0910390694"
click at [403, 119] on input "顧客姓名   *" at bounding box center [413, 126] width 170 height 23
click at [449, 290] on button "預約" at bounding box center [453, 292] width 28 height 16
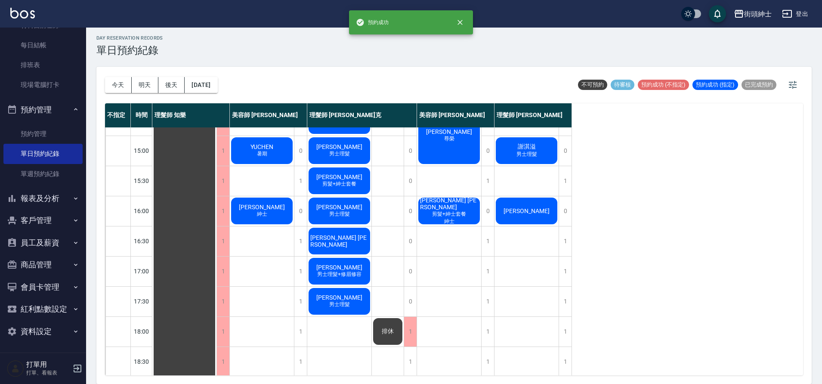
click at [520, 212] on span "Louis" at bounding box center [527, 210] width 50 height 7
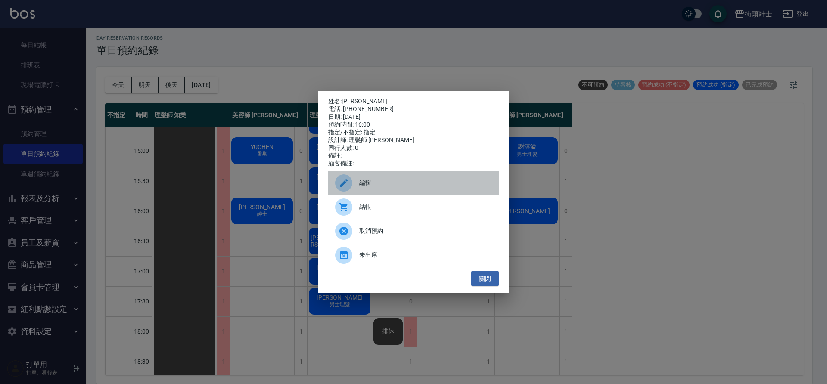
click at [372, 185] on span "編輯" at bounding box center [425, 182] width 133 height 9
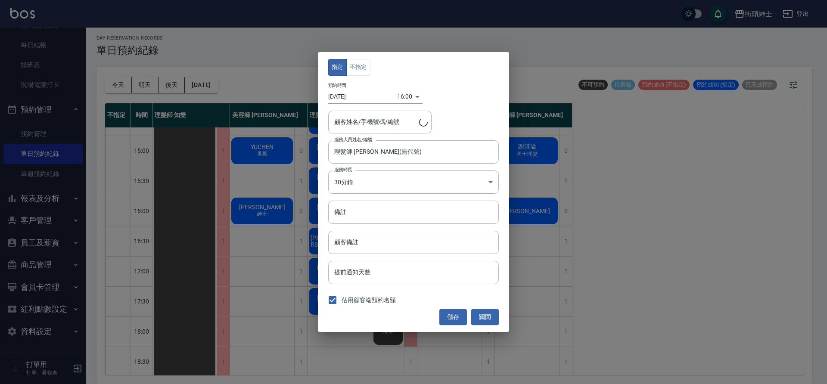
type input "Louis/0910390694"
click at [362, 74] on button "不指定" at bounding box center [358, 67] width 24 height 17
drag, startPoint x: 461, startPoint y: 318, endPoint x: 520, endPoint y: 320, distance: 59.0
click at [462, 316] on button "儲存" at bounding box center [453, 317] width 28 height 16
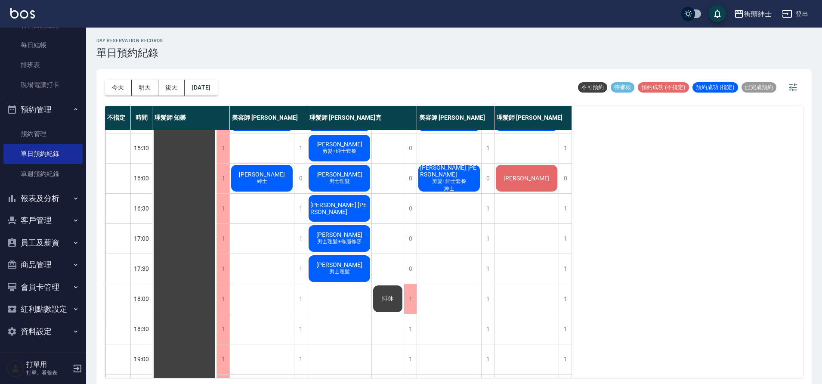
scroll to position [310, 0]
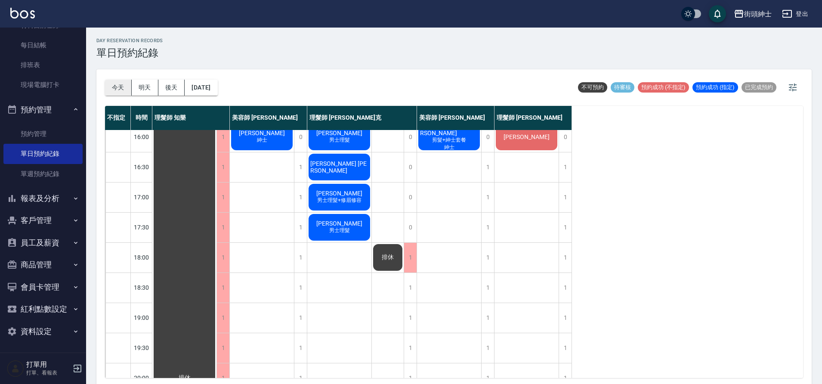
click at [127, 85] on button "今天" at bounding box center [118, 88] width 27 height 16
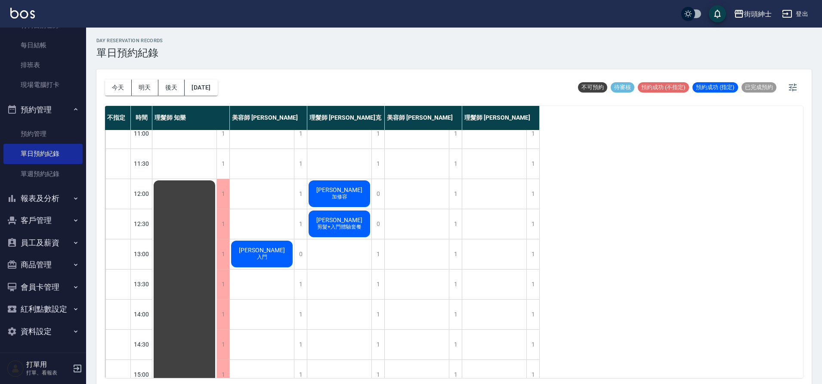
scroll to position [10, 0]
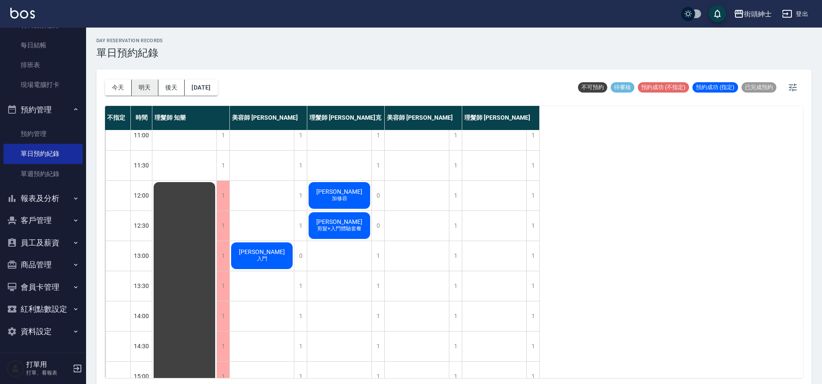
click at [150, 81] on button "明天" at bounding box center [145, 88] width 27 height 16
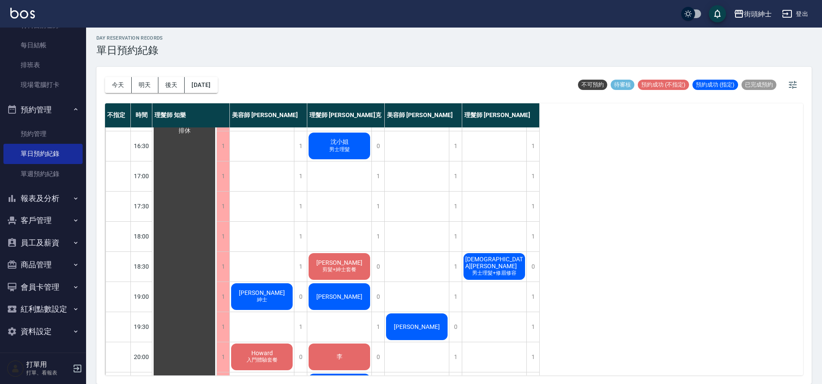
scroll to position [330, 0]
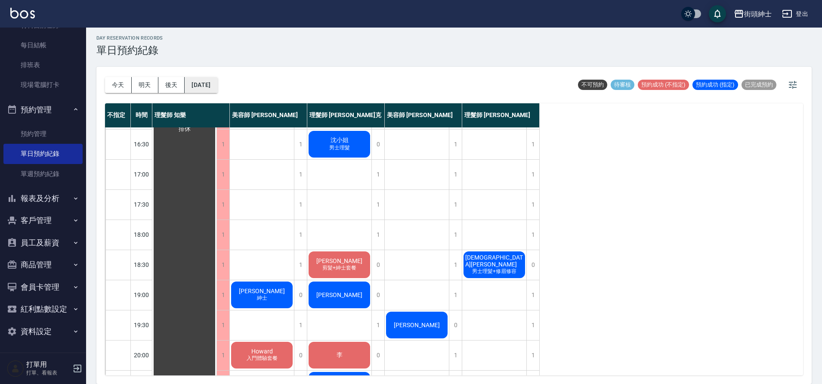
drag, startPoint x: 198, startPoint y: 69, endPoint x: 219, endPoint y: 79, distance: 23.1
click at [198, 69] on div "今天 明天 後天 2025/09/25" at bounding box center [161, 85] width 113 height 37
click at [217, 81] on button "2025/09/25" at bounding box center [201, 85] width 33 height 16
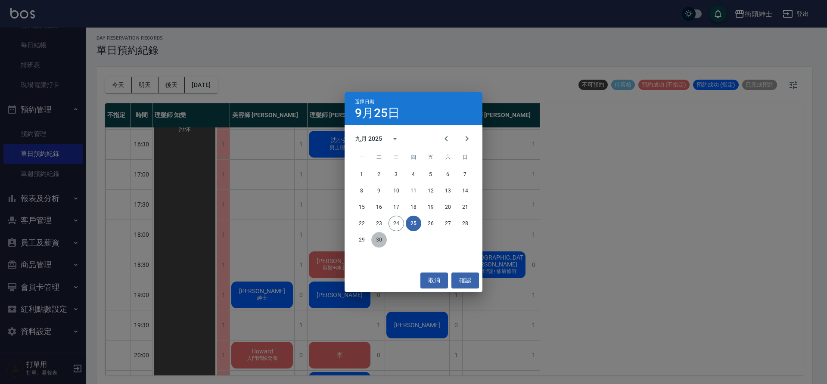
click at [376, 238] on button "30" at bounding box center [378, 239] width 15 height 15
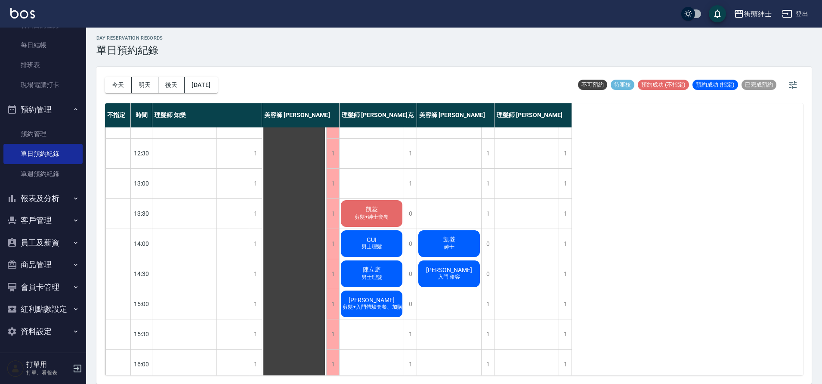
scroll to position [81, 0]
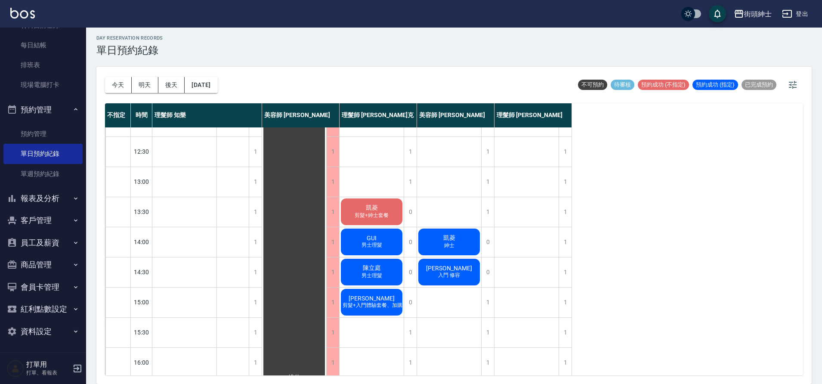
click at [121, 88] on button "今天" at bounding box center [118, 85] width 27 height 16
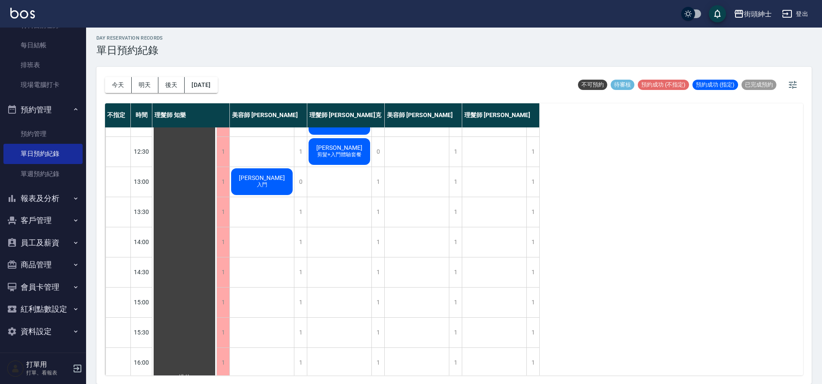
click at [105, 77] on button "今天" at bounding box center [118, 85] width 27 height 16
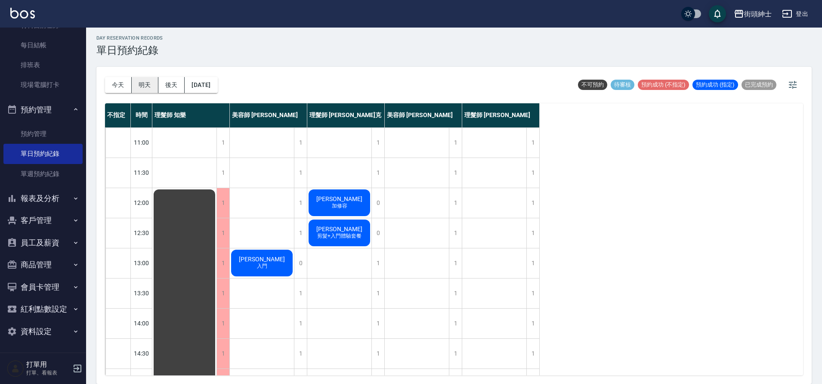
click at [142, 81] on button "明天" at bounding box center [145, 85] width 27 height 16
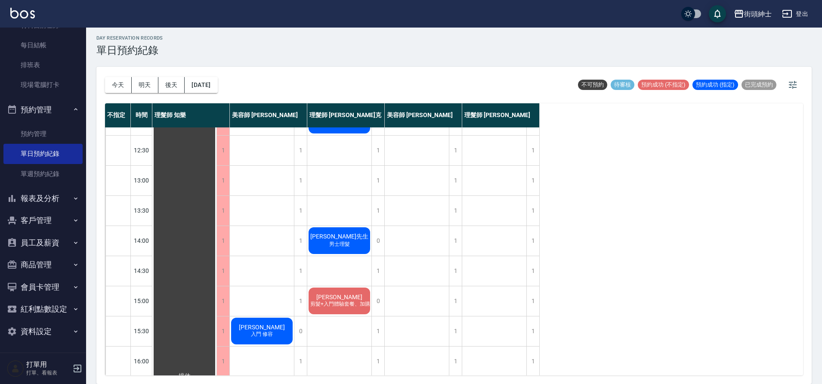
scroll to position [52, 0]
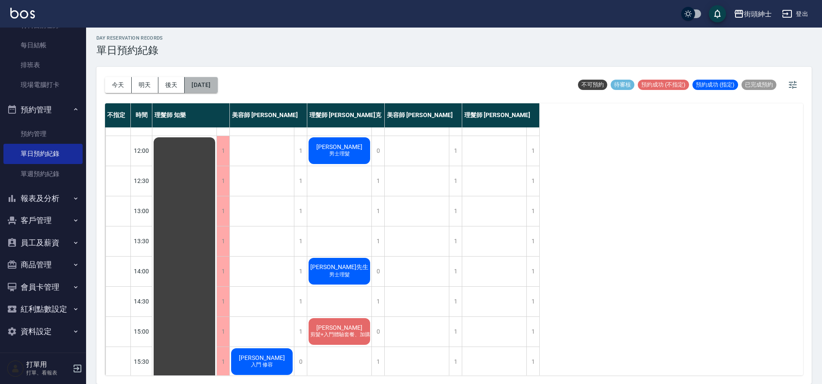
click at [216, 87] on button "2025/09/25" at bounding box center [201, 85] width 33 height 16
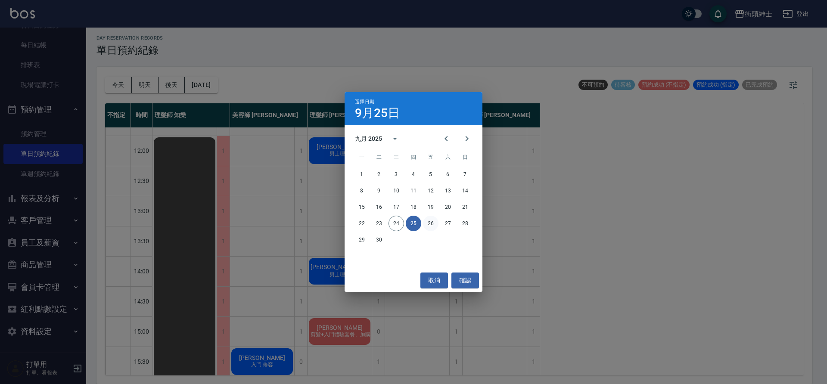
click at [425, 224] on button "26" at bounding box center [430, 223] width 15 height 15
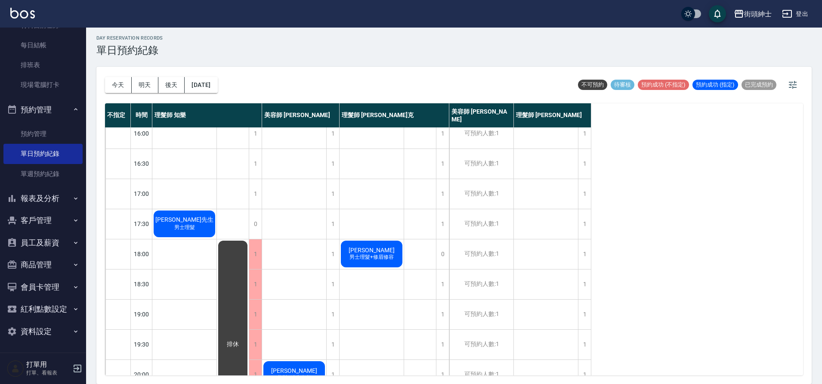
scroll to position [312, 0]
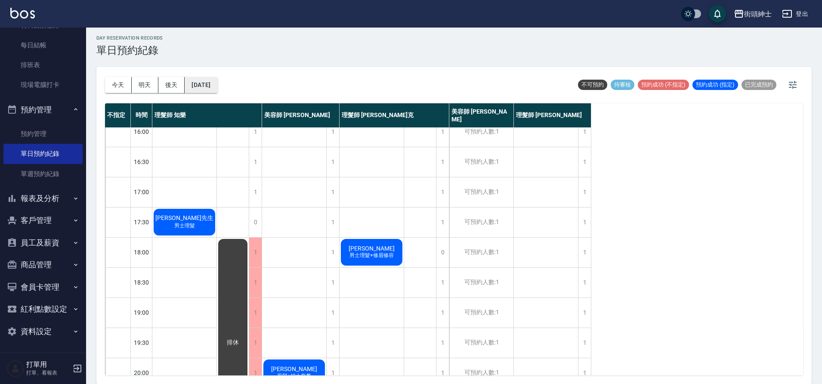
click at [208, 83] on button "2025/09/26" at bounding box center [201, 85] width 33 height 16
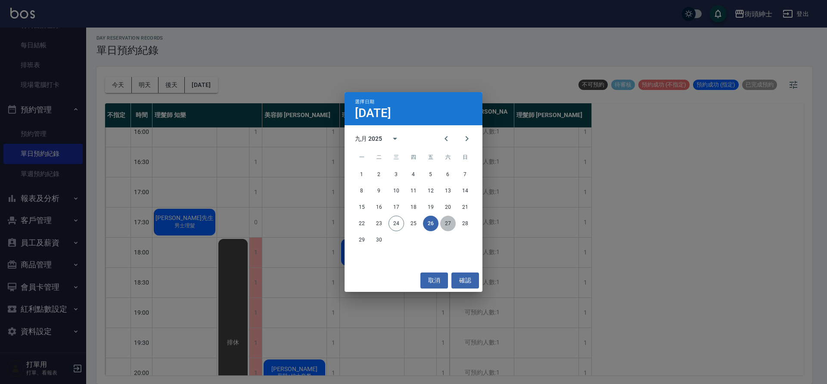
click at [452, 223] on button "27" at bounding box center [447, 223] width 15 height 15
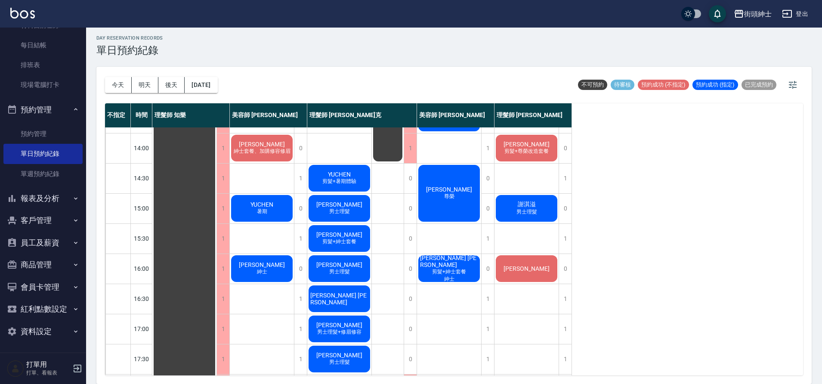
scroll to position [347, 0]
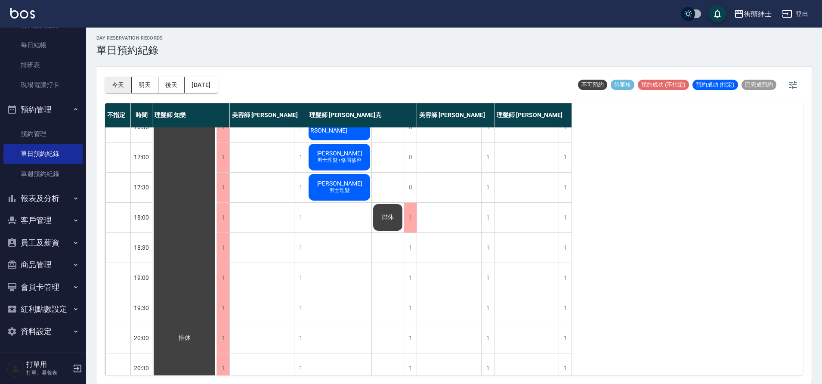
click at [115, 86] on button "今天" at bounding box center [118, 85] width 27 height 16
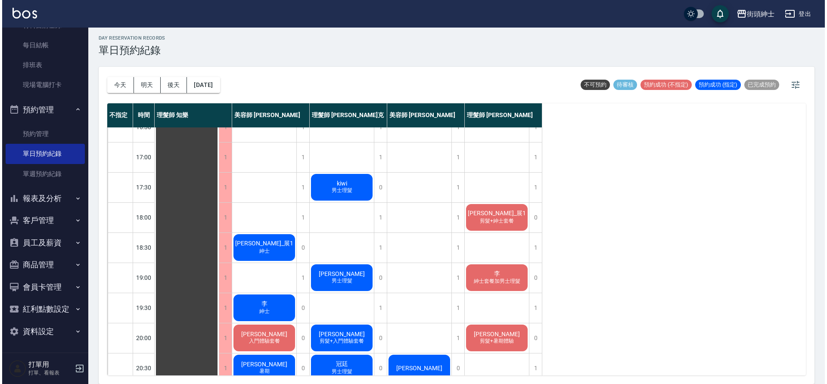
scroll to position [392, 0]
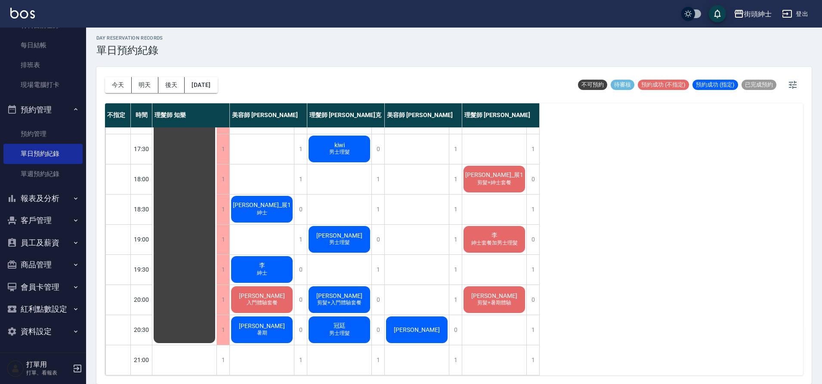
click at [339, 315] on div "冠廷 男士理髮" at bounding box center [339, 329] width 64 height 29
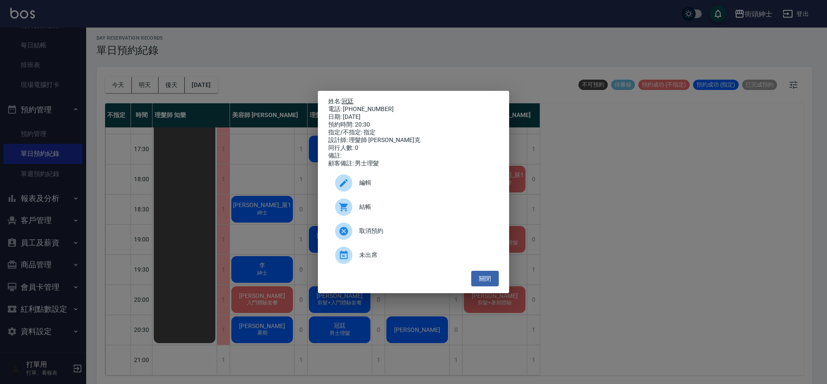
click at [352, 98] on link "冠廷" at bounding box center [347, 101] width 12 height 7
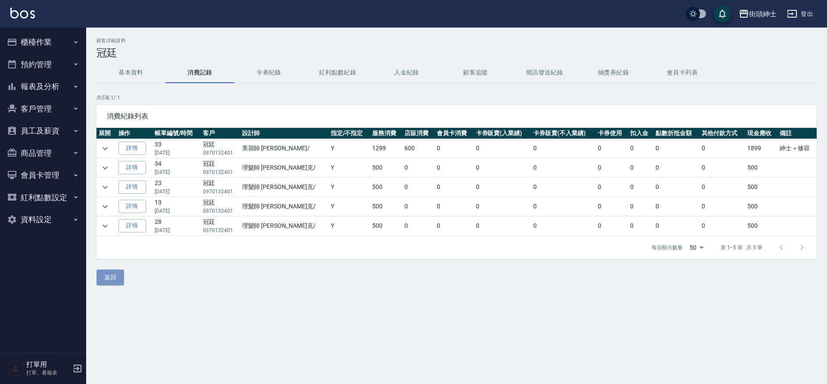
click at [105, 280] on button "返回" at bounding box center [110, 277] width 28 height 16
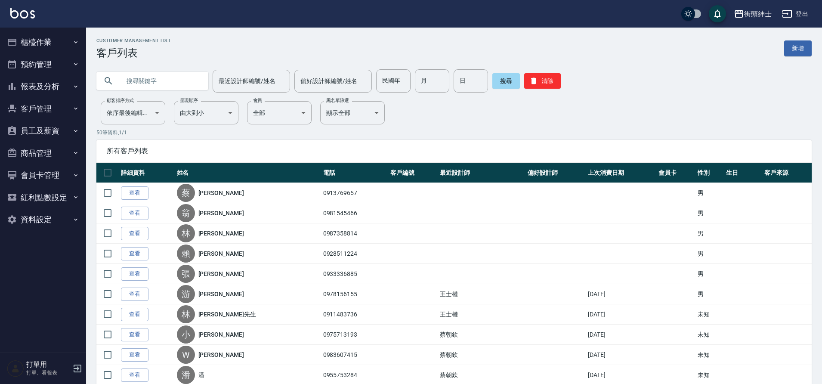
click at [81, 70] on button "預約管理" at bounding box center [42, 64] width 79 height 22
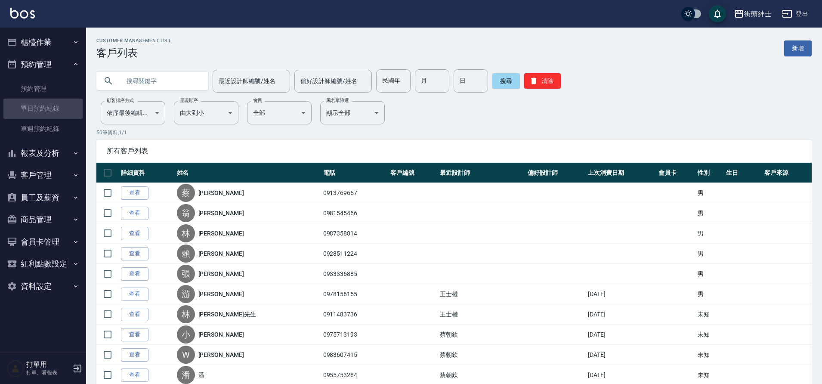
click at [69, 112] on link "單日預約紀錄" at bounding box center [42, 109] width 79 height 20
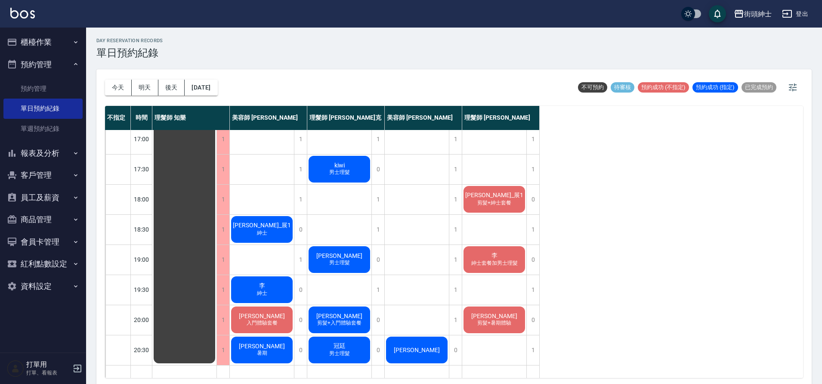
scroll to position [369, 0]
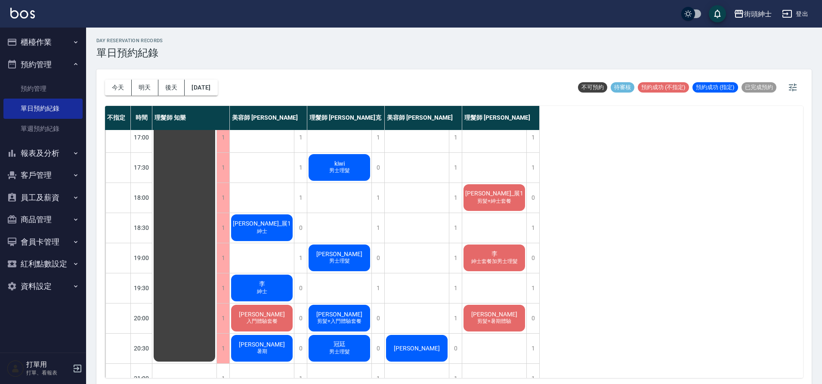
click at [322, 350] on div "冠廷 男士理髮" at bounding box center [339, 348] width 64 height 29
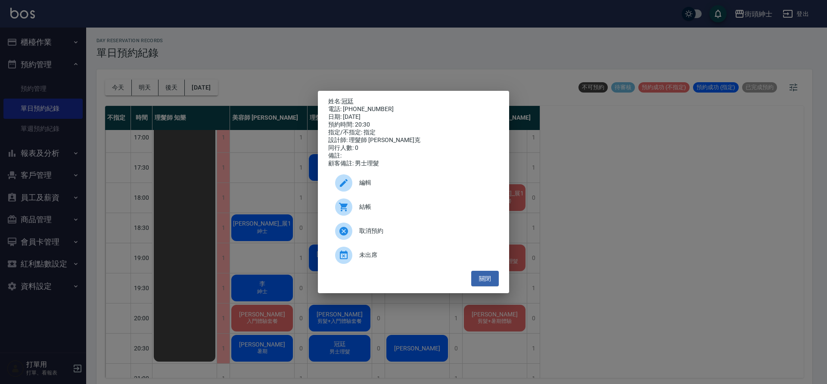
click at [349, 98] on link "冠廷" at bounding box center [347, 101] width 12 height 7
click at [484, 283] on button "關閉" at bounding box center [485, 279] width 28 height 16
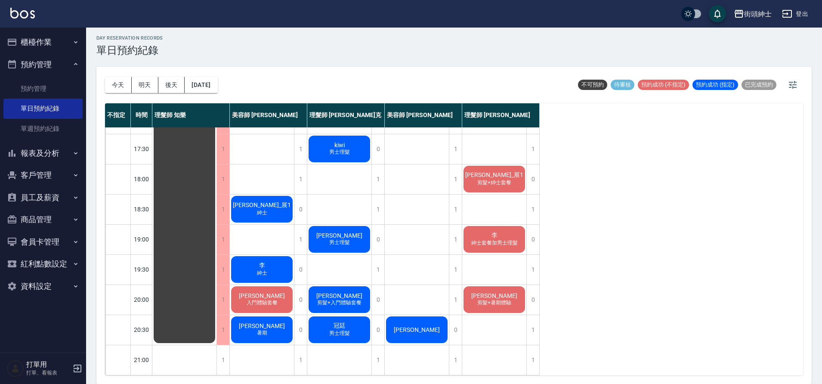
scroll to position [0, 0]
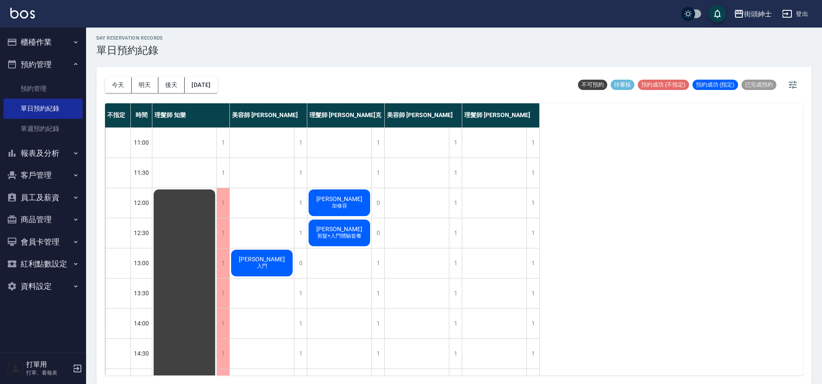
click at [346, 193] on div "jeff 加修容" at bounding box center [339, 202] width 64 height 29
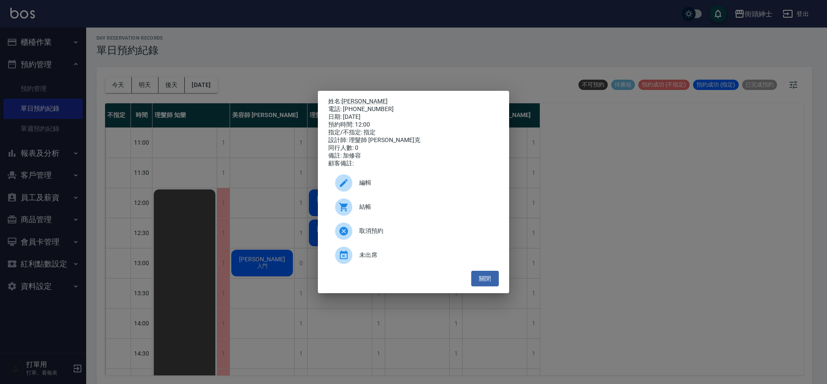
click at [285, 110] on div "姓名: jeff 電話: 0972-010-861 日期: 2025/09/24 預約時間: 12:00 指定/不指定: 指定 設計師: 理髮師 Vic 維克…" at bounding box center [413, 192] width 827 height 384
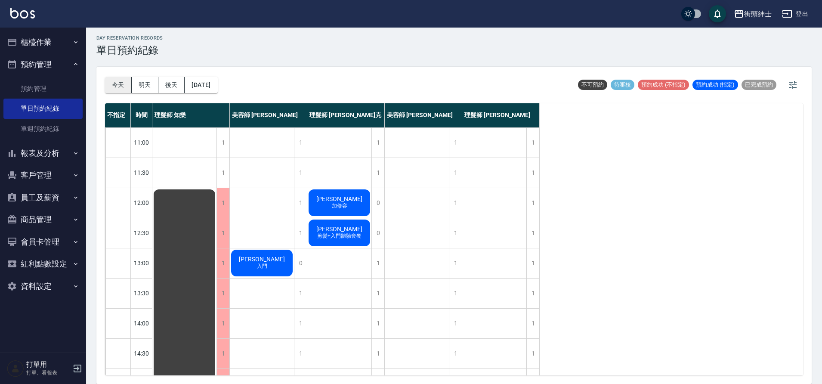
click at [124, 89] on button "今天" at bounding box center [118, 85] width 27 height 16
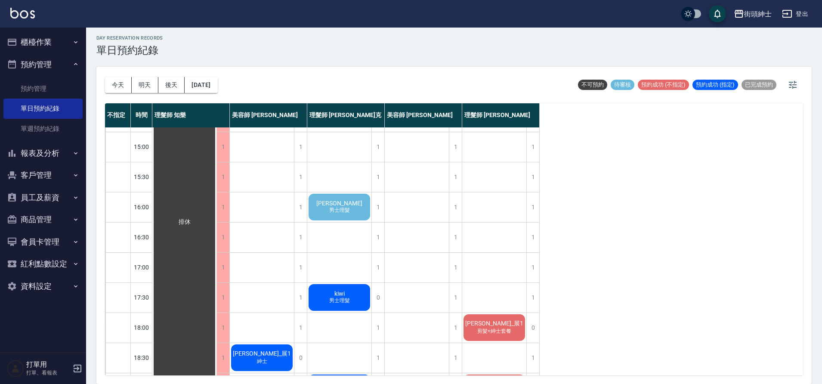
scroll to position [236, 0]
click at [328, 203] on span "施明達" at bounding box center [340, 203] width 50 height 7
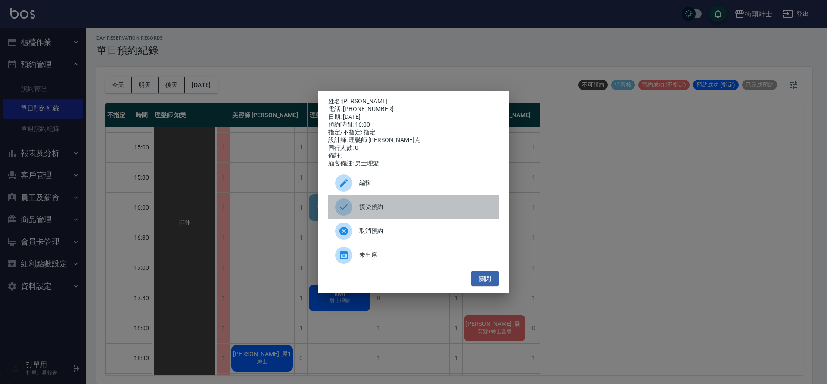
click at [362, 211] on span "接受預約" at bounding box center [425, 206] width 133 height 9
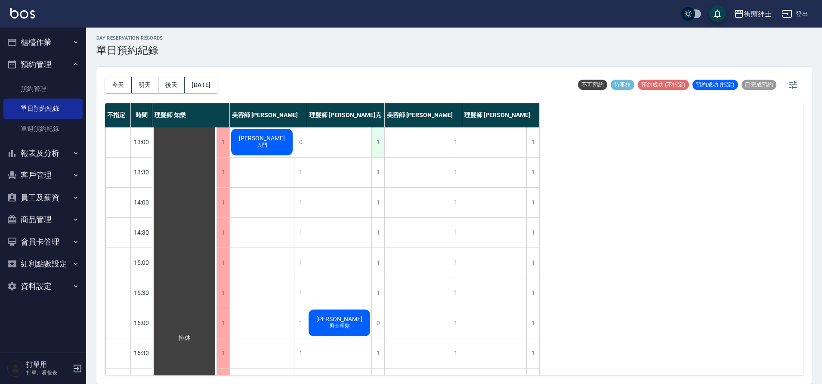
scroll to position [0, 0]
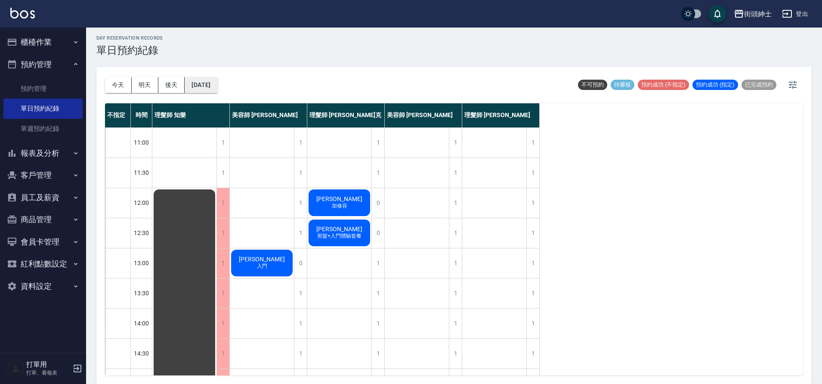
click at [217, 92] on button "2025/09/24" at bounding box center [201, 85] width 33 height 16
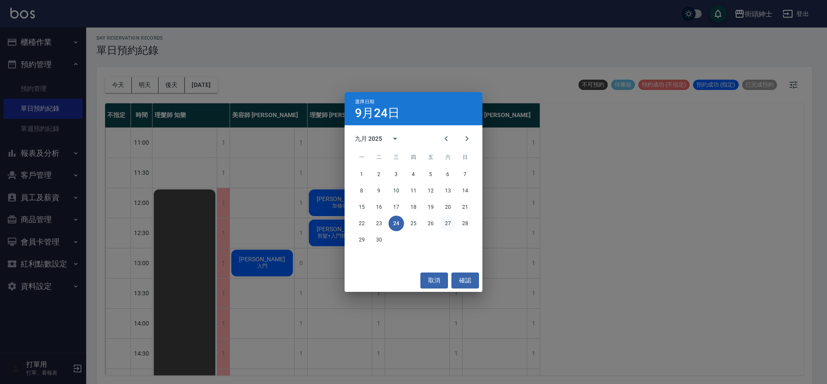
click at [452, 221] on button "27" at bounding box center [447, 223] width 15 height 15
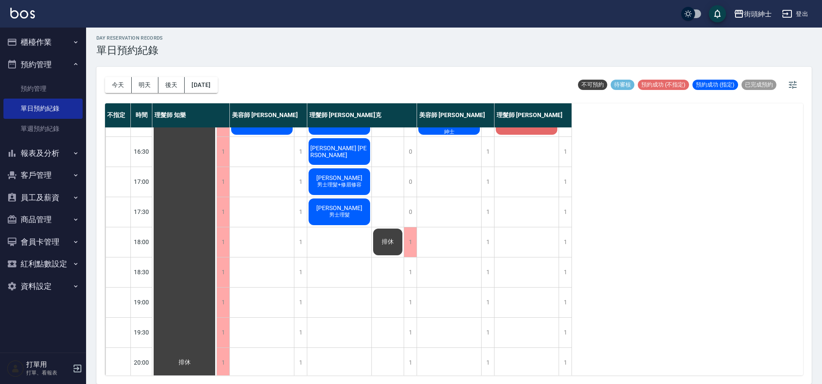
scroll to position [392, 0]
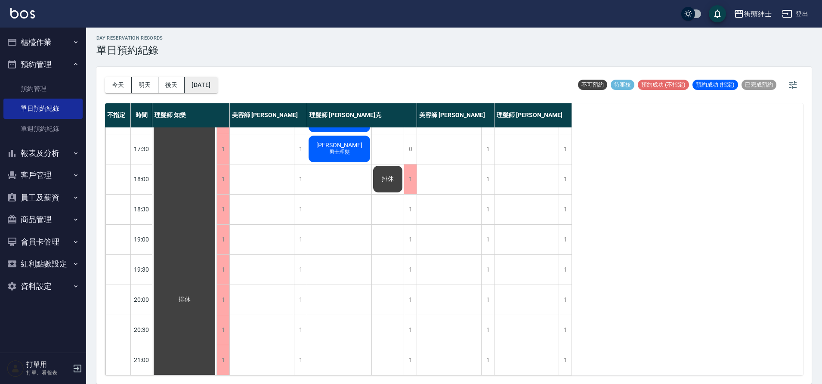
click at [203, 84] on button "2025/09/27" at bounding box center [201, 85] width 33 height 16
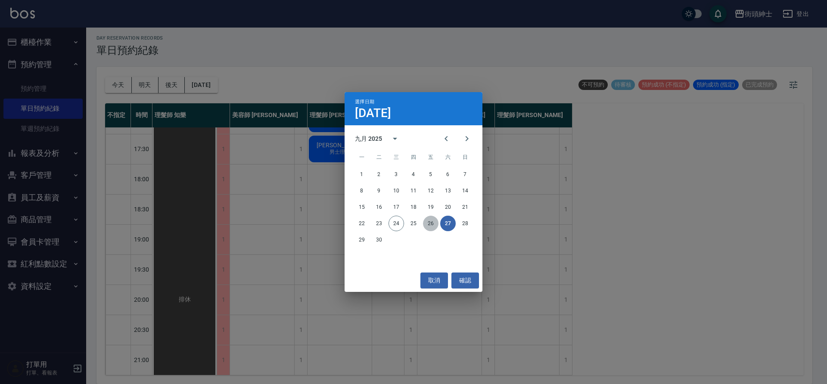
click at [428, 225] on button "26" at bounding box center [430, 223] width 15 height 15
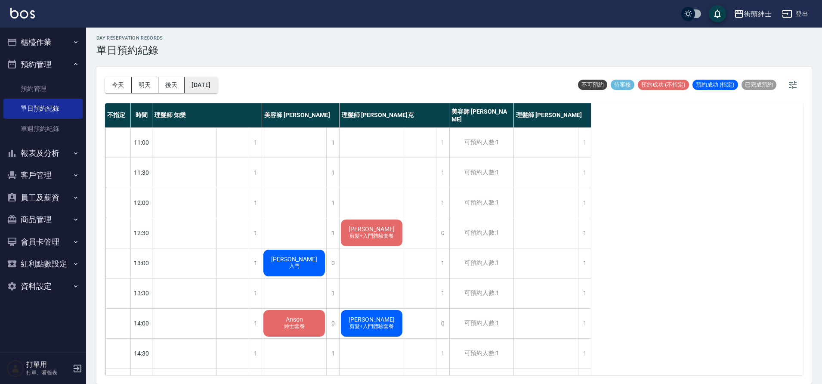
click at [217, 87] on button "2025/09/26" at bounding box center [201, 85] width 33 height 16
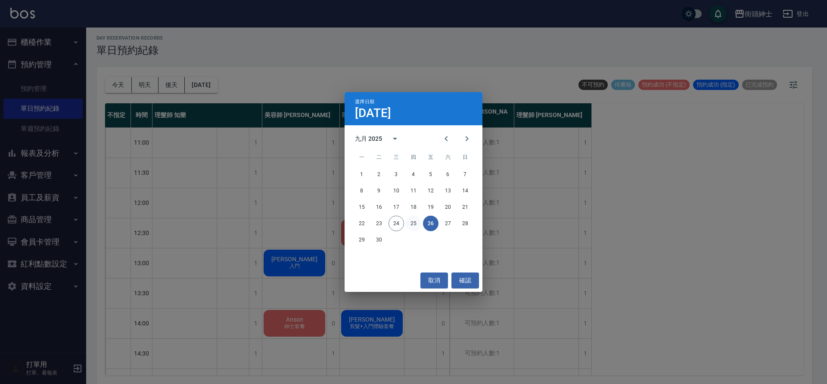
click at [413, 223] on button "25" at bounding box center [413, 223] width 15 height 15
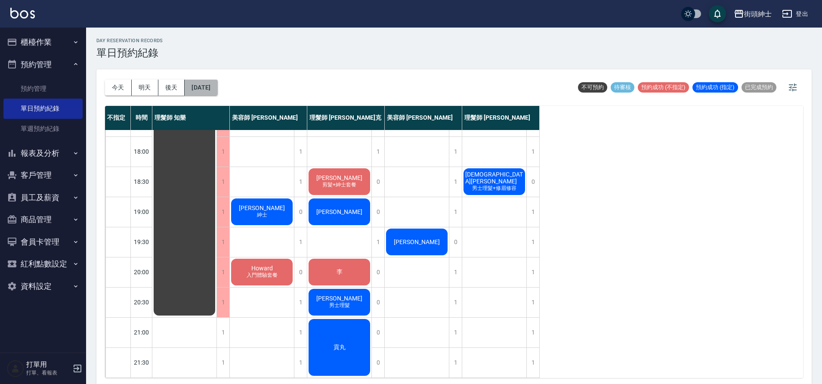
click at [205, 88] on button "2025/09/25" at bounding box center [201, 88] width 33 height 16
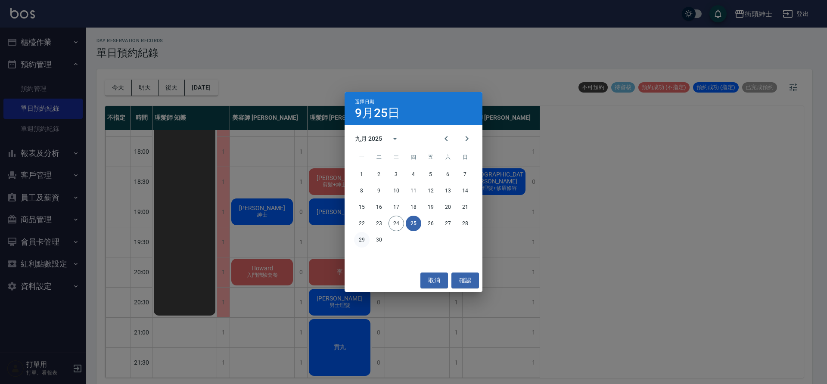
click at [361, 243] on button "29" at bounding box center [361, 239] width 15 height 15
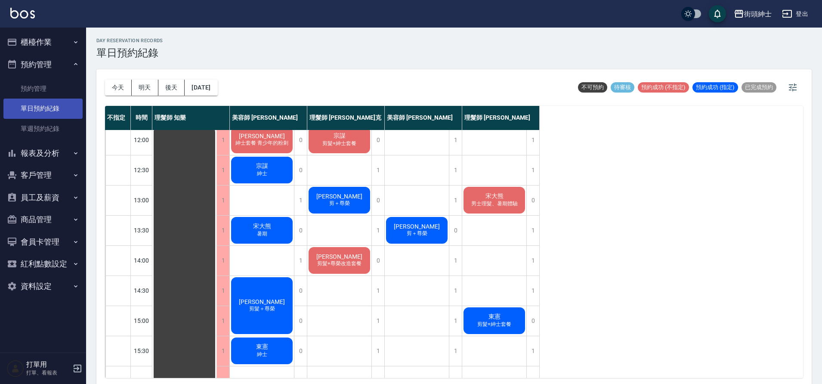
scroll to position [66, 0]
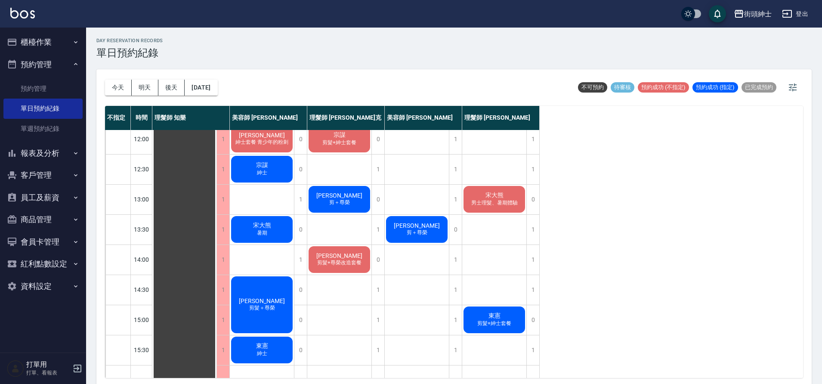
drag, startPoint x: 118, startPoint y: 83, endPoint x: 121, endPoint y: 89, distance: 7.3
click at [120, 86] on button "今天" at bounding box center [118, 88] width 27 height 16
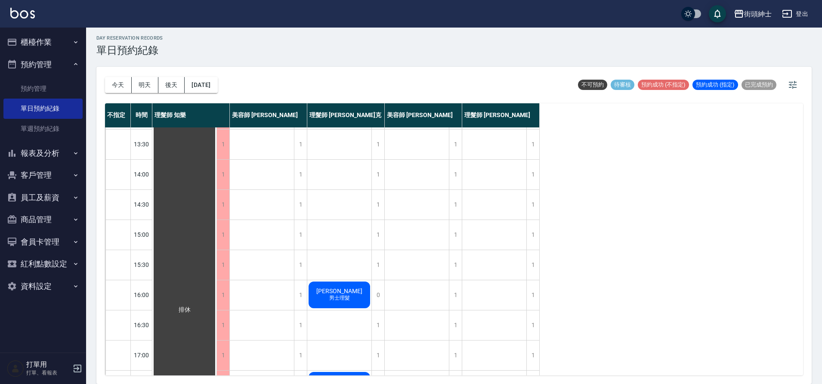
scroll to position [339, 0]
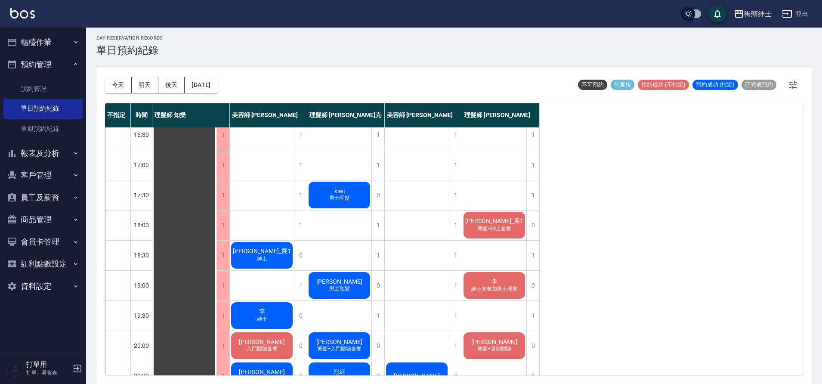
click at [281, 249] on div "陳政良_展1 紳士" at bounding box center [262, 255] width 64 height 29
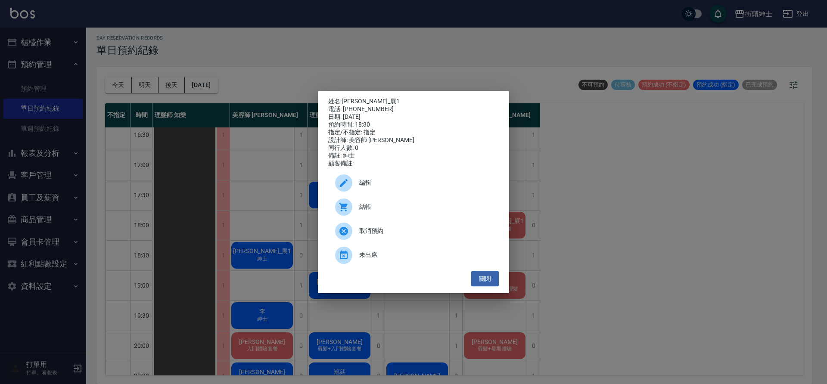
click at [358, 98] on link "陳政良_展1" at bounding box center [370, 101] width 58 height 7
click at [494, 278] on button "關閉" at bounding box center [485, 279] width 28 height 16
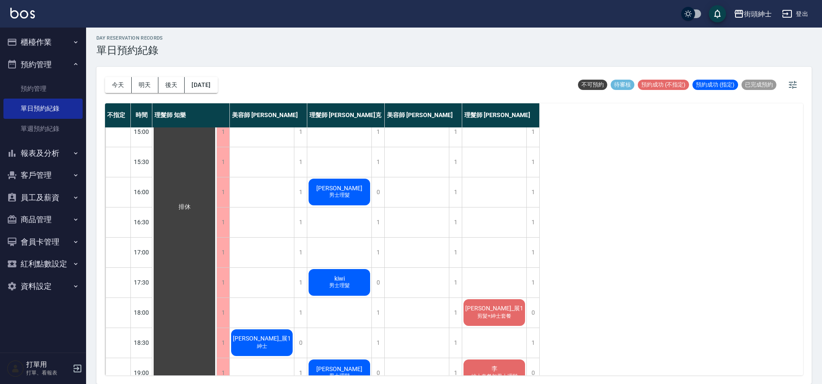
scroll to position [220, 0]
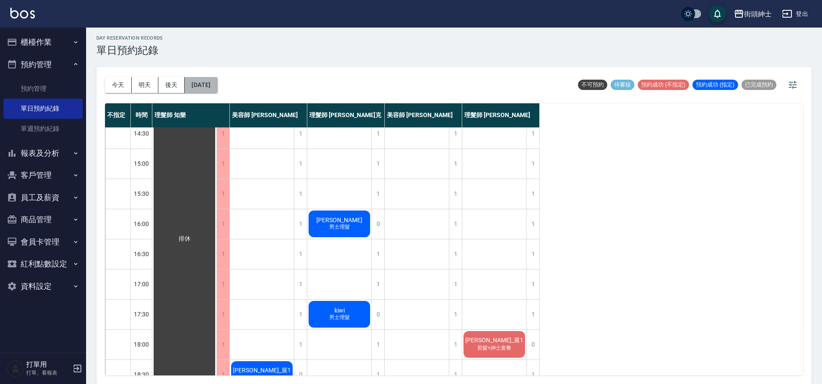
click at [217, 92] on button "2025/09/24" at bounding box center [201, 85] width 33 height 16
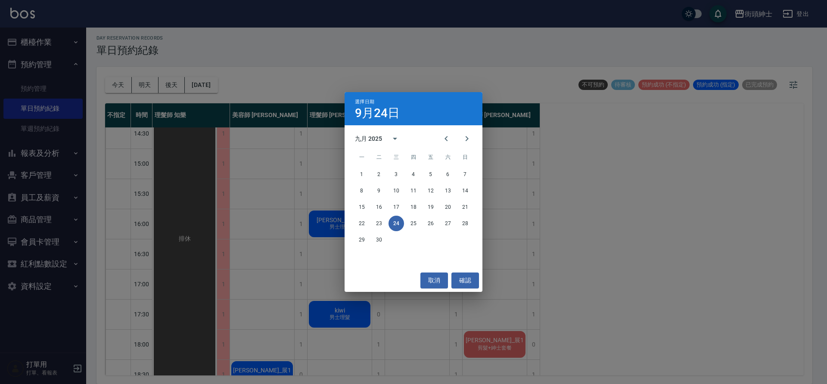
click at [419, 228] on div "22 23 24 25 26 27 28" at bounding box center [413, 223] width 138 height 15
click at [415, 225] on button "25" at bounding box center [413, 223] width 15 height 15
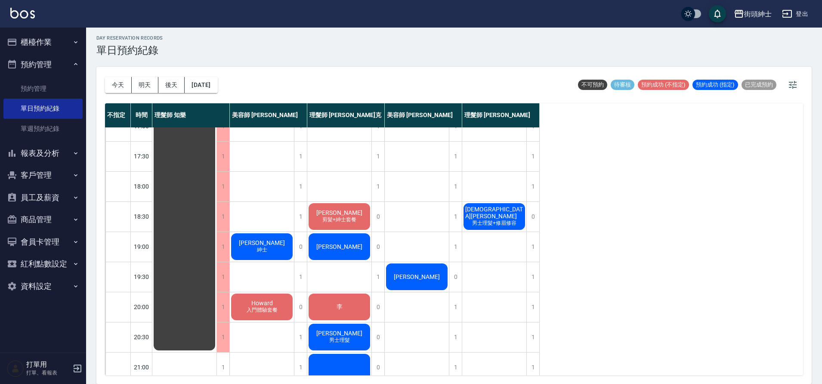
scroll to position [347, 0]
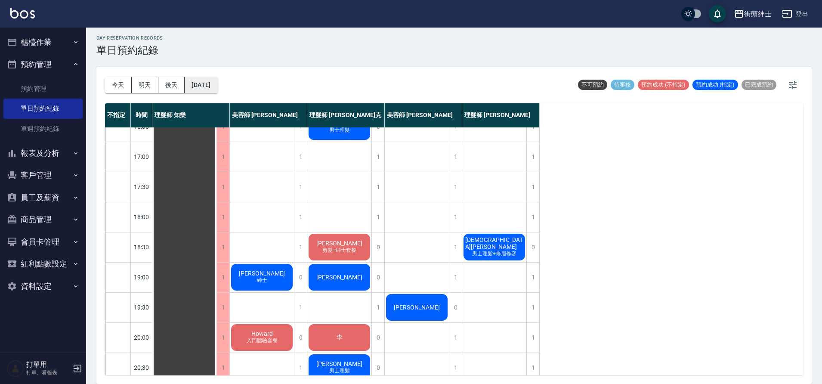
click at [217, 85] on button "2025/09/25" at bounding box center [201, 85] width 33 height 16
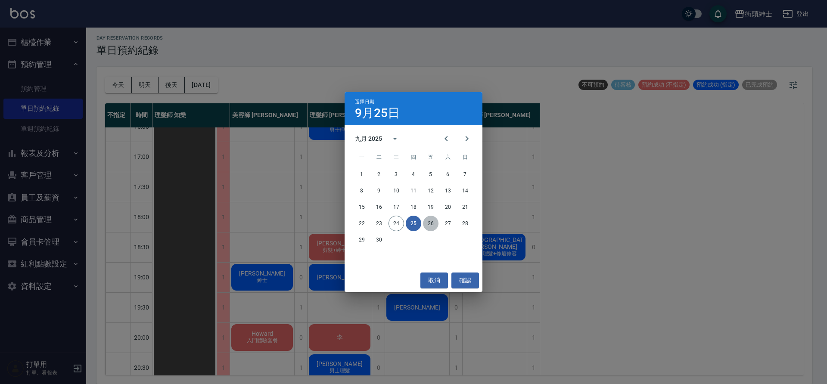
click at [430, 229] on button "26" at bounding box center [430, 223] width 15 height 15
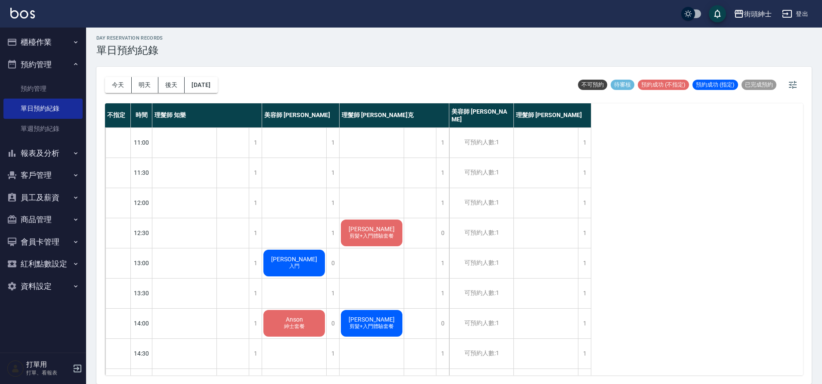
click at [367, 327] on span "剪髮+入門體驗套餐" at bounding box center [372, 326] width 48 height 7
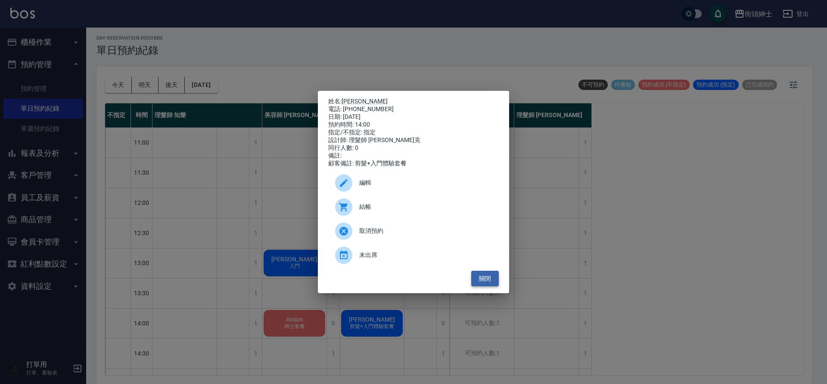
click at [477, 287] on button "關閉" at bounding box center [485, 279] width 28 height 16
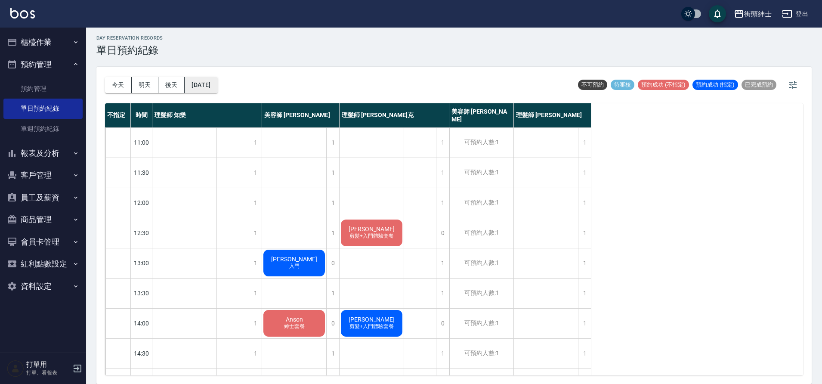
click at [217, 88] on button "2025/09/26" at bounding box center [201, 85] width 33 height 16
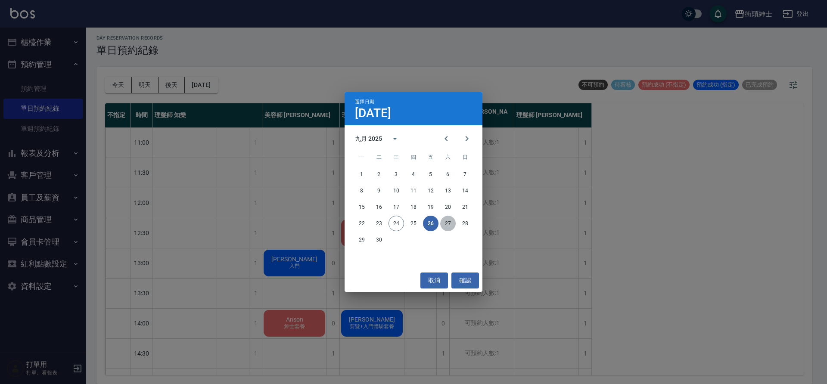
click at [444, 223] on button "27" at bounding box center [447, 223] width 15 height 15
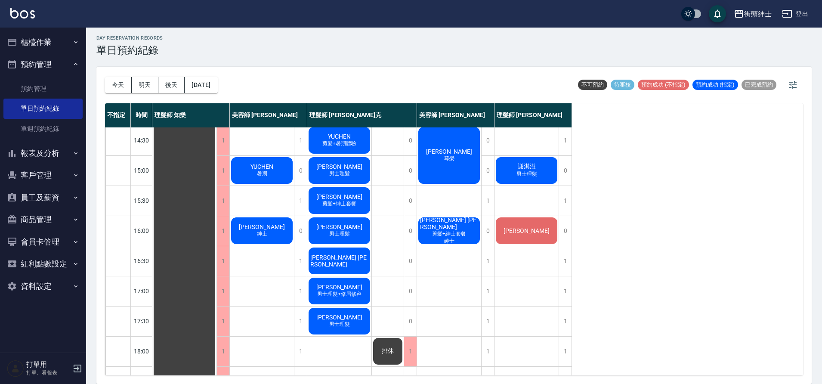
scroll to position [211, 0]
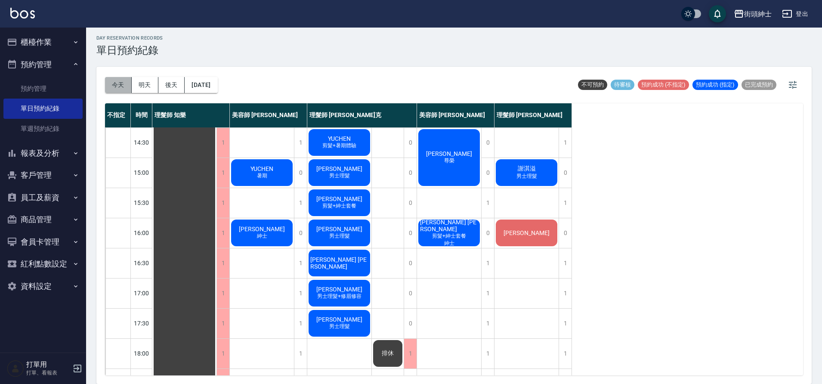
click at [117, 92] on button "今天" at bounding box center [118, 85] width 27 height 16
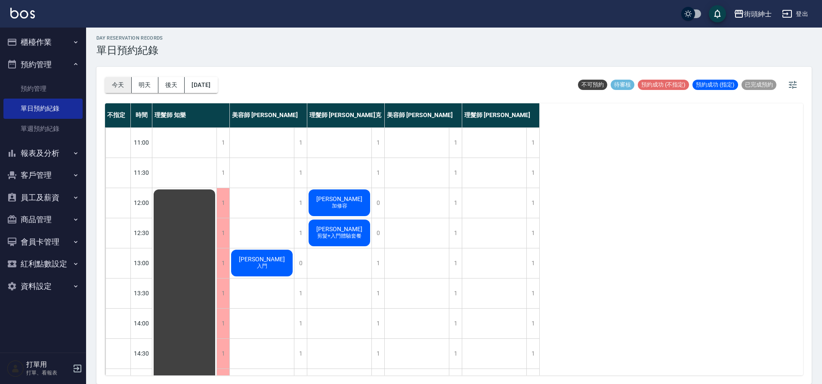
click at [121, 87] on button "今天" at bounding box center [118, 85] width 27 height 16
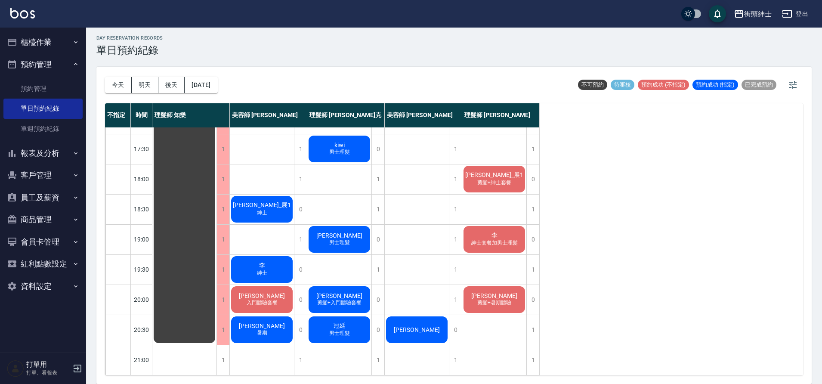
scroll to position [392, 0]
click at [211, 90] on button "2025/09/24" at bounding box center [201, 85] width 33 height 16
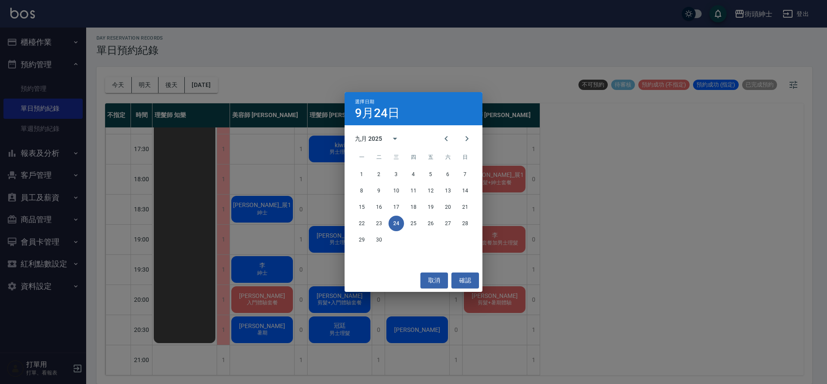
click at [454, 229] on div "22 23 24 25 26 27 28" at bounding box center [413, 223] width 138 height 15
click at [449, 224] on button "27" at bounding box center [447, 223] width 15 height 15
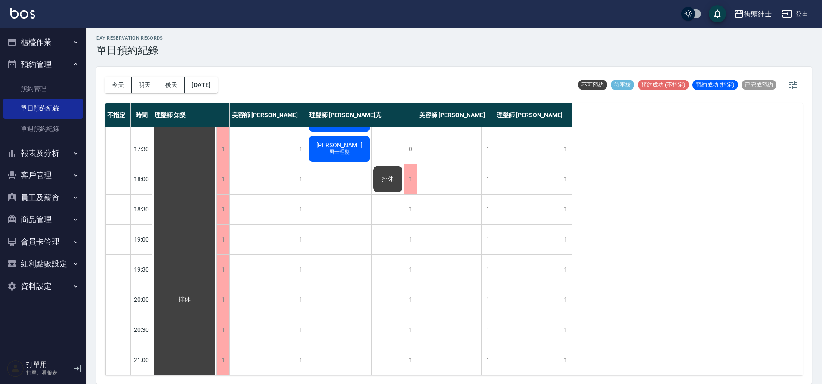
scroll to position [392, 0]
click at [124, 84] on button "今天" at bounding box center [118, 85] width 27 height 16
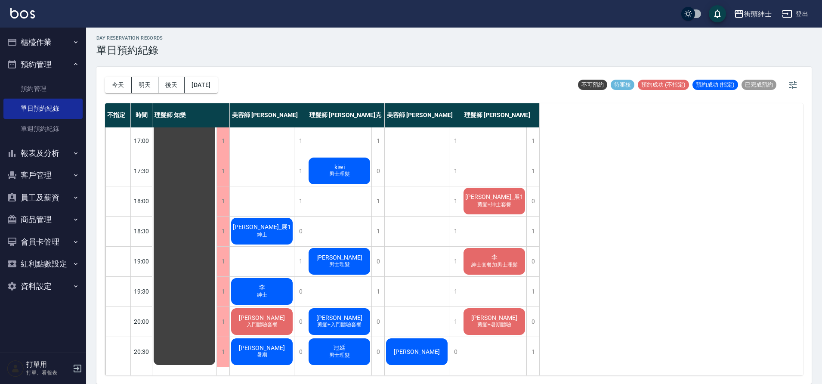
scroll to position [363, 0]
click at [264, 284] on span "李" at bounding box center [261, 288] width 9 height 8
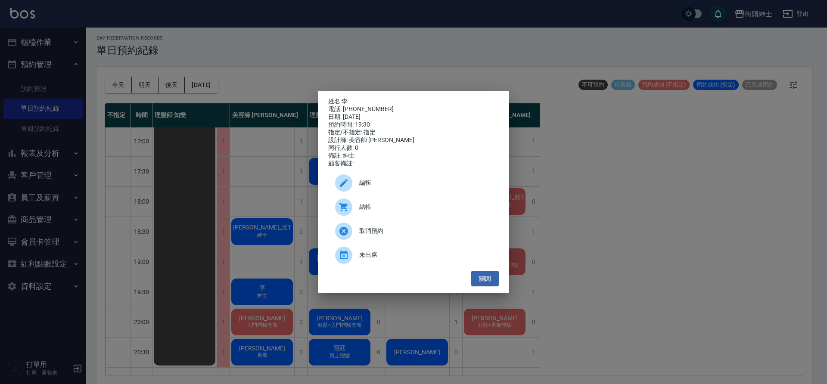
click at [347, 98] on link "李" at bounding box center [344, 101] width 6 height 7
click at [493, 283] on button "關閉" at bounding box center [485, 279] width 28 height 16
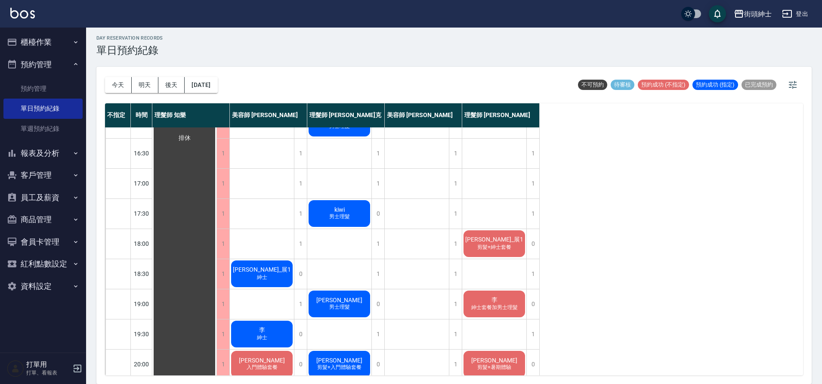
scroll to position [137, 0]
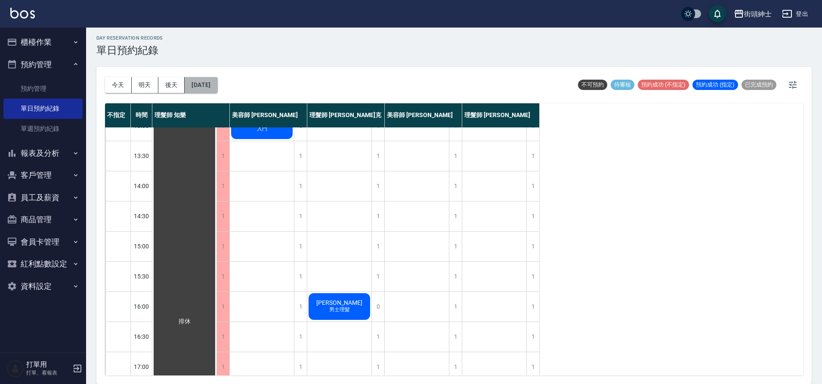
click at [217, 83] on button "2025/09/24" at bounding box center [201, 85] width 33 height 16
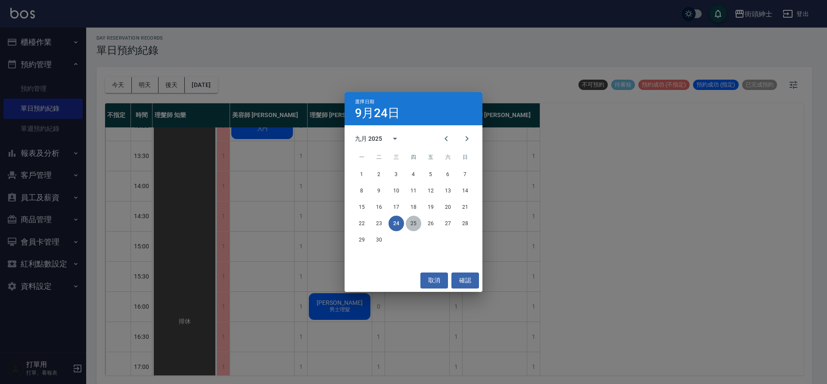
click at [418, 219] on button "25" at bounding box center [413, 223] width 15 height 15
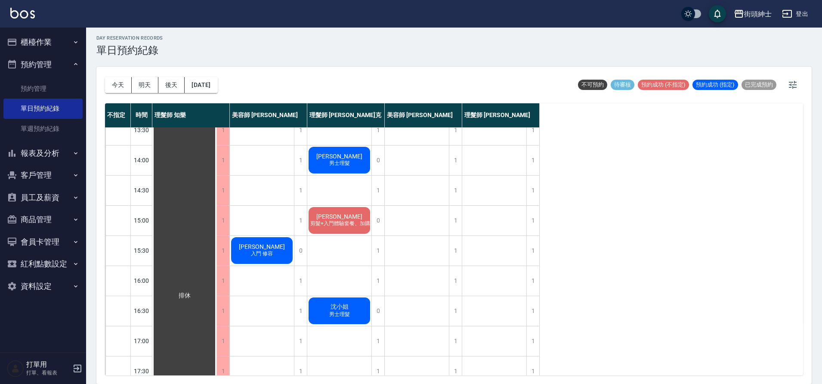
scroll to position [151, 0]
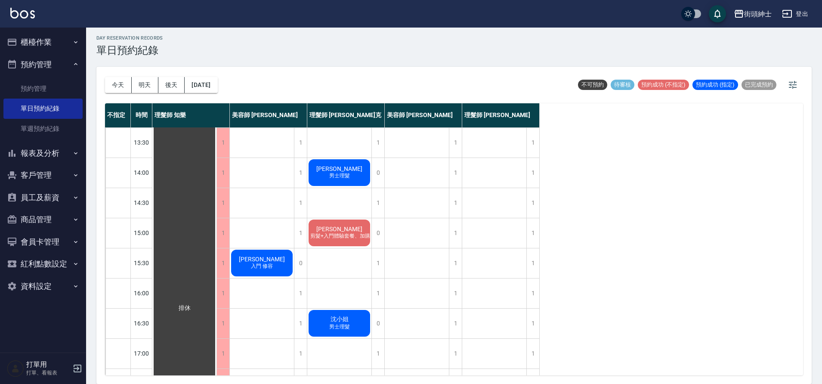
click at [105, 94] on div "今天 明天 後天 2025/09/25" at bounding box center [161, 85] width 113 height 37
click at [110, 93] on div "今天 明天 後天 2025/09/25" at bounding box center [161, 85] width 113 height 37
click at [111, 89] on button "今天" at bounding box center [118, 85] width 27 height 16
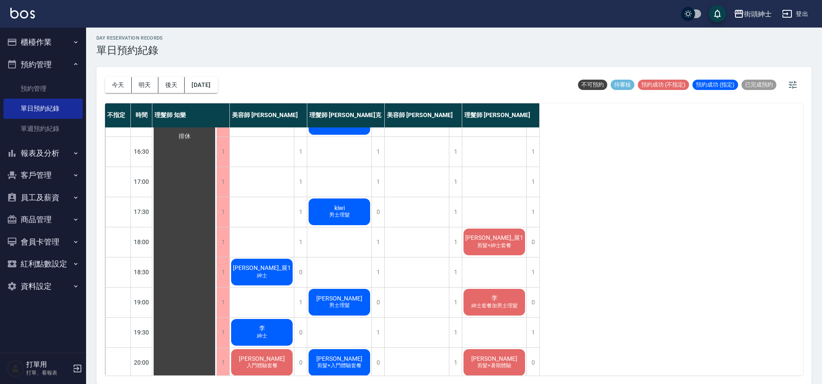
scroll to position [392, 0]
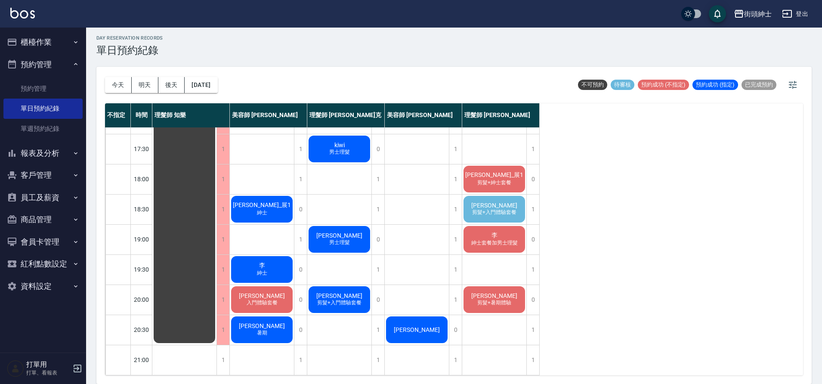
click at [492, 209] on span "剪髮+入門體驗套餐" at bounding box center [495, 212] width 48 height 7
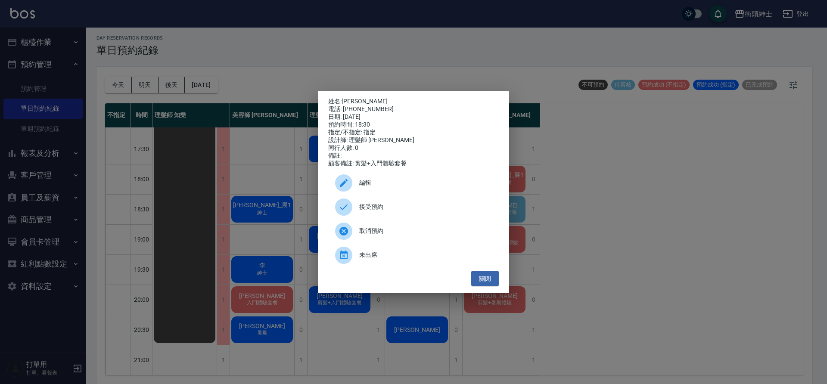
click at [445, 217] on div "接受預約" at bounding box center [413, 207] width 170 height 24
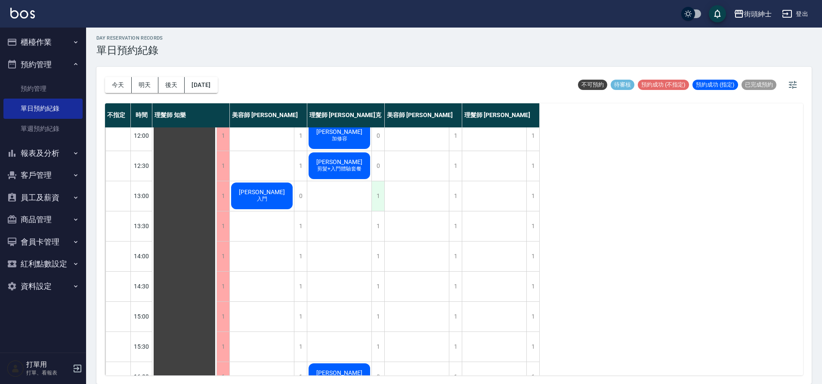
scroll to position [264, 0]
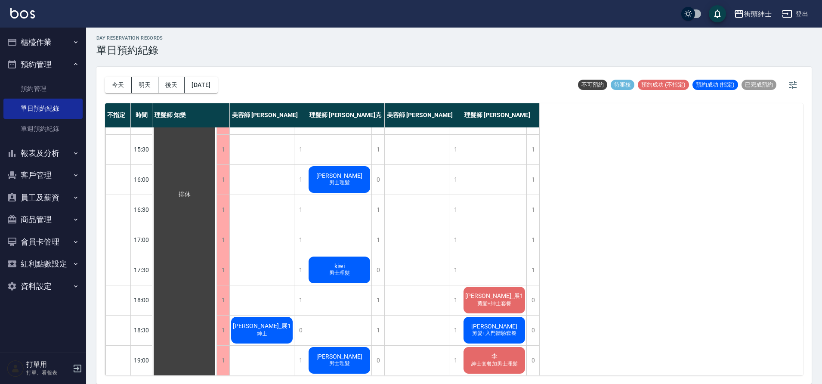
click at [515, 302] on div "陳政良_展1 剪髮+紳士套餐" at bounding box center [494, 299] width 64 height 29
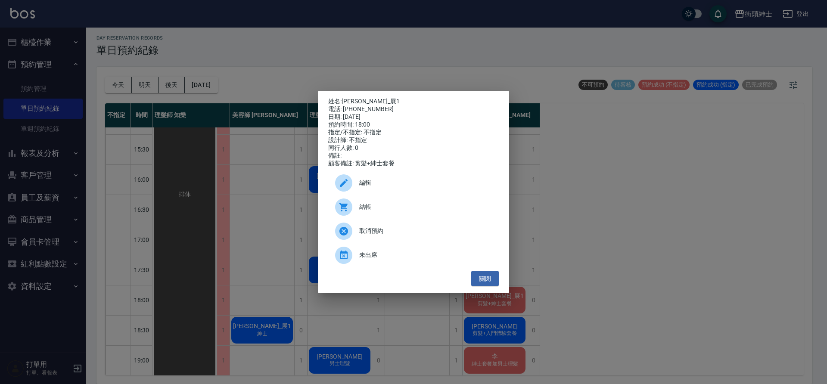
click at [369, 100] on link "陳政良_展1" at bounding box center [370, 101] width 58 height 7
click at [484, 277] on button "關閉" at bounding box center [485, 279] width 28 height 16
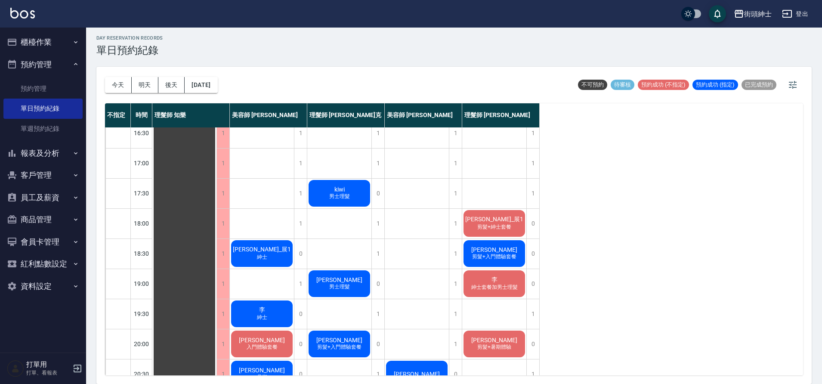
scroll to position [344, 0]
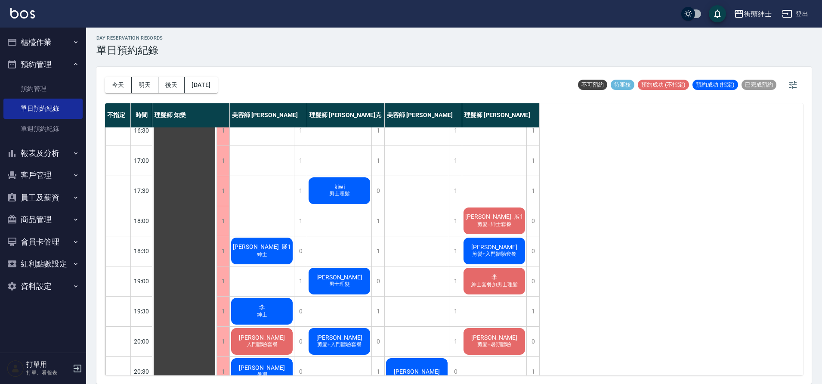
click at [502, 251] on span "剪髮+入門體驗套餐" at bounding box center [495, 254] width 48 height 7
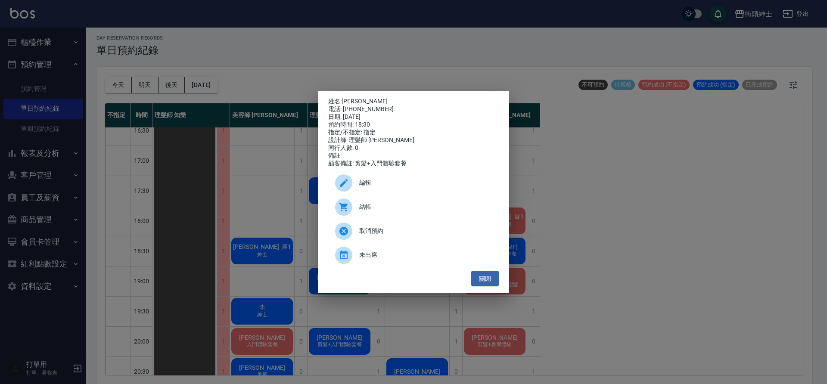
click at [360, 98] on link "林品睿" at bounding box center [364, 101] width 46 height 7
click at [494, 280] on button "關閉" at bounding box center [485, 279] width 28 height 16
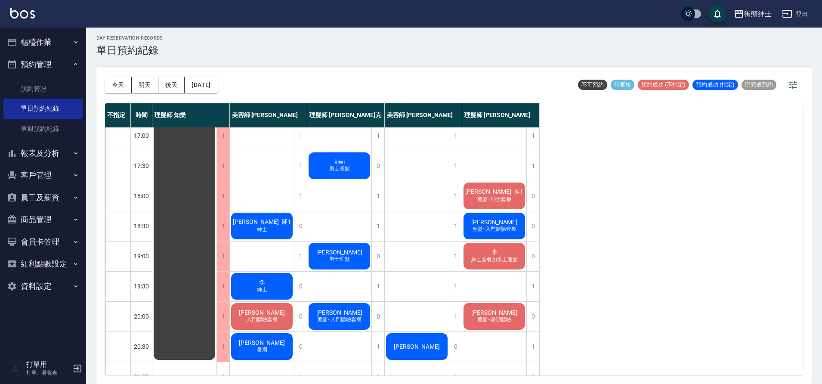
scroll to position [392, 0]
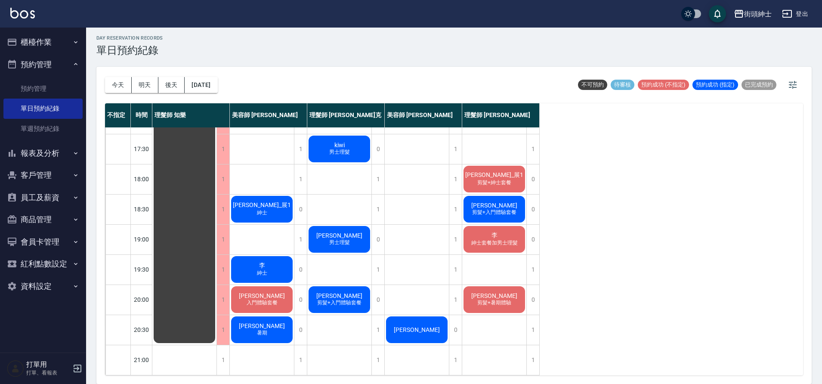
click at [501, 225] on div "李 紳士套餐加男士理髮" at bounding box center [494, 239] width 64 height 29
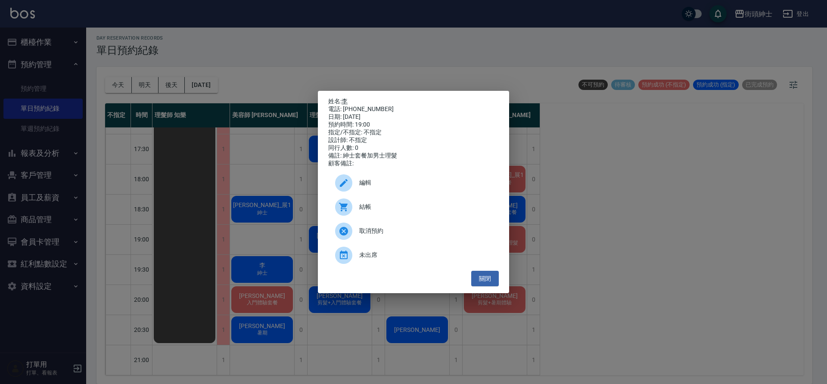
click at [348, 99] on p "姓名: 李" at bounding box center [413, 102] width 170 height 8
click at [346, 99] on link "李" at bounding box center [344, 101] width 6 height 7
click at [487, 283] on button "關閉" at bounding box center [485, 279] width 28 height 16
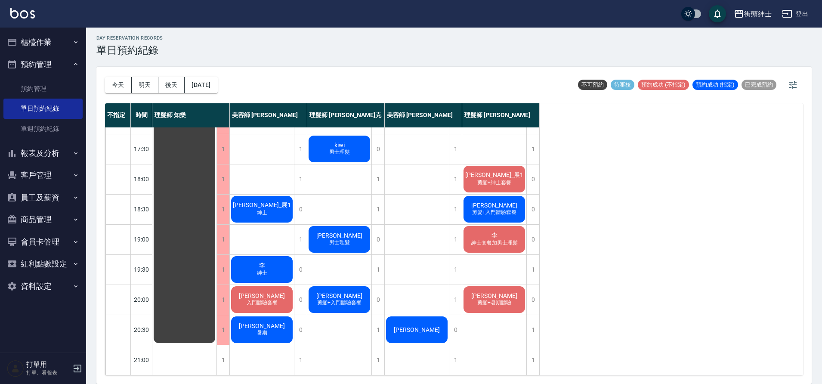
click at [502, 209] on span "剪髮+入門體驗套餐" at bounding box center [495, 212] width 48 height 7
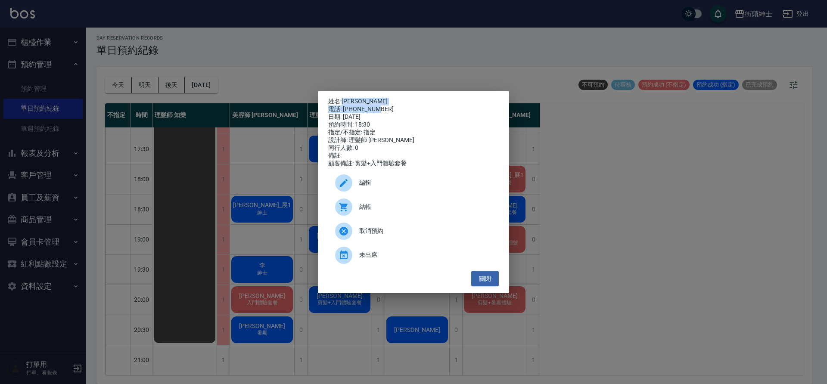
drag, startPoint x: 342, startPoint y: 98, endPoint x: 381, endPoint y: 106, distance: 39.6
click at [381, 106] on div "姓名: 林品睿 電話: 0976636788 日期: 2025/09/24 預約時間: 18:30 指定/不指定: 指定 設計師: 理髮師 eric 同行人數…" at bounding box center [413, 133] width 170 height 70
copy div "林品睿 電話: 0976636788"
click at [307, 78] on div "姓名: 林品睿 電話: 0976636788 日期: 2025/09/24 預約時間: 18:30 指定/不指定: 指定 設計師: 理髮師 eric 同行人數…" at bounding box center [413, 192] width 827 height 384
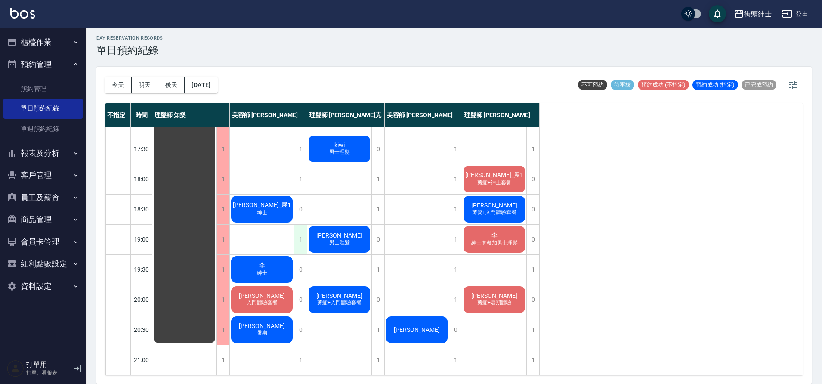
click at [301, 227] on div "1" at bounding box center [300, 240] width 13 height 30
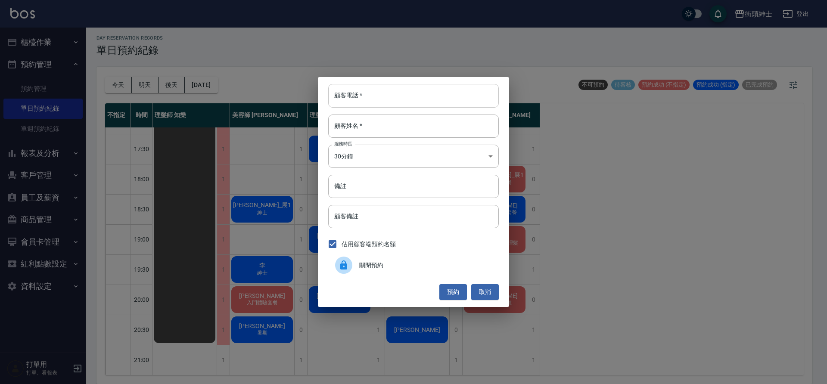
click at [375, 103] on input "顧客電話   *" at bounding box center [413, 95] width 170 height 23
paste input "林品睿 電話: 0976636788"
drag, startPoint x: 372, startPoint y: 96, endPoint x: 320, endPoint y: 99, distance: 52.2
click at [320, 99] on div "顧客電話   * 林品睿 電話: 0976636788 顧客電話   * 顧客姓名   * 顧客姓名   * 服務時長 30分鐘 1 服務時長 備註 備註 顧…" at bounding box center [413, 191] width 191 height 229
type input "0976636788"
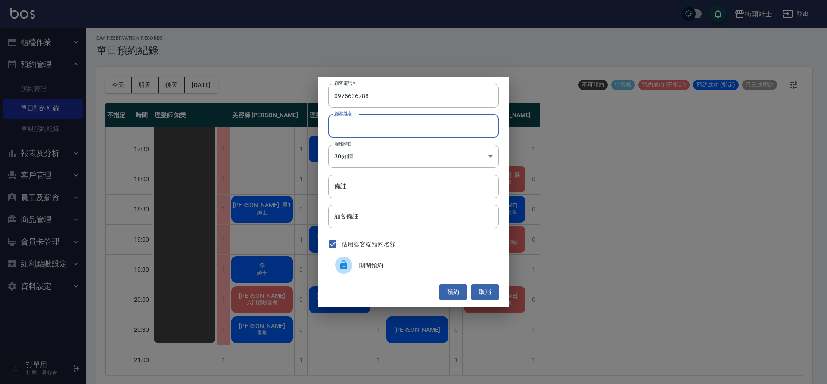
drag, startPoint x: 386, startPoint y: 124, endPoint x: 377, endPoint y: 118, distance: 10.5
click at [385, 124] on input "顧客姓名   *" at bounding box center [413, 126] width 170 height 23
paste input "林品睿 電話: 0976636788"
drag, startPoint x: 401, startPoint y: 127, endPoint x: 354, endPoint y: 126, distance: 46.9
click at [354, 126] on input "林品睿 電話: 0976636788" at bounding box center [413, 126] width 170 height 23
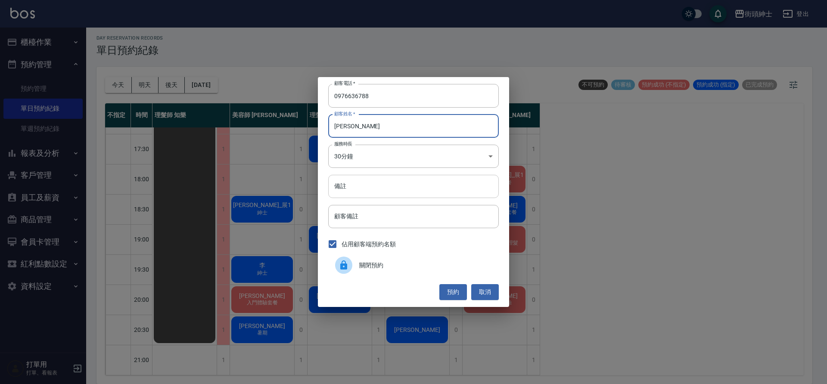
type input "林品睿"
click at [408, 183] on input "備註" at bounding box center [413, 186] width 170 height 23
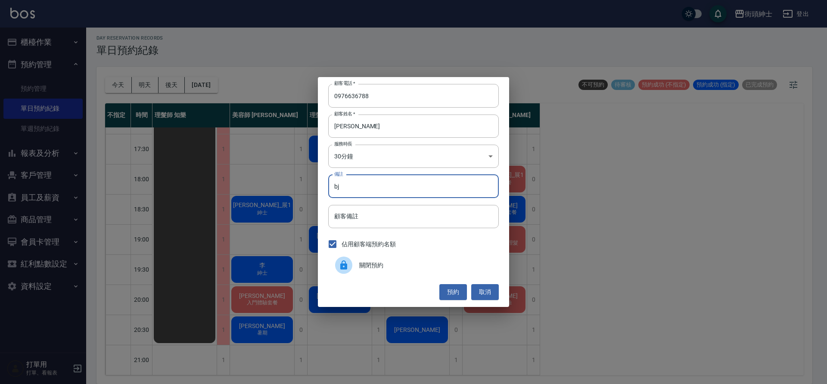
type input "b"
type input "入門"
click at [450, 291] on button "預約" at bounding box center [453, 292] width 28 height 16
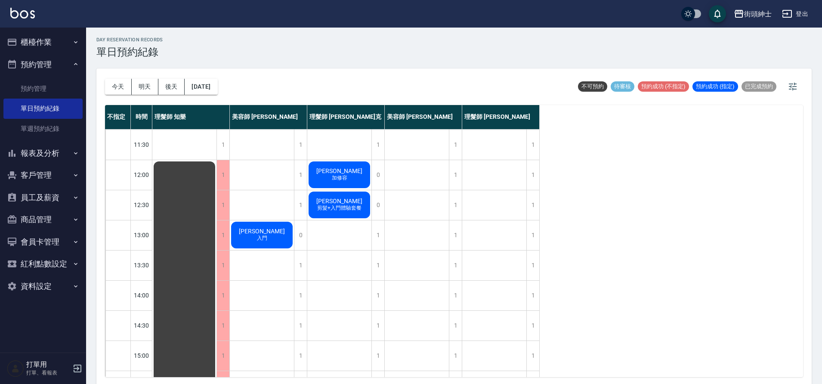
scroll to position [0, 0]
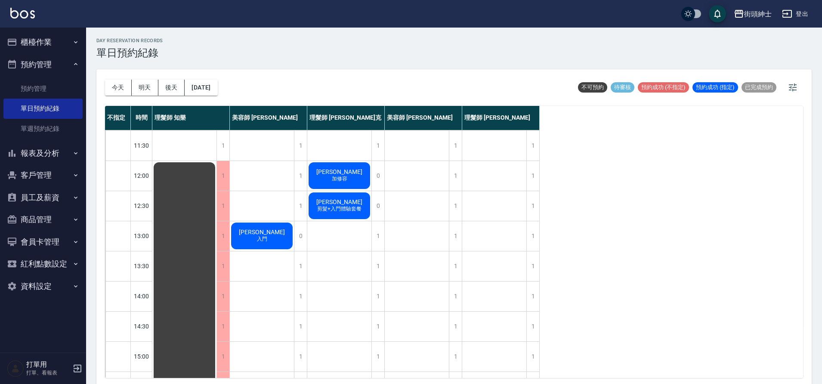
click at [208, 78] on div "今天 明天 後天 2025/09/24" at bounding box center [161, 87] width 113 height 37
click at [212, 88] on button "2025/09/24" at bounding box center [201, 88] width 33 height 16
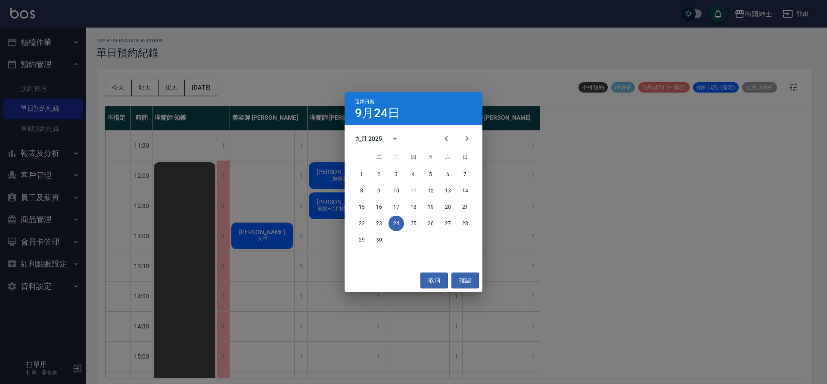
click at [414, 222] on button "25" at bounding box center [413, 223] width 15 height 15
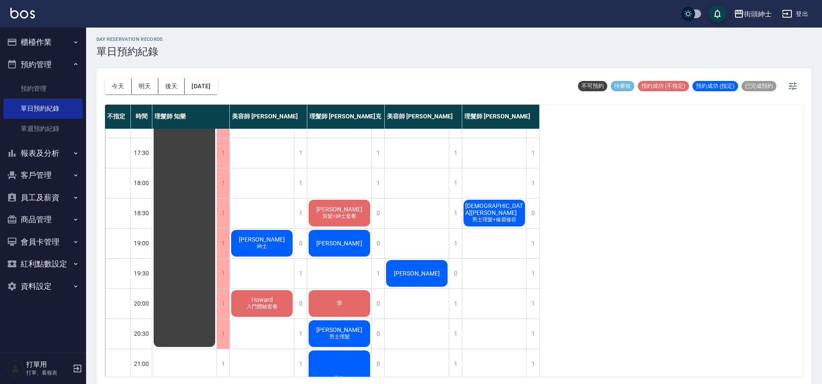
scroll to position [3, 0]
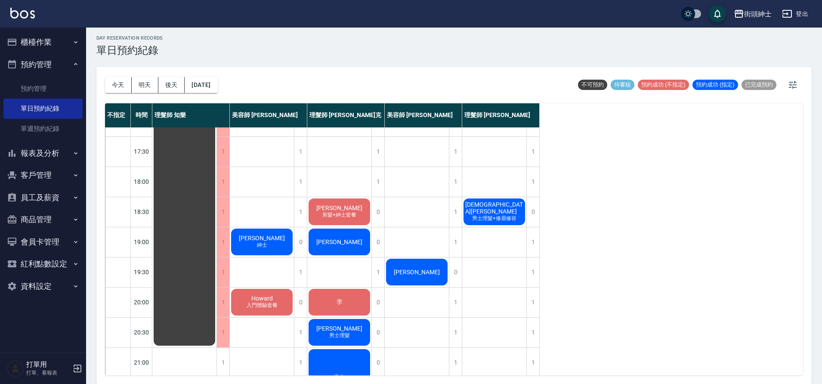
click at [235, 88] on div "今天 明天 後天 2025/09/25 不可預約 待審核 預約成功 (不指定) 預約成功 (指定) 已完成預約" at bounding box center [454, 85] width 698 height 37
click at [217, 87] on button "2025/09/25" at bounding box center [201, 85] width 33 height 16
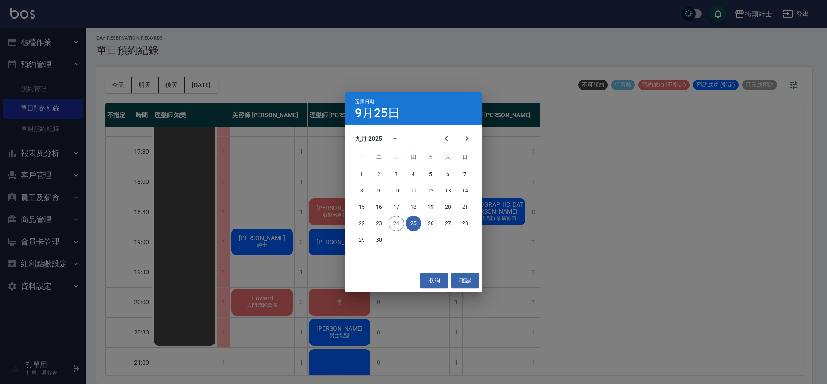
click at [425, 223] on button "26" at bounding box center [430, 223] width 15 height 15
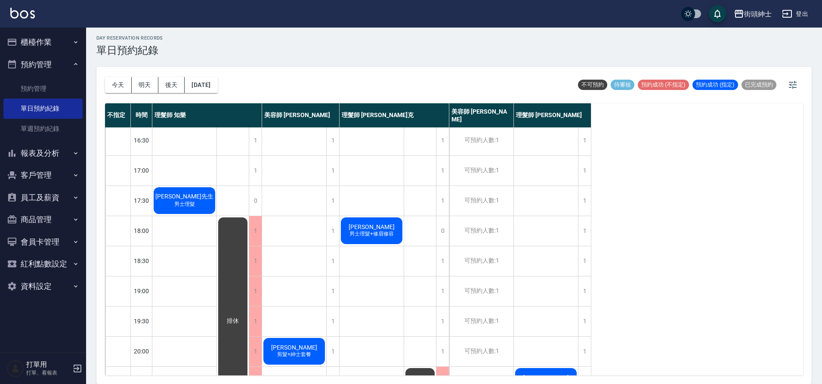
scroll to position [383, 0]
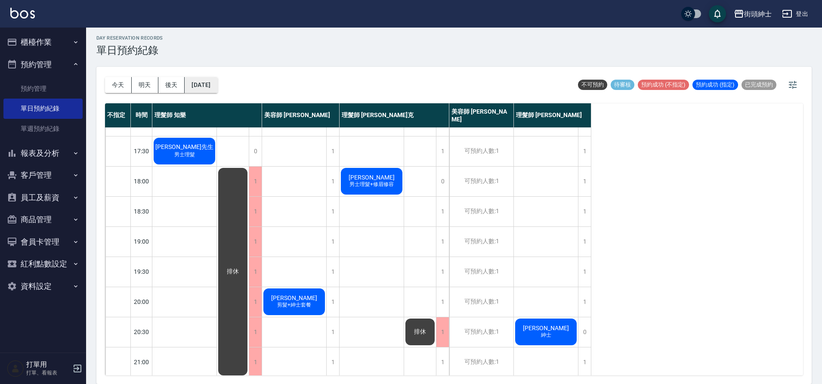
click at [201, 87] on button "2025/09/26" at bounding box center [201, 85] width 33 height 16
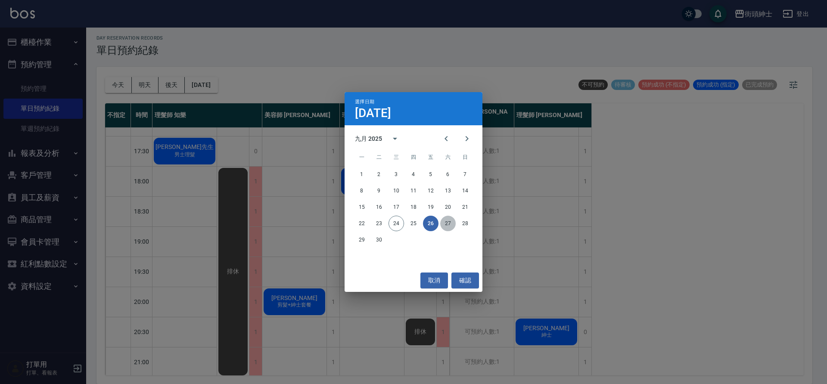
click at [449, 230] on button "27" at bounding box center [447, 223] width 15 height 15
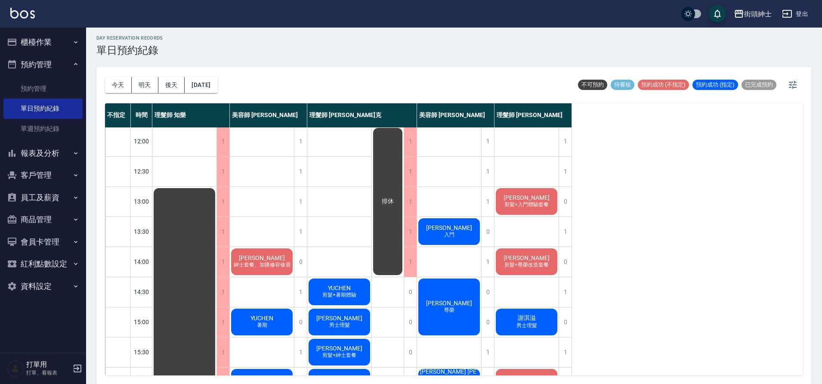
scroll to position [57, 0]
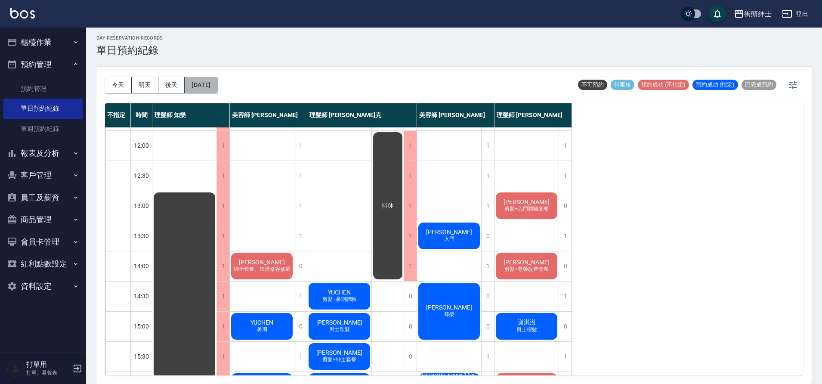
click at [207, 81] on button "2025/09/27" at bounding box center [201, 85] width 33 height 16
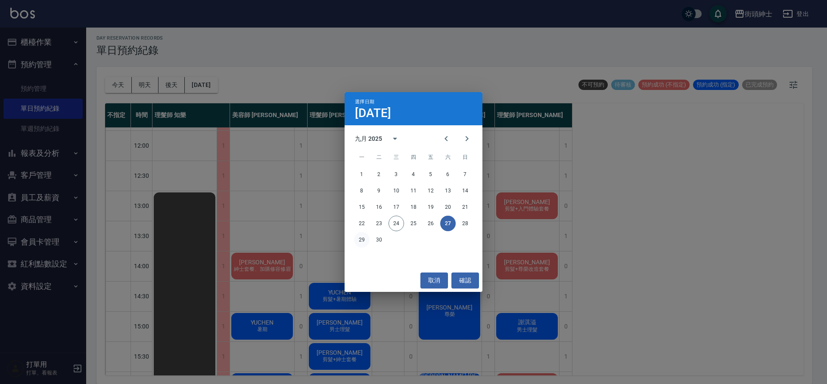
click at [360, 238] on button "29" at bounding box center [361, 239] width 15 height 15
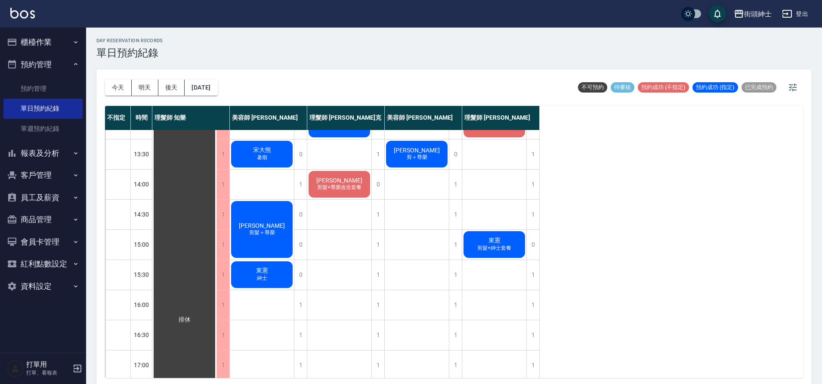
scroll to position [142, 0]
click at [202, 93] on button "2025/09/29" at bounding box center [201, 88] width 33 height 16
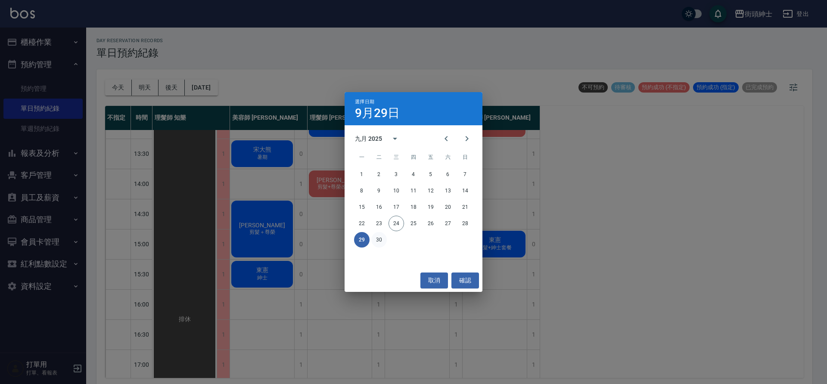
click at [379, 240] on button "30" at bounding box center [378, 239] width 15 height 15
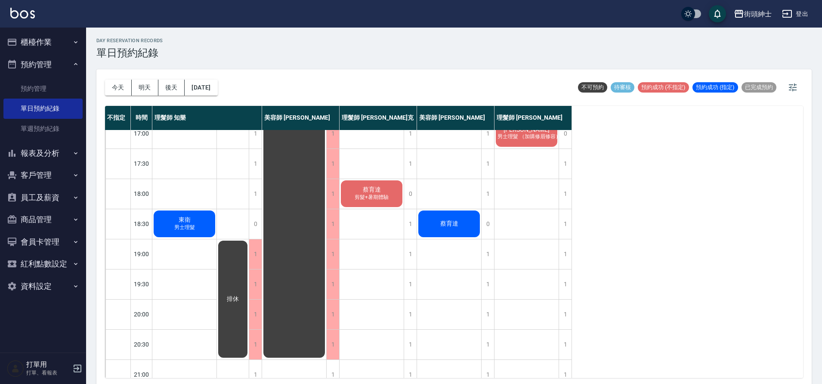
scroll to position [372, 0]
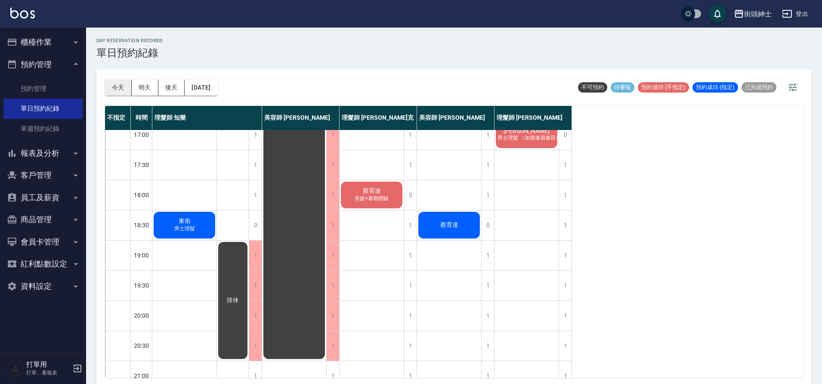
click at [121, 92] on button "今天" at bounding box center [118, 88] width 27 height 16
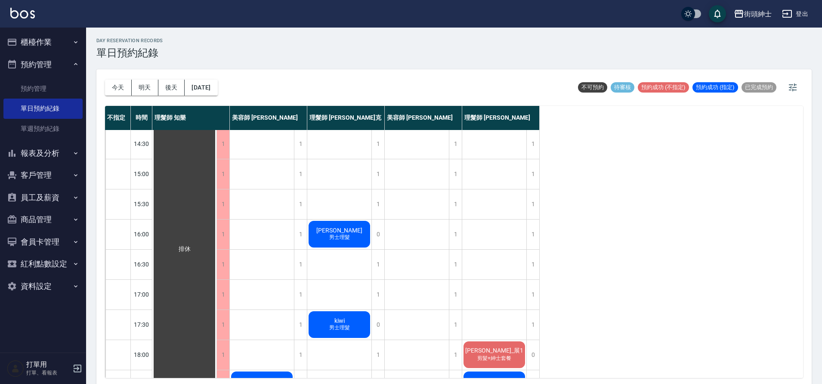
scroll to position [258, 0]
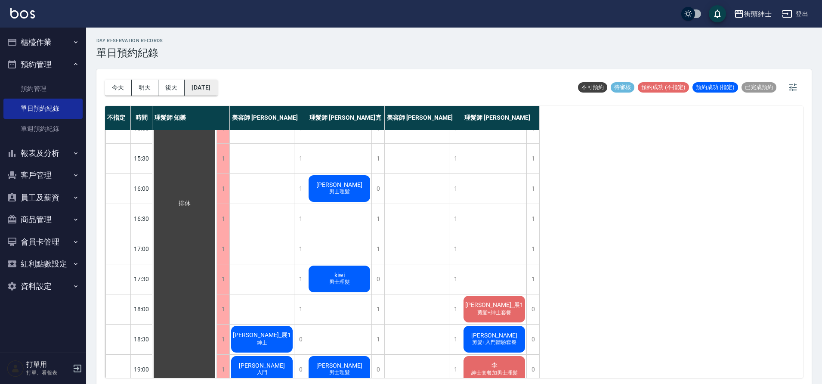
click at [217, 88] on button "2025/09/24" at bounding box center [201, 88] width 33 height 16
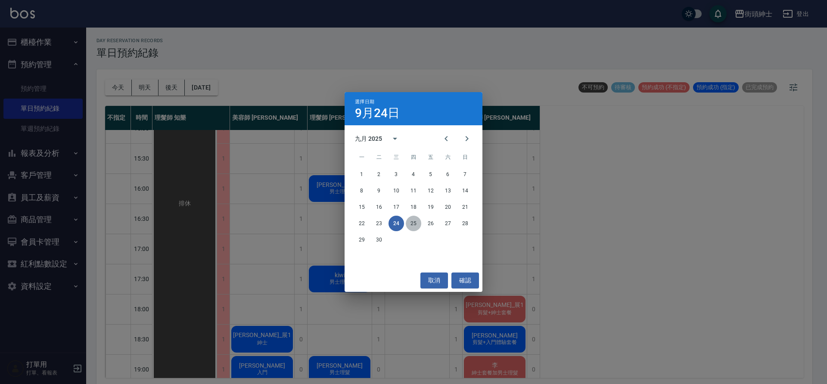
click at [416, 224] on button "25" at bounding box center [413, 223] width 15 height 15
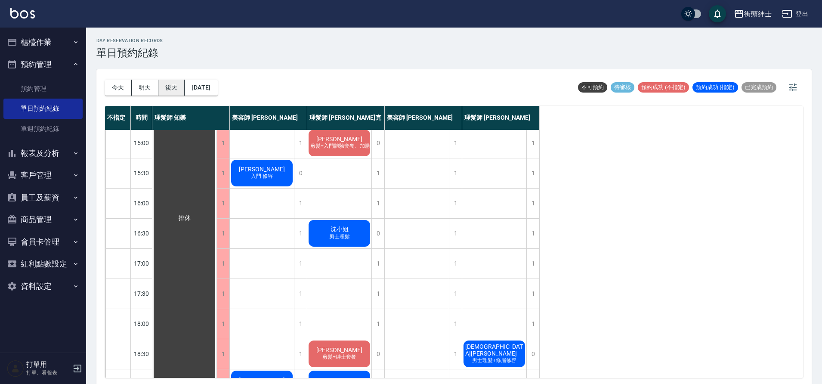
scroll to position [243, 0]
click at [112, 91] on button "今天" at bounding box center [118, 88] width 27 height 16
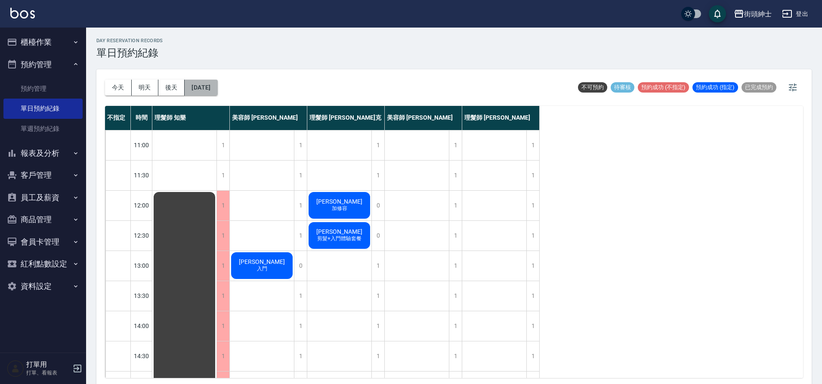
click at [213, 84] on button "2025/09/24" at bounding box center [201, 88] width 33 height 16
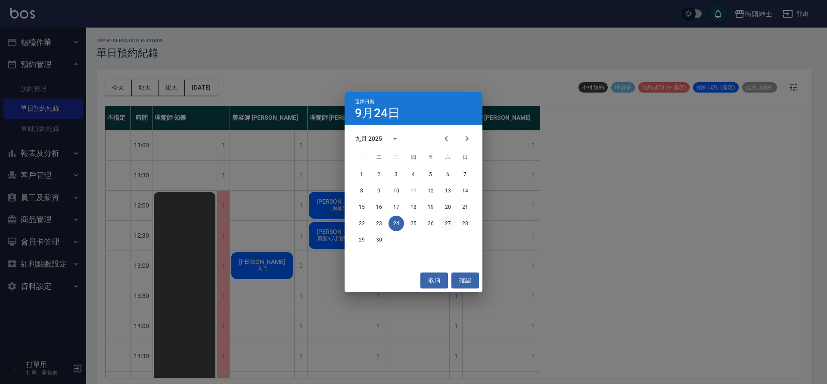
click at [446, 220] on button "27" at bounding box center [447, 223] width 15 height 15
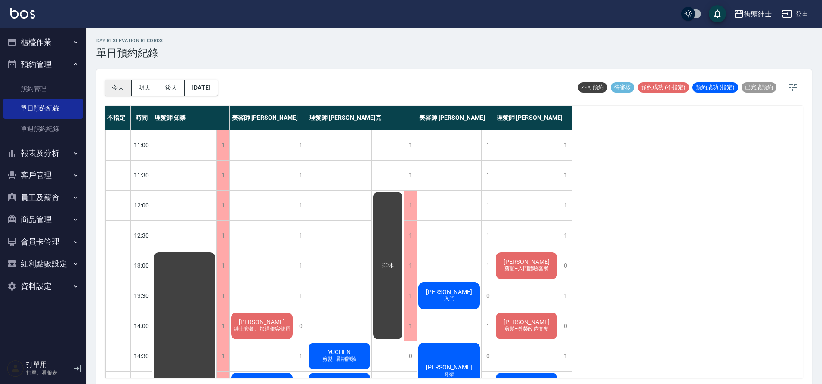
click at [117, 89] on button "今天" at bounding box center [118, 88] width 27 height 16
